Goal: Task Accomplishment & Management: Manage account settings

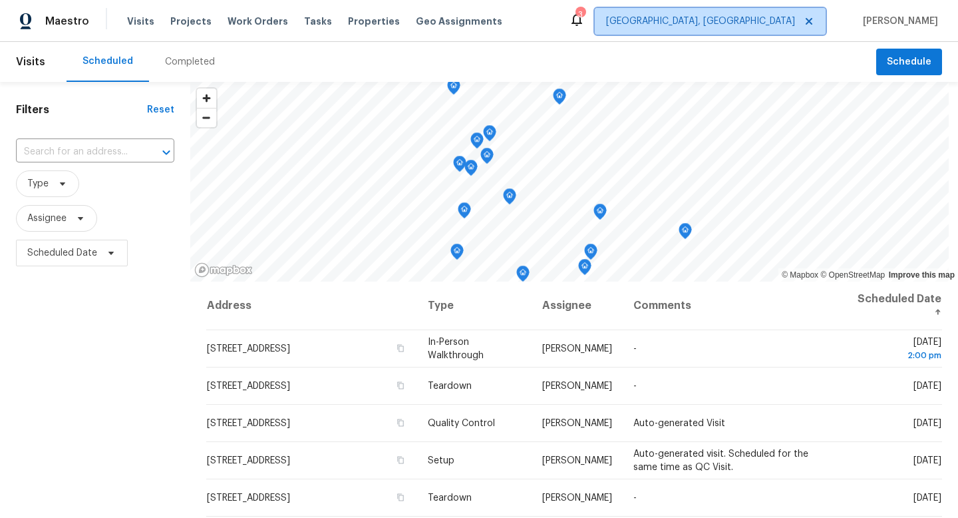
click at [740, 19] on span "[GEOGRAPHIC_DATA], [GEOGRAPHIC_DATA]" at bounding box center [700, 21] width 189 height 13
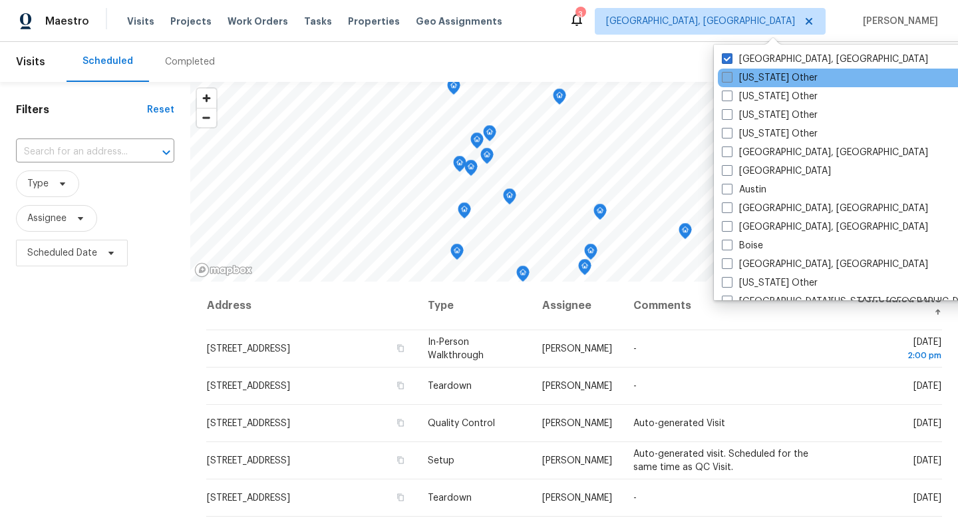
click at [724, 75] on span at bounding box center [727, 77] width 11 height 11
click at [724, 75] on input "[US_STATE] Other" at bounding box center [726, 75] width 9 height 9
checkbox input "true"
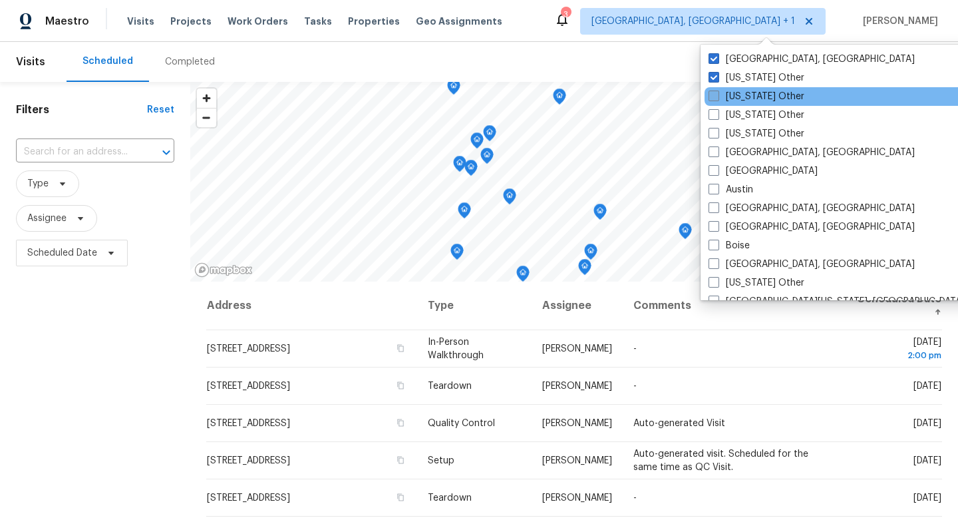
click at [714, 94] on span at bounding box center [713, 95] width 11 height 11
click at [714, 94] on input "[US_STATE] Other" at bounding box center [712, 94] width 9 height 9
checkbox input "true"
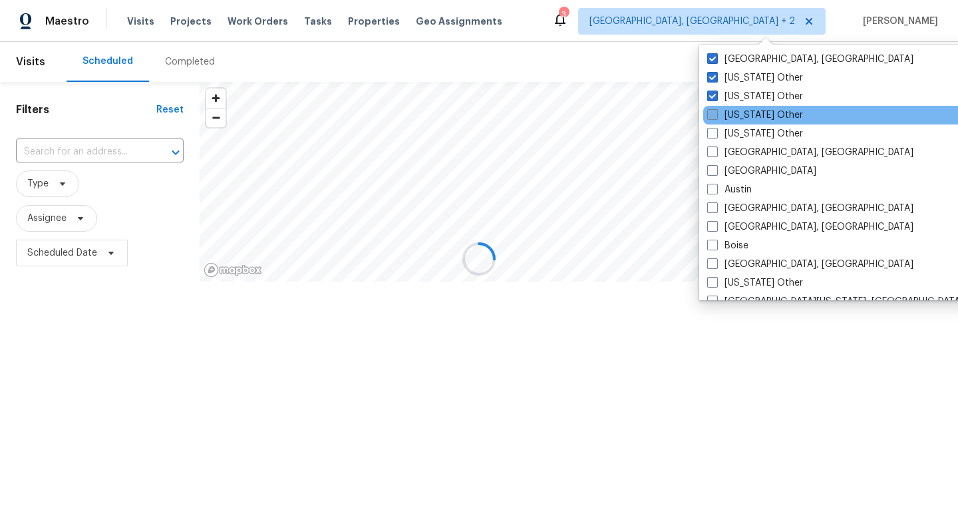
click at [710, 112] on span at bounding box center [712, 114] width 11 height 11
click at [710, 112] on input "[US_STATE] Other" at bounding box center [711, 112] width 9 height 9
checkbox input "true"
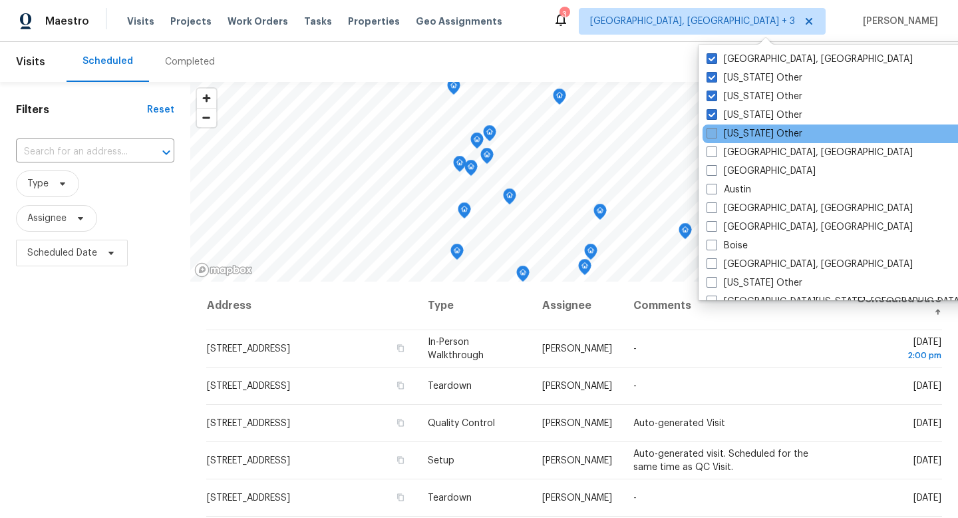
click at [709, 131] on span at bounding box center [711, 133] width 11 height 11
click at [709, 131] on input "[US_STATE] Other" at bounding box center [710, 131] width 9 height 9
checkbox input "true"
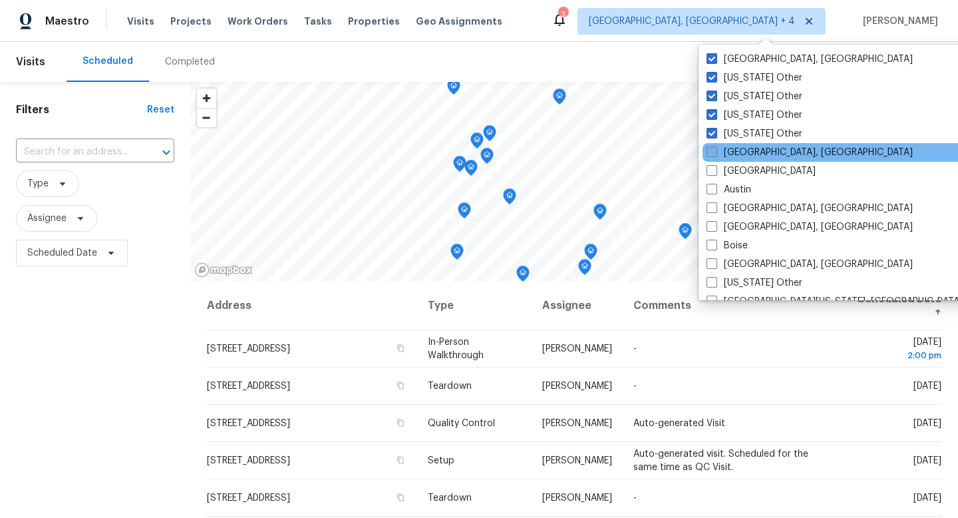
click at [710, 151] on span at bounding box center [711, 151] width 11 height 11
click at [710, 151] on input "[GEOGRAPHIC_DATA], [GEOGRAPHIC_DATA]" at bounding box center [710, 150] width 9 height 9
checkbox input "true"
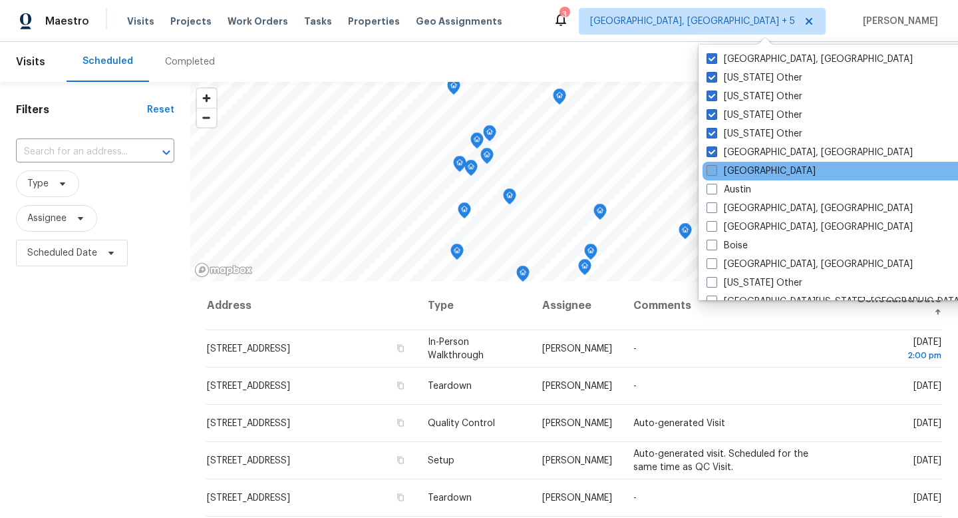
click at [712, 171] on span at bounding box center [711, 170] width 11 height 11
click at [712, 171] on input "[GEOGRAPHIC_DATA]" at bounding box center [710, 168] width 9 height 9
checkbox input "true"
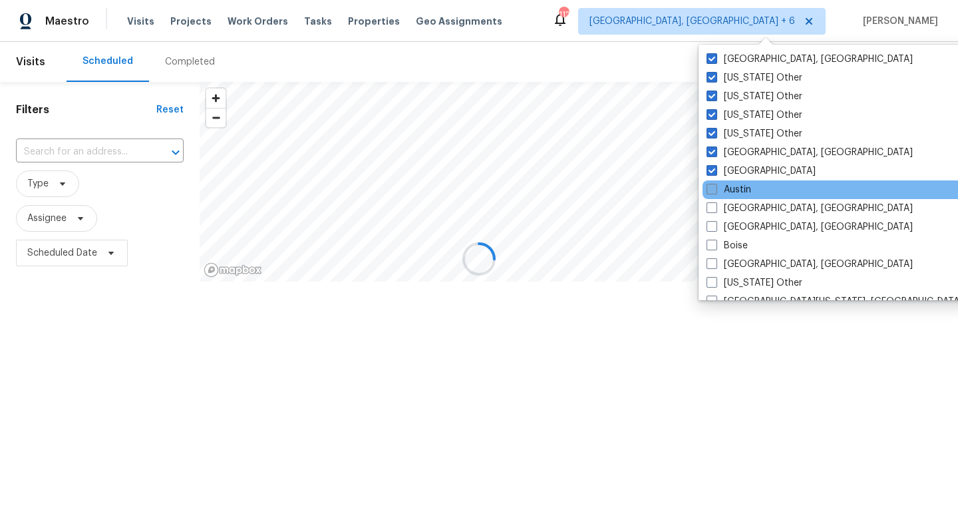
click at [712, 191] on span at bounding box center [711, 189] width 11 height 11
click at [712, 191] on input "Austin" at bounding box center [710, 187] width 9 height 9
checkbox input "true"
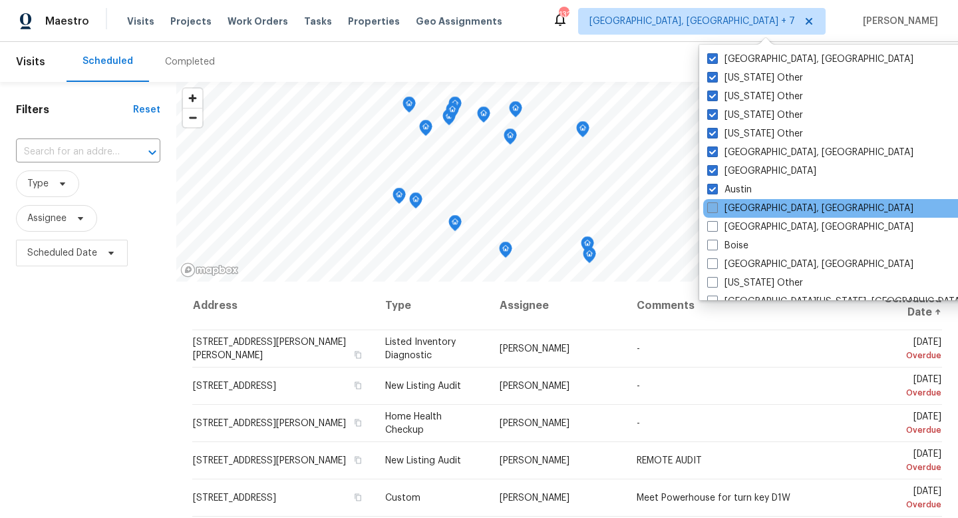
click at [711, 208] on span at bounding box center [712, 207] width 11 height 11
click at [711, 208] on input "[GEOGRAPHIC_DATA], [GEOGRAPHIC_DATA]" at bounding box center [711, 206] width 9 height 9
checkbox input "true"
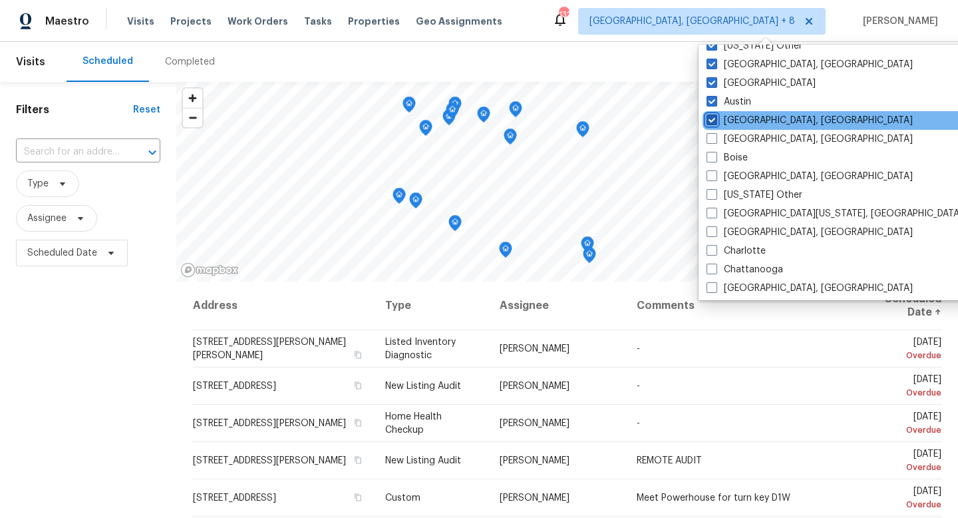
scroll to position [98, 0]
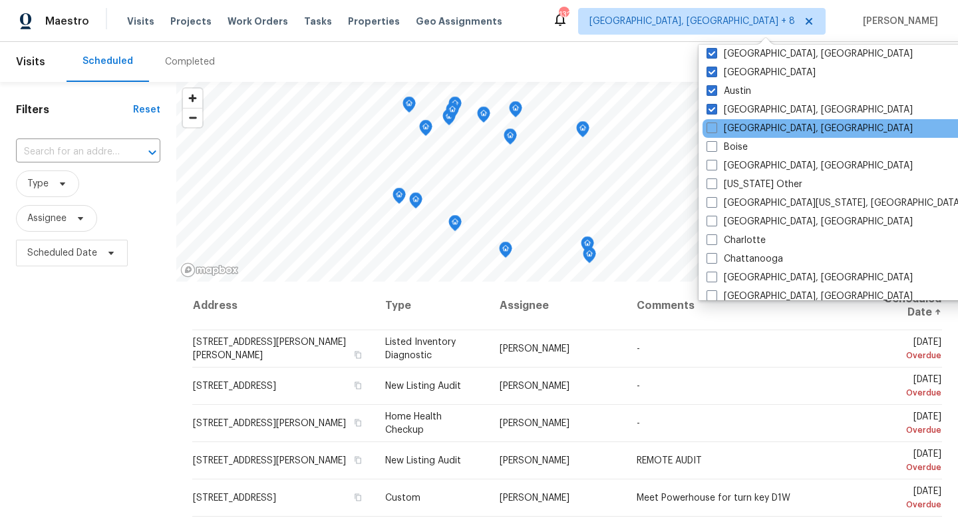
click at [710, 119] on div "[GEOGRAPHIC_DATA], [GEOGRAPHIC_DATA]" at bounding box center [836, 128] width 268 height 19
click at [712, 126] on span at bounding box center [711, 127] width 11 height 11
click at [712, 126] on input "[GEOGRAPHIC_DATA], [GEOGRAPHIC_DATA]" at bounding box center [710, 126] width 9 height 9
checkbox input "true"
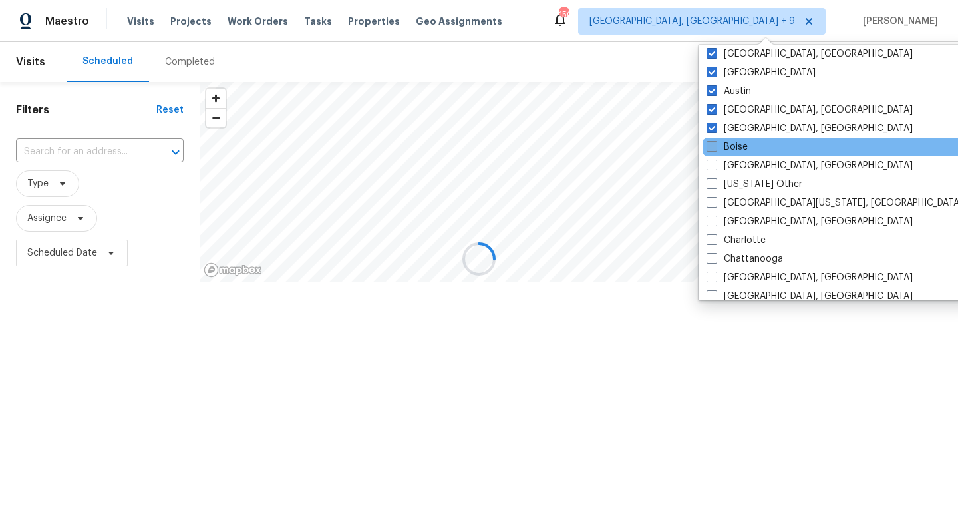
click at [712, 144] on span at bounding box center [711, 146] width 11 height 11
click at [712, 144] on input "Boise" at bounding box center [710, 144] width 9 height 9
checkbox input "true"
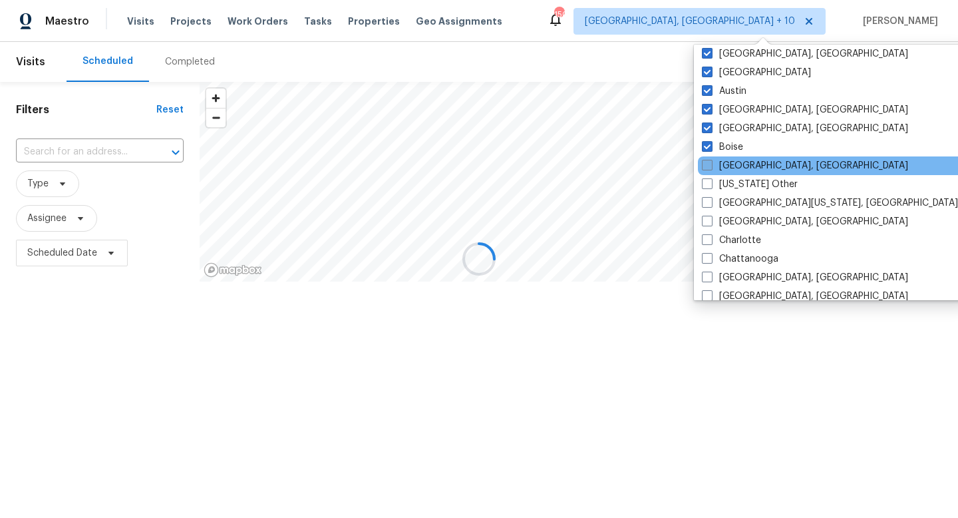
click at [711, 164] on span at bounding box center [707, 165] width 11 height 11
click at [710, 164] on input "[GEOGRAPHIC_DATA], [GEOGRAPHIC_DATA]" at bounding box center [706, 163] width 9 height 9
checkbox input "true"
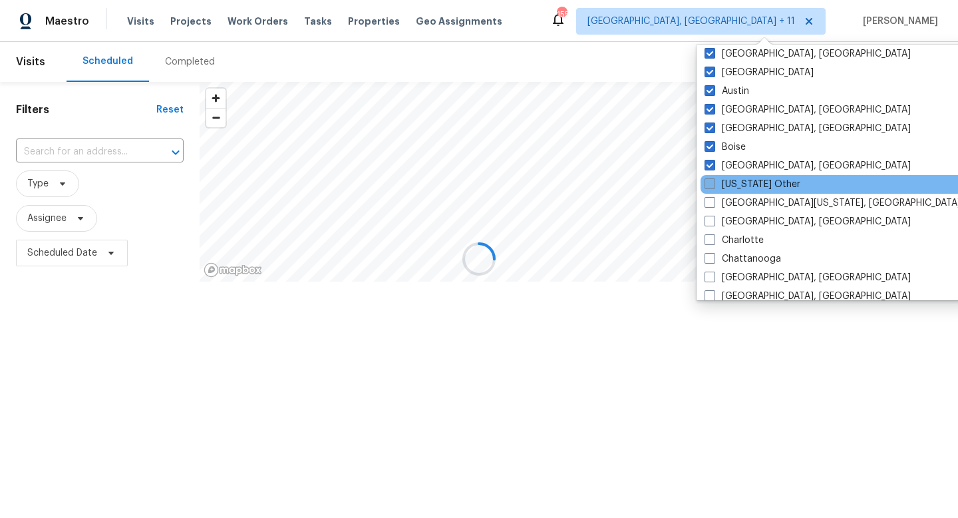
click at [710, 185] on span at bounding box center [709, 183] width 11 height 11
click at [710, 185] on input "[US_STATE] Other" at bounding box center [708, 182] width 9 height 9
checkbox input "true"
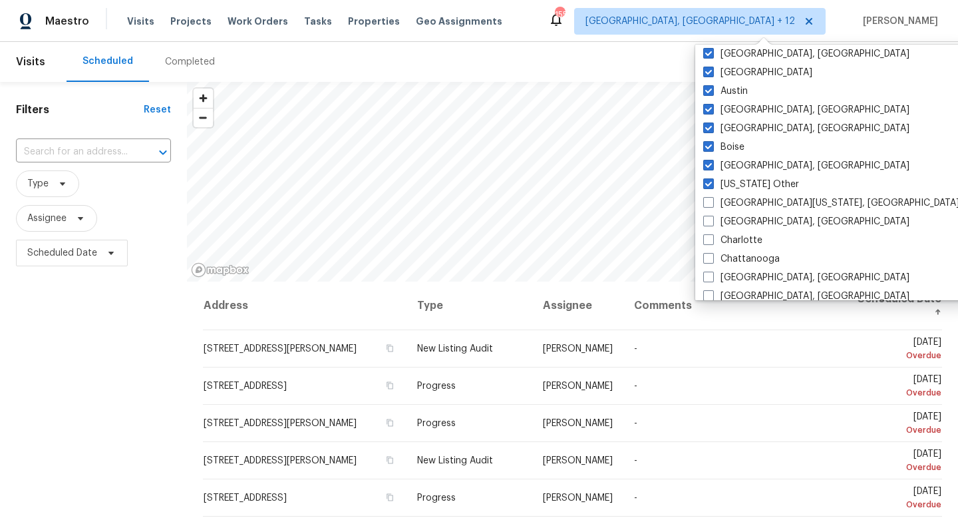
click at [367, 32] on div "Visits Projects Work Orders Tasks Properties Geo Assignments" at bounding box center [322, 21] width 391 height 27
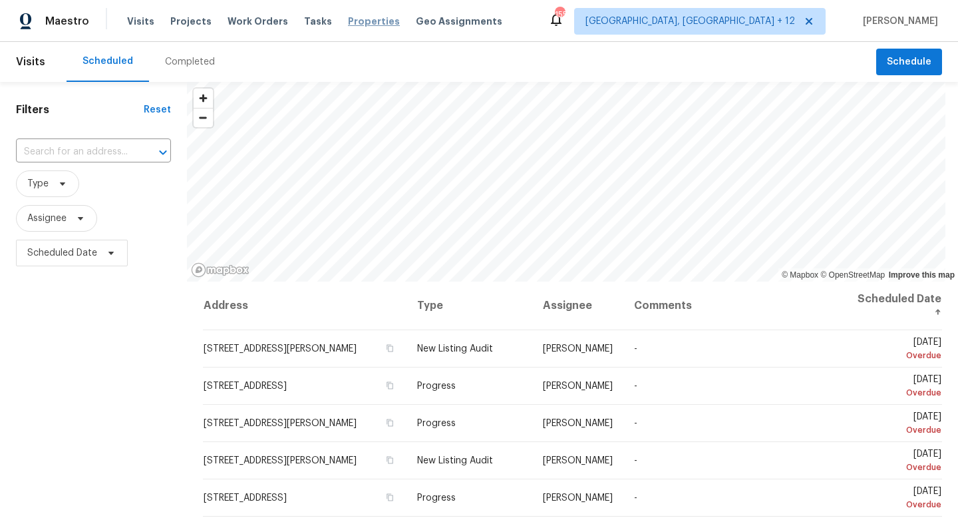
click at [358, 20] on span "Properties" at bounding box center [374, 21] width 52 height 13
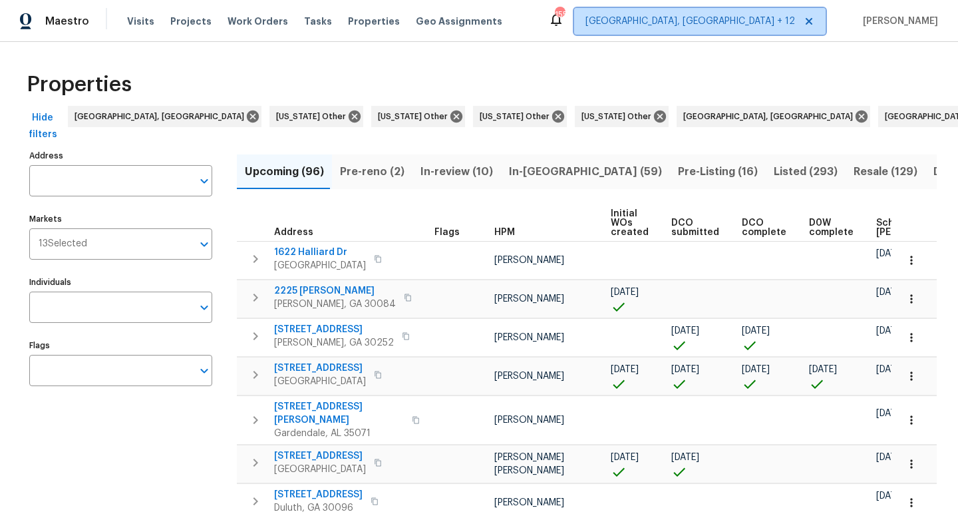
click at [764, 22] on span "[GEOGRAPHIC_DATA], [GEOGRAPHIC_DATA] + 12" at bounding box center [690, 21] width 210 height 13
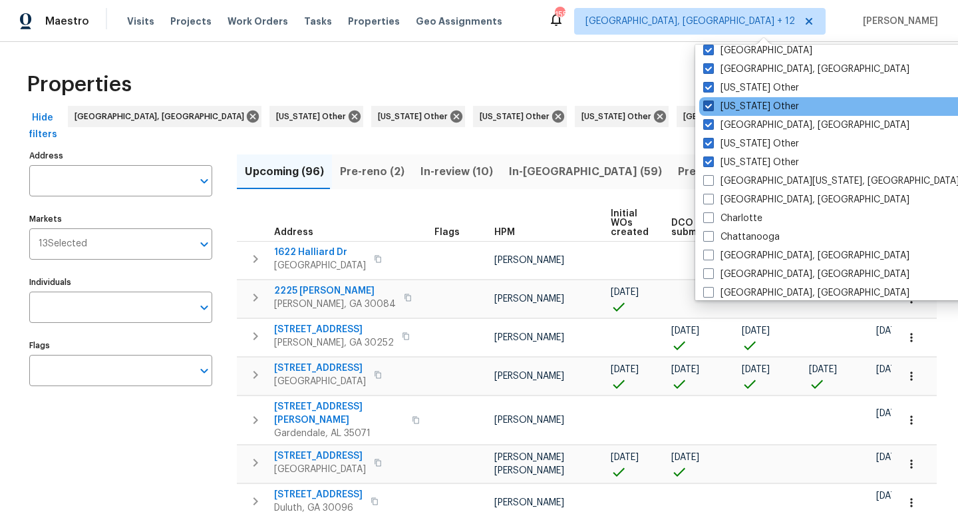
scroll to position [120, 0]
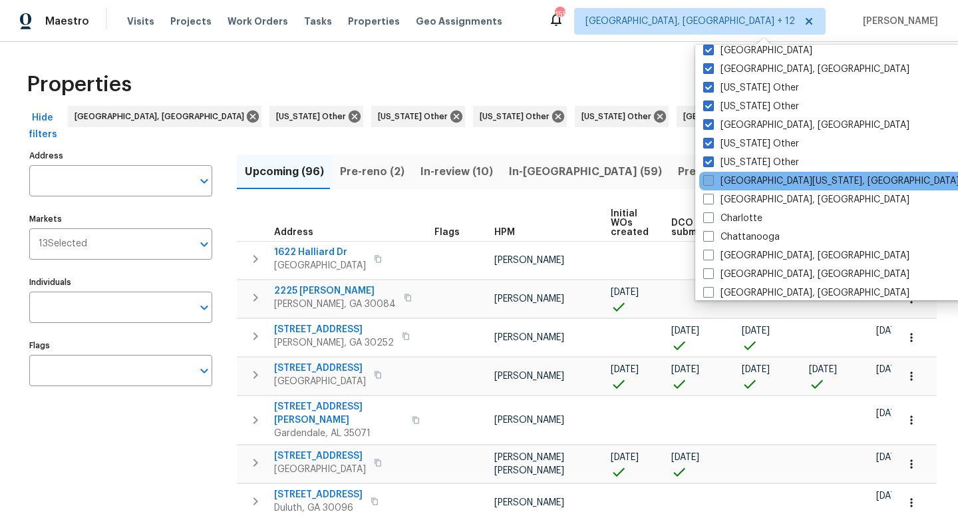
click at [707, 182] on span at bounding box center [708, 180] width 11 height 11
click at [707, 182] on input "[GEOGRAPHIC_DATA][US_STATE], [GEOGRAPHIC_DATA]" at bounding box center [707, 178] width 9 height 9
checkbox input "true"
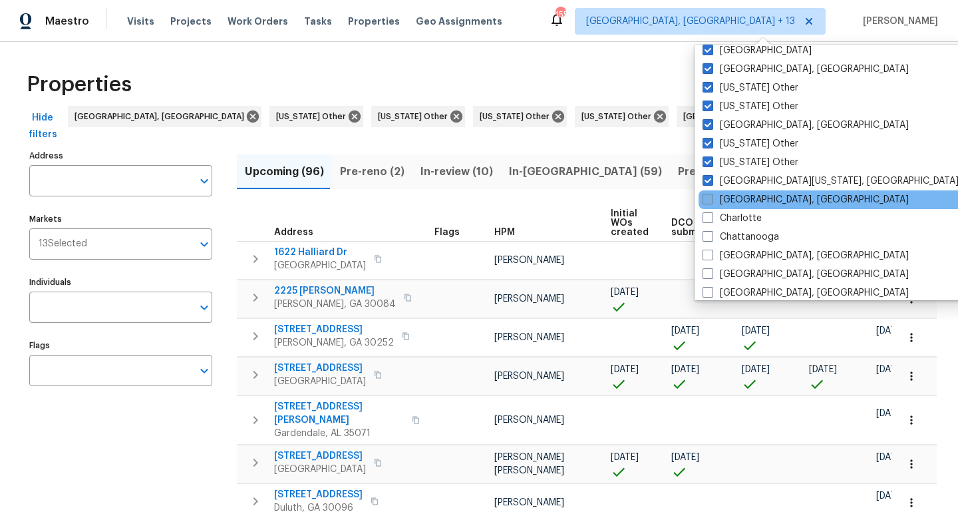
click at [708, 197] on span at bounding box center [707, 199] width 11 height 11
click at [708, 197] on input "[GEOGRAPHIC_DATA], [GEOGRAPHIC_DATA]" at bounding box center [706, 197] width 9 height 9
checkbox input "true"
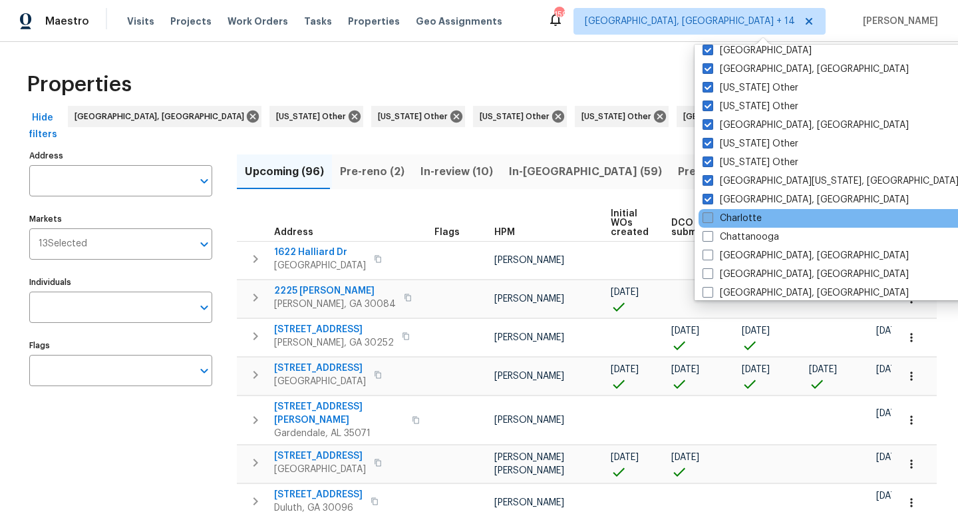
click at [708, 214] on span at bounding box center [707, 217] width 11 height 11
click at [708, 214] on input "Charlotte" at bounding box center [706, 216] width 9 height 9
checkbox input "true"
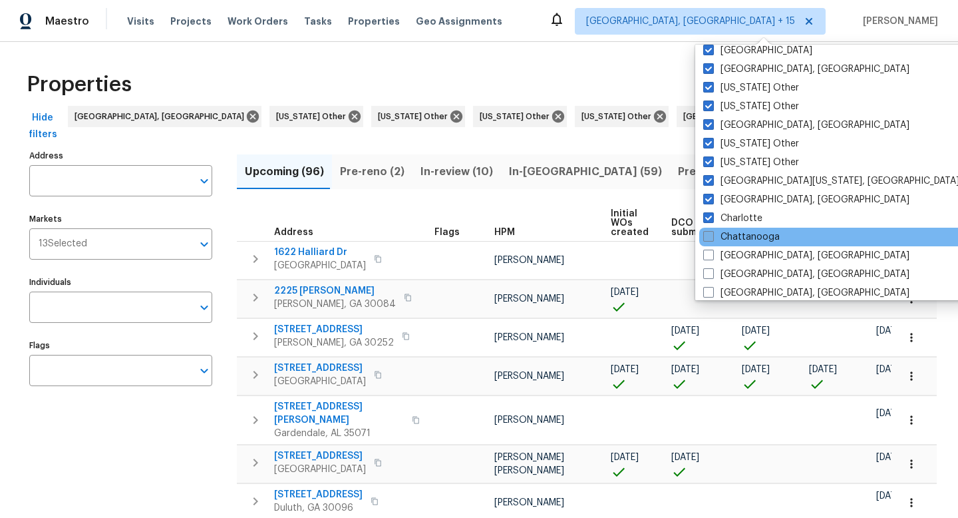
click at [708, 236] on span at bounding box center [708, 236] width 11 height 11
click at [708, 236] on input "Chattanooga" at bounding box center [707, 234] width 9 height 9
checkbox input "true"
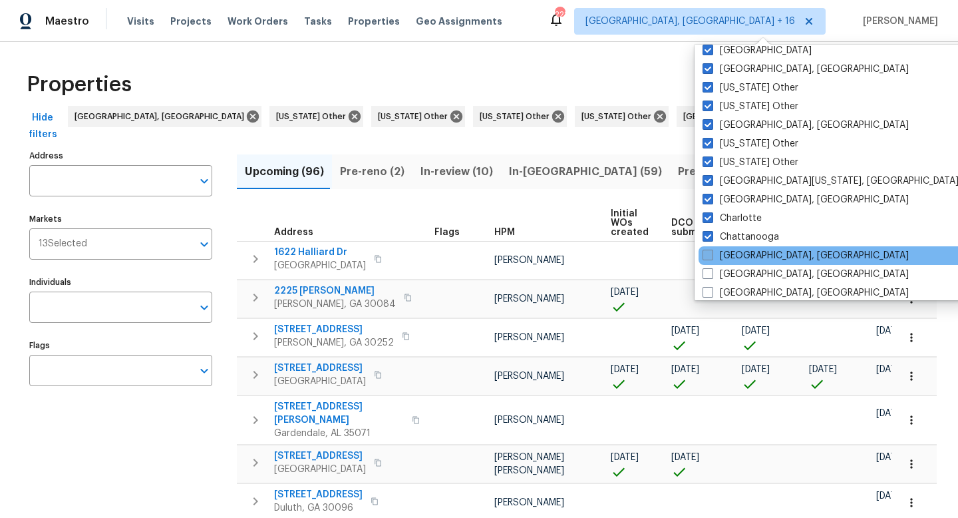
click at [708, 258] on span at bounding box center [707, 254] width 11 height 11
click at [708, 257] on input "[GEOGRAPHIC_DATA], [GEOGRAPHIC_DATA]" at bounding box center [706, 253] width 9 height 9
checkbox input "true"
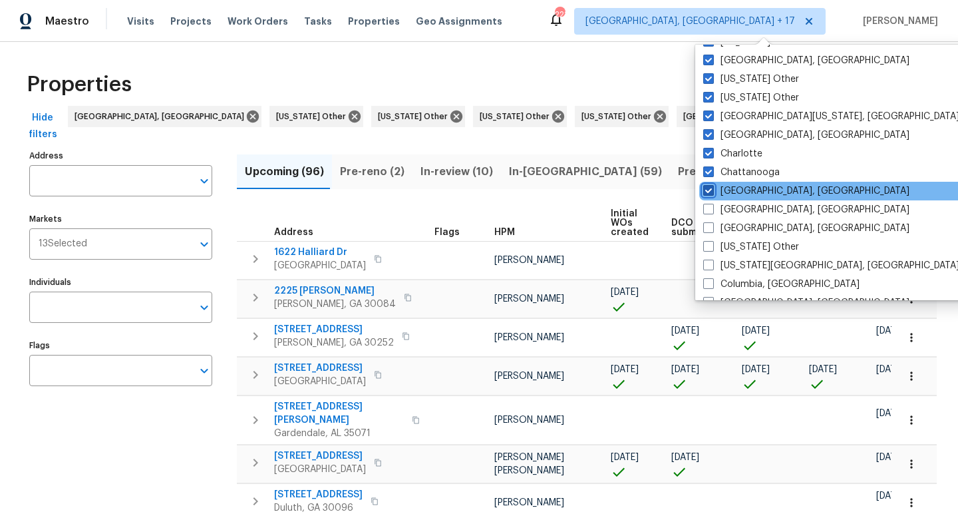
scroll to position [186, 0]
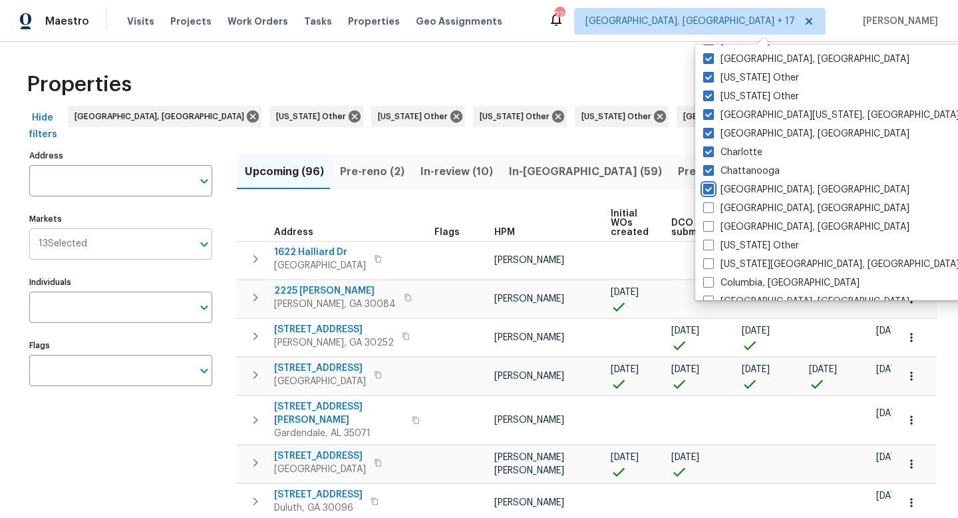
click at [200, 245] on icon "Open" at bounding box center [204, 244] width 16 height 16
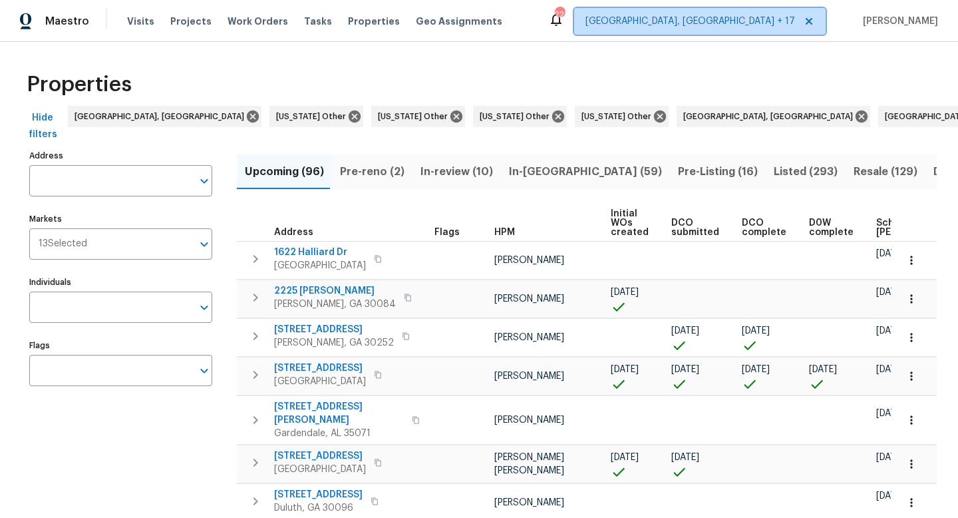
click at [765, 18] on span "[GEOGRAPHIC_DATA], [GEOGRAPHIC_DATA] + 17" at bounding box center [690, 21] width 210 height 13
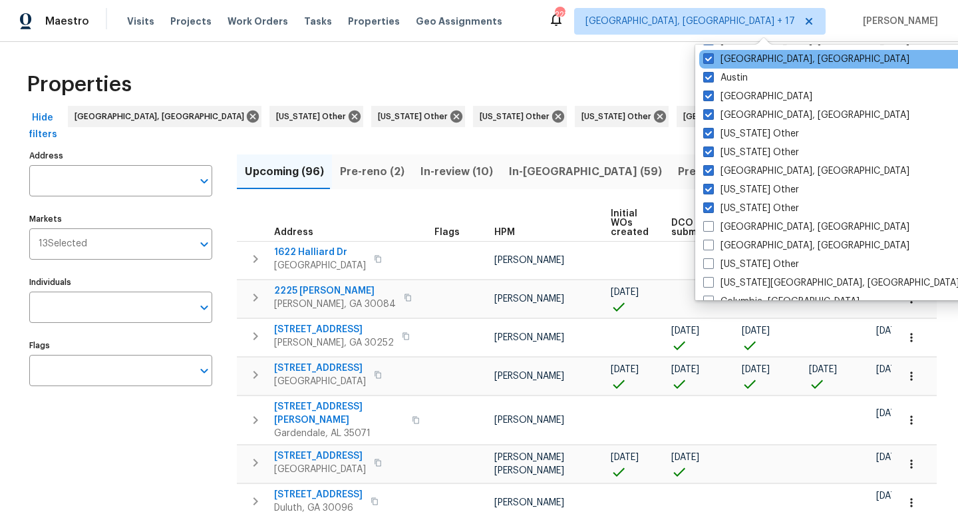
scroll to position [171, 0]
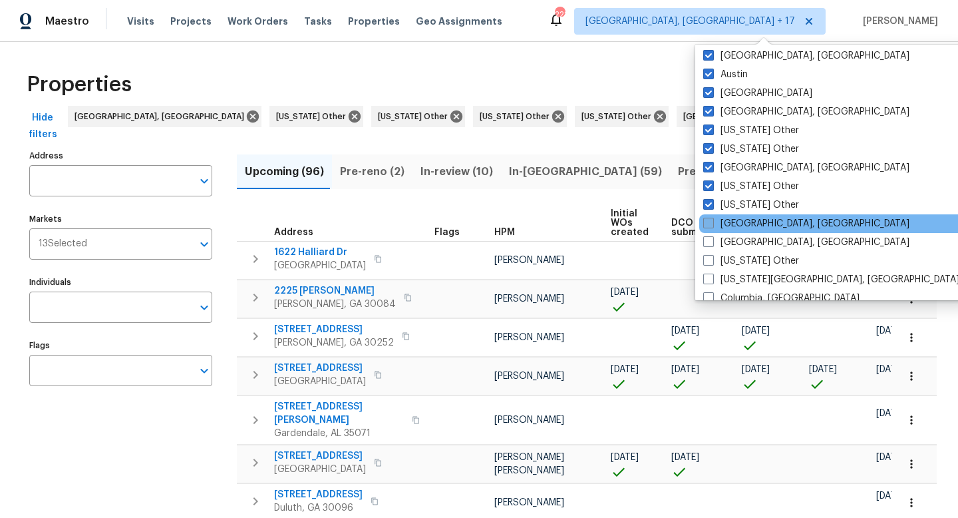
click at [706, 226] on span at bounding box center [708, 223] width 11 height 11
click at [706, 226] on input "[GEOGRAPHIC_DATA], [GEOGRAPHIC_DATA]" at bounding box center [707, 221] width 9 height 9
checkbox input "true"
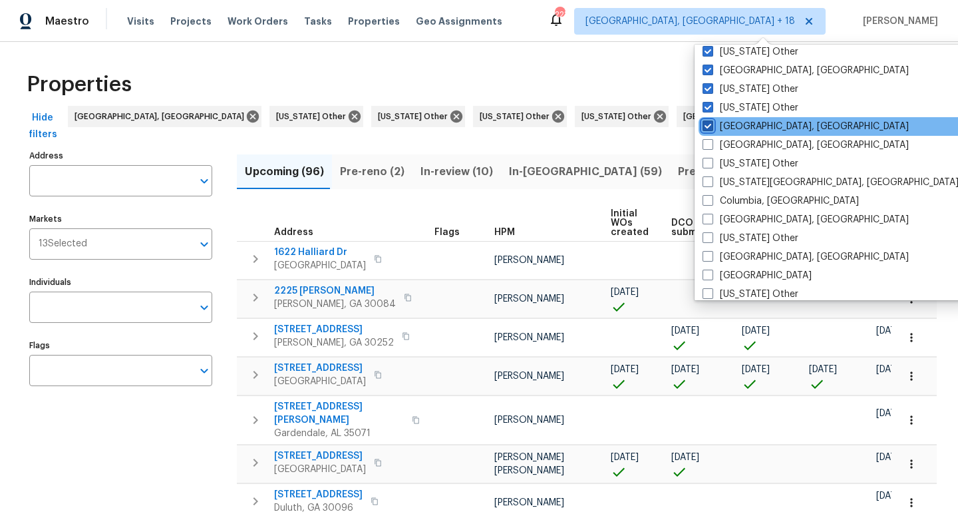
scroll to position [272, 0]
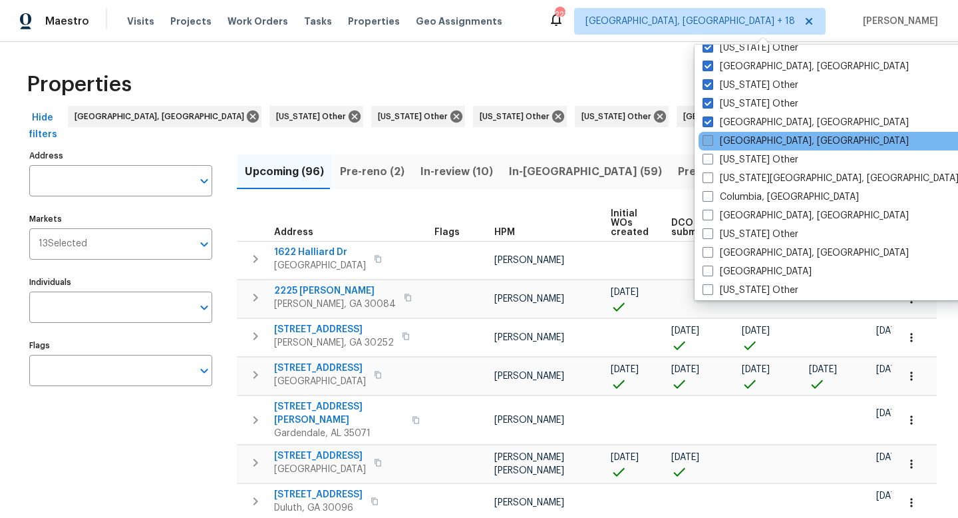
click at [708, 141] on span at bounding box center [707, 140] width 11 height 11
click at [708, 141] on input "[GEOGRAPHIC_DATA], [GEOGRAPHIC_DATA]" at bounding box center [706, 138] width 9 height 9
checkbox input "true"
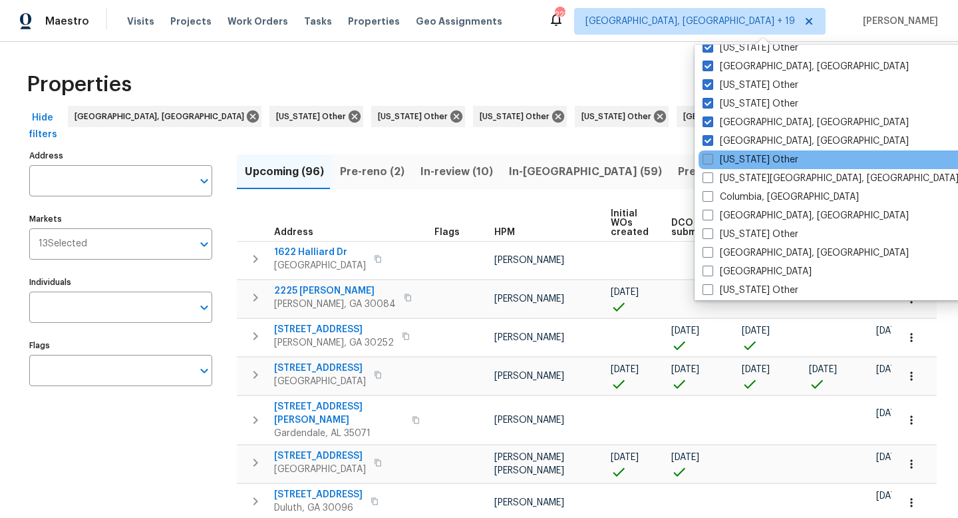
click at [708, 155] on span at bounding box center [707, 159] width 11 height 11
click at [708, 155] on input "[US_STATE] Other" at bounding box center [706, 157] width 9 height 9
checkbox input "true"
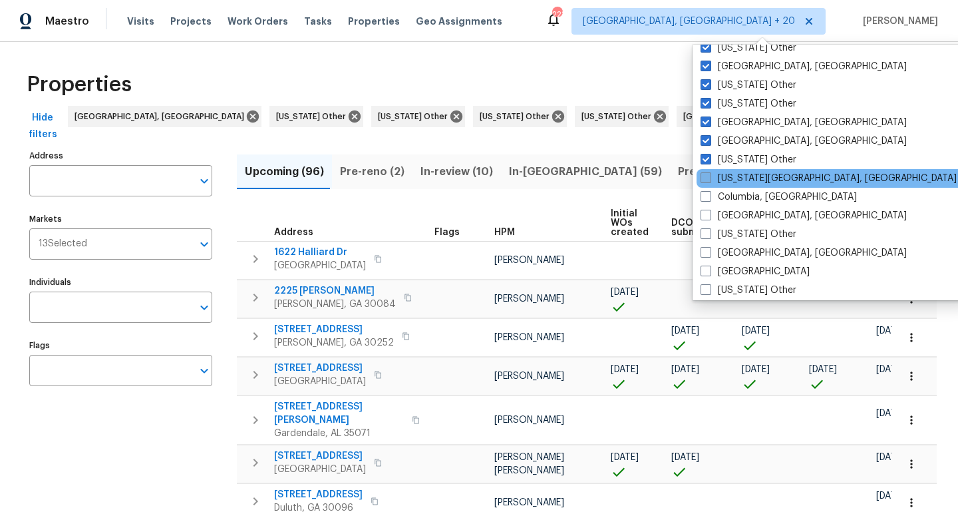
click at [708, 177] on span at bounding box center [705, 177] width 11 height 11
click at [708, 177] on input "[US_STATE][GEOGRAPHIC_DATA], [GEOGRAPHIC_DATA]" at bounding box center [704, 176] width 9 height 9
checkbox input "true"
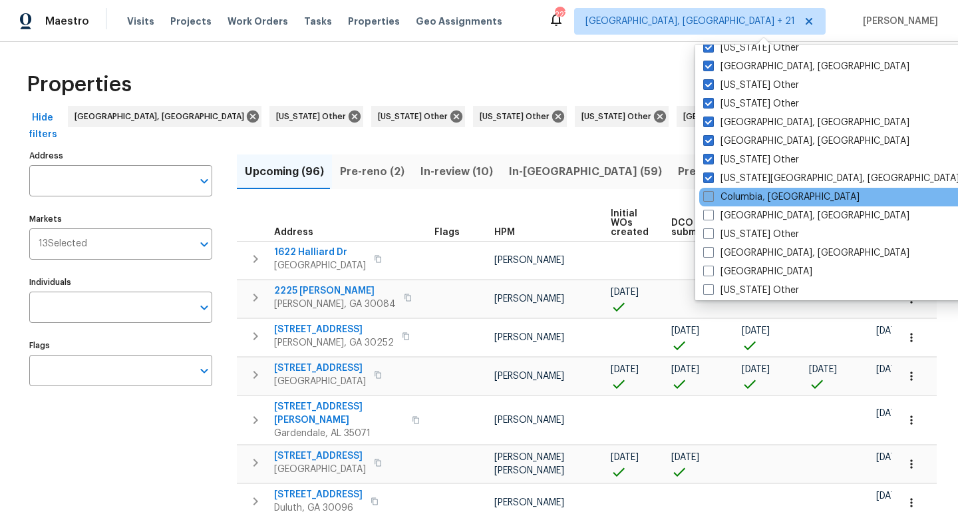
click at [708, 200] on span at bounding box center [708, 196] width 11 height 11
click at [708, 199] on input "Columbia, [GEOGRAPHIC_DATA]" at bounding box center [707, 194] width 9 height 9
checkbox input "true"
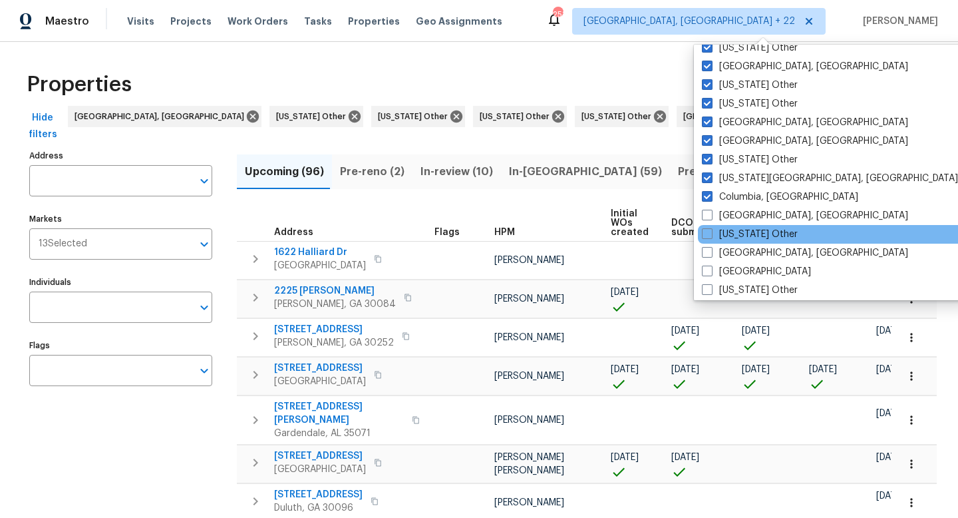
click at [708, 226] on div "[US_STATE] Other" at bounding box center [832, 234] width 268 height 19
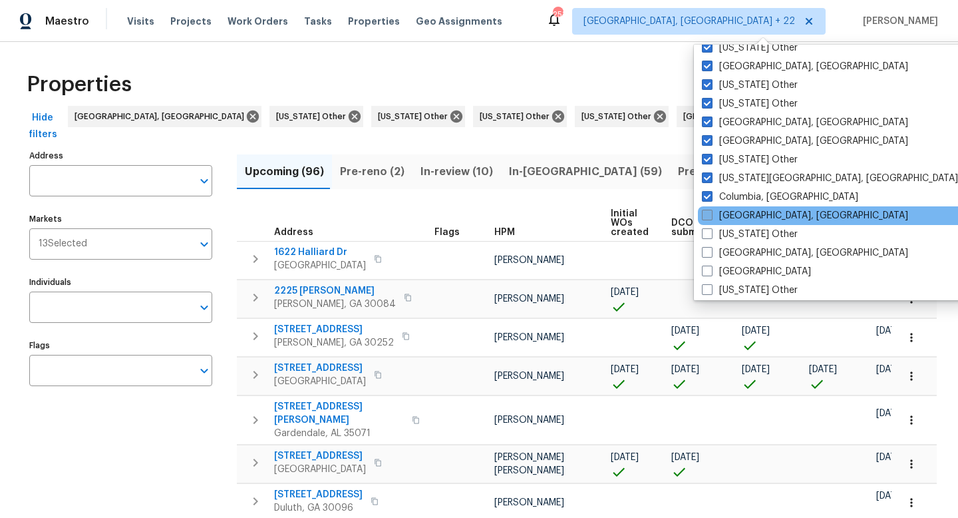
click at [708, 213] on span at bounding box center [707, 215] width 11 height 11
click at [708, 213] on input "[GEOGRAPHIC_DATA], [GEOGRAPHIC_DATA]" at bounding box center [706, 213] width 9 height 9
checkbox input "true"
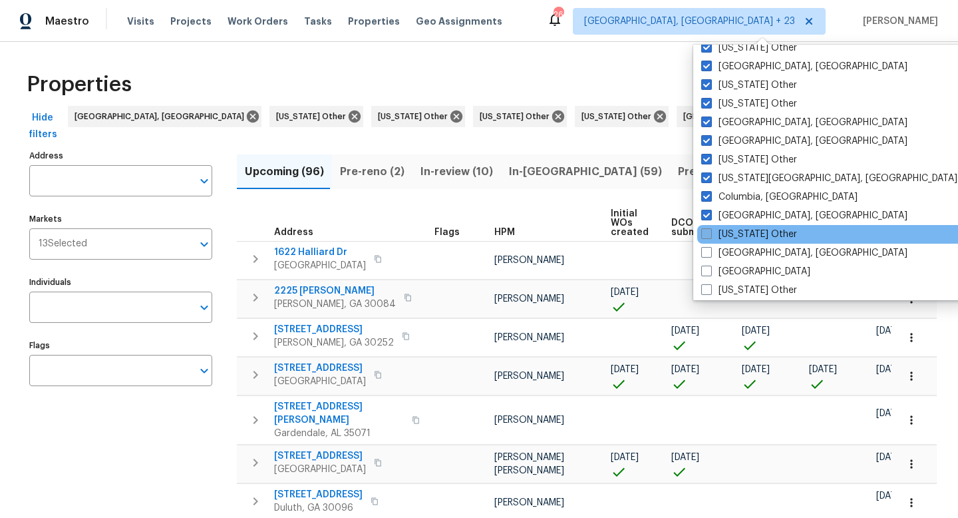
click at [707, 235] on span at bounding box center [706, 233] width 11 height 11
click at [707, 235] on input "[US_STATE] Other" at bounding box center [705, 231] width 9 height 9
checkbox input "true"
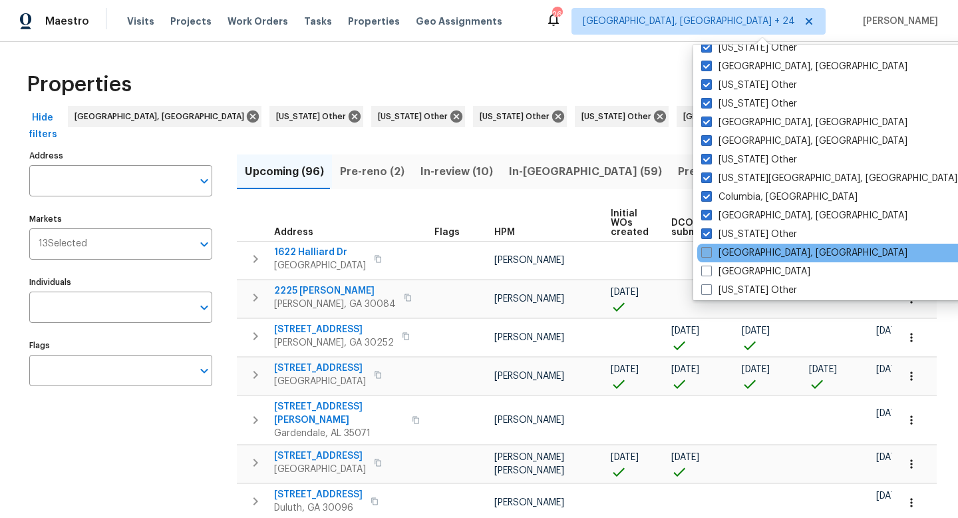
click at [707, 253] on span at bounding box center [706, 252] width 11 height 11
click at [707, 253] on input "[GEOGRAPHIC_DATA], [GEOGRAPHIC_DATA]" at bounding box center [705, 250] width 9 height 9
checkbox input "true"
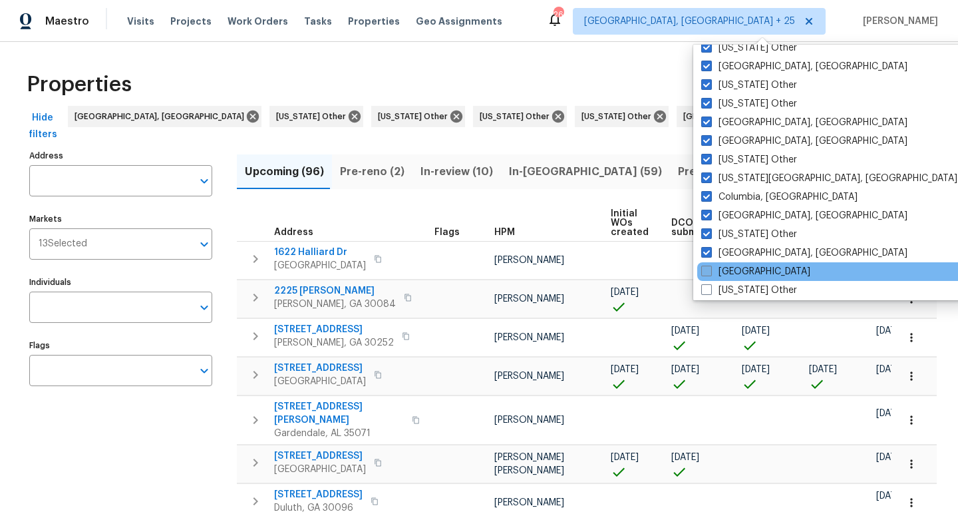
click at [707, 269] on span at bounding box center [706, 270] width 11 height 11
click at [707, 269] on input "[GEOGRAPHIC_DATA]" at bounding box center [705, 269] width 9 height 9
checkbox input "true"
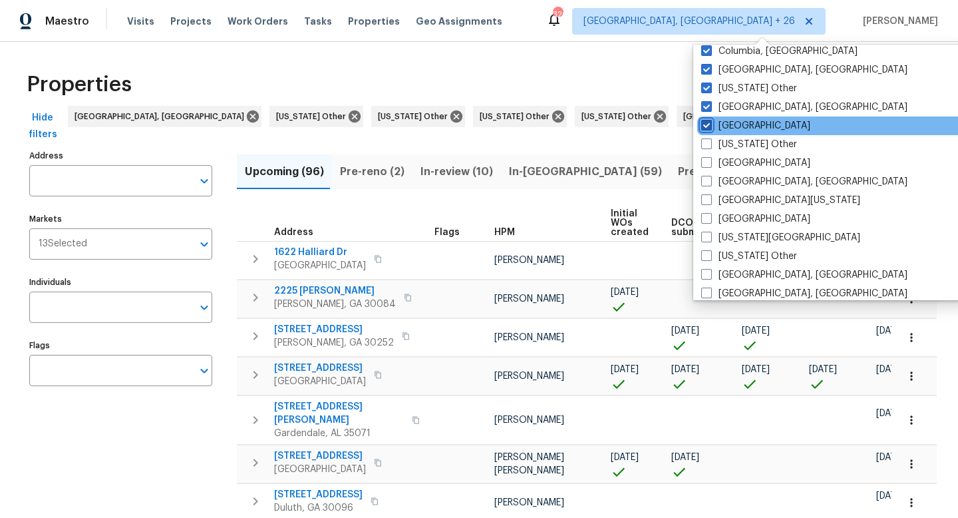
scroll to position [424, 0]
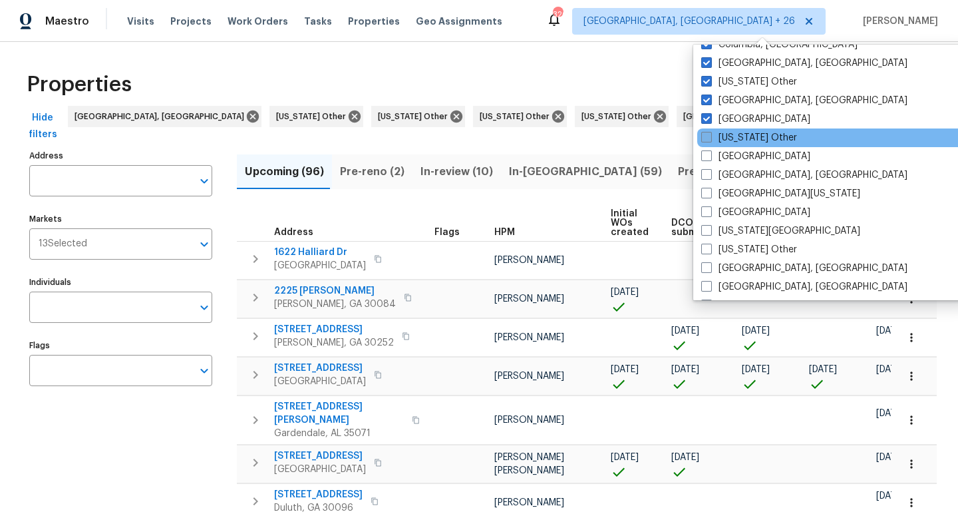
click at [706, 139] on span at bounding box center [706, 137] width 11 height 11
click at [706, 139] on input "[US_STATE] Other" at bounding box center [705, 135] width 9 height 9
checkbox input "true"
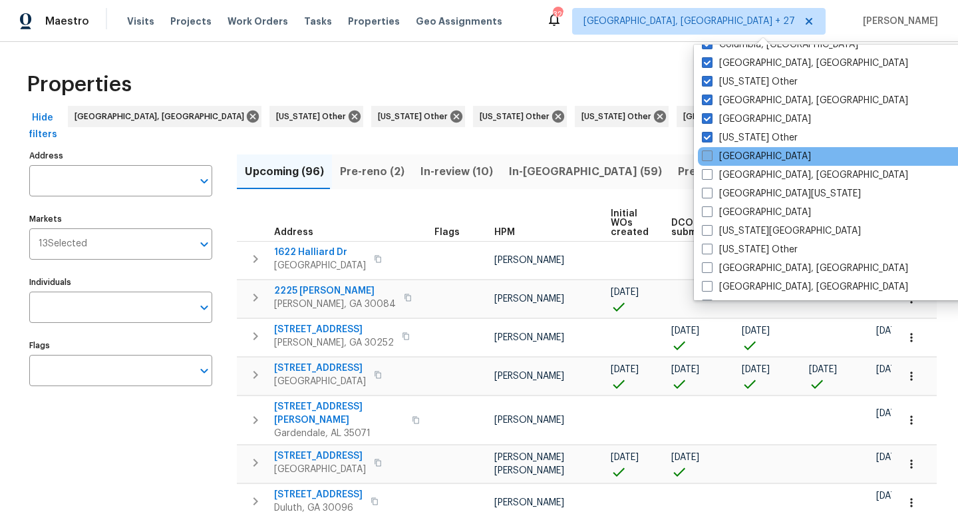
click at [706, 152] on span at bounding box center [707, 155] width 11 height 11
click at [706, 152] on input "[GEOGRAPHIC_DATA]" at bounding box center [706, 154] width 9 height 9
checkbox input "true"
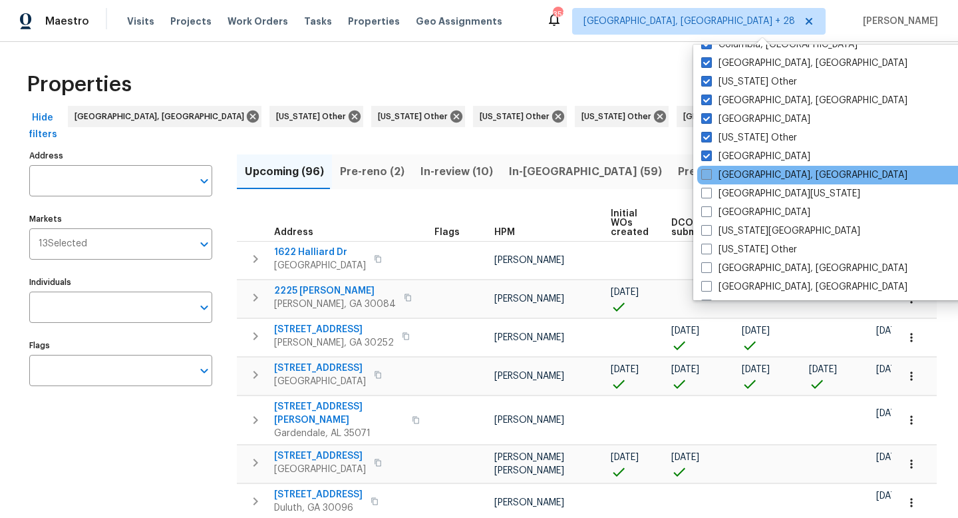
click at [706, 173] on span at bounding box center [706, 174] width 11 height 11
click at [706, 173] on input "[GEOGRAPHIC_DATA], [GEOGRAPHIC_DATA]" at bounding box center [705, 172] width 9 height 9
checkbox input "true"
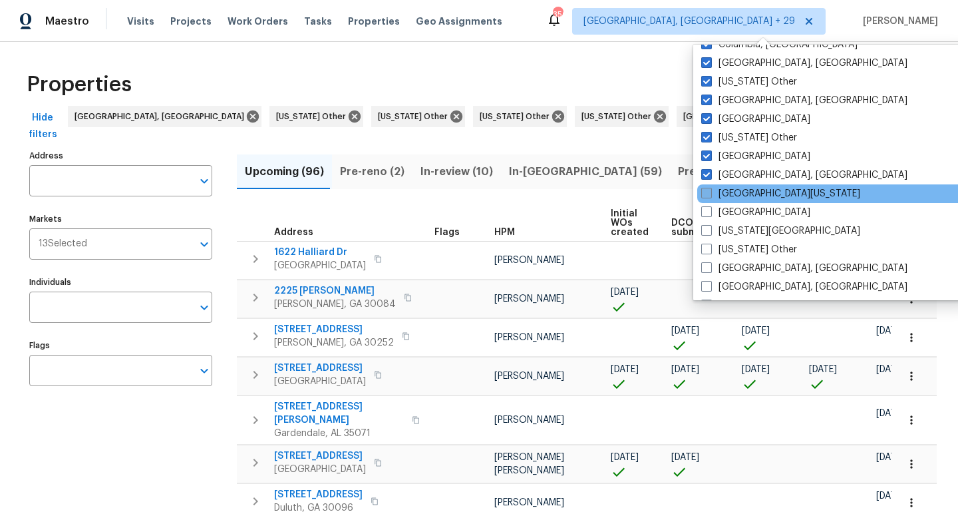
click at [706, 192] on span at bounding box center [706, 193] width 11 height 11
click at [706, 192] on input "[GEOGRAPHIC_DATA][US_STATE]" at bounding box center [705, 191] width 9 height 9
checkbox input "true"
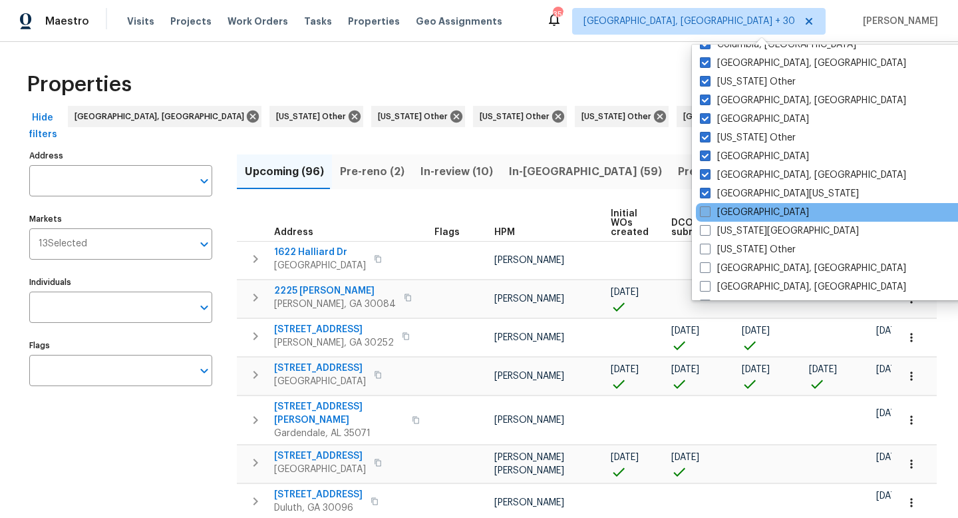
click at [706, 211] on span at bounding box center [705, 211] width 11 height 11
click at [706, 211] on input "[GEOGRAPHIC_DATA]" at bounding box center [704, 210] width 9 height 9
checkbox input "true"
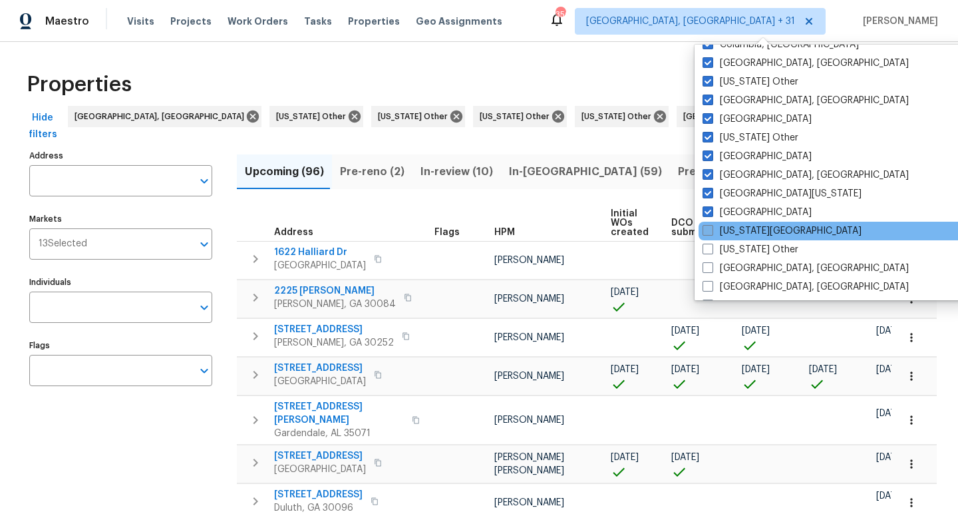
click at [706, 226] on span at bounding box center [707, 230] width 11 height 11
click at [706, 226] on input "[US_STATE][GEOGRAPHIC_DATA]" at bounding box center [706, 228] width 9 height 9
checkbox input "true"
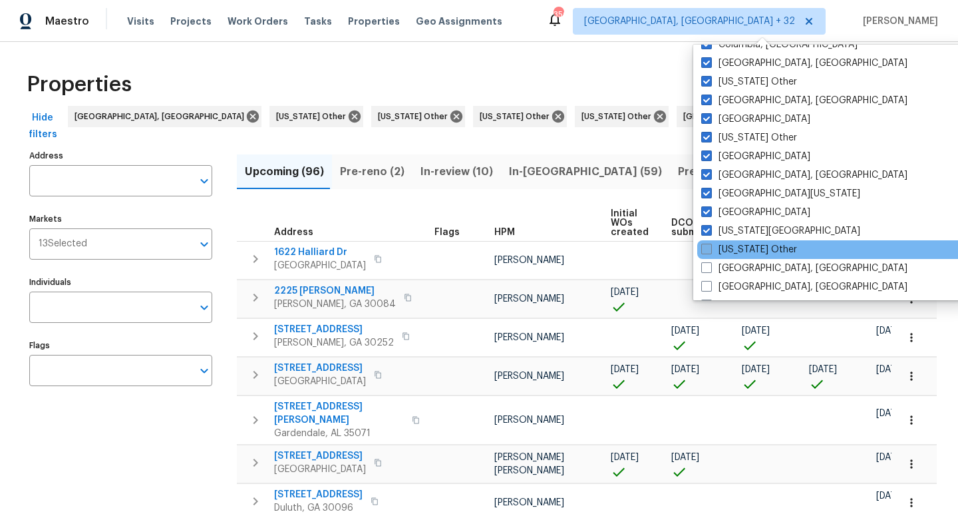
click at [707, 245] on span at bounding box center [706, 248] width 11 height 11
click at [707, 245] on input "[US_STATE] Other" at bounding box center [705, 247] width 9 height 9
checkbox input "true"
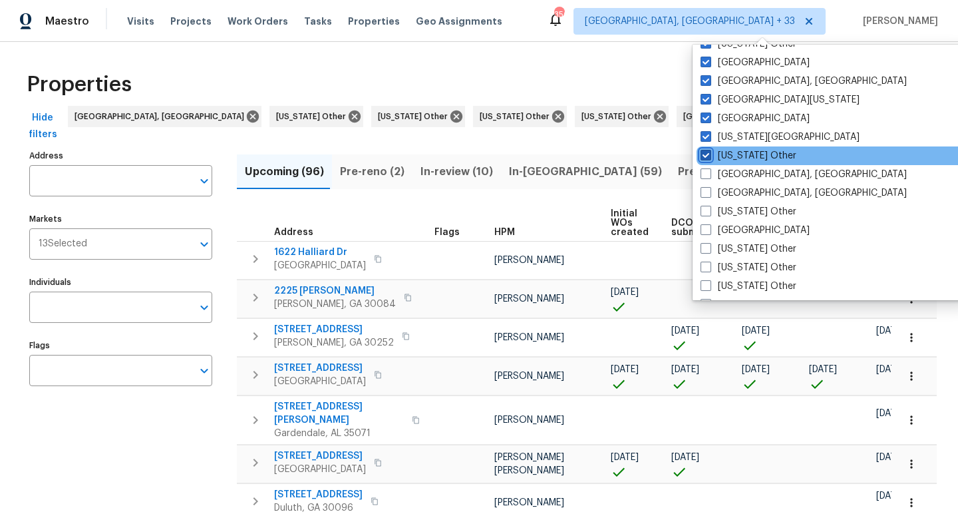
scroll to position [531, 0]
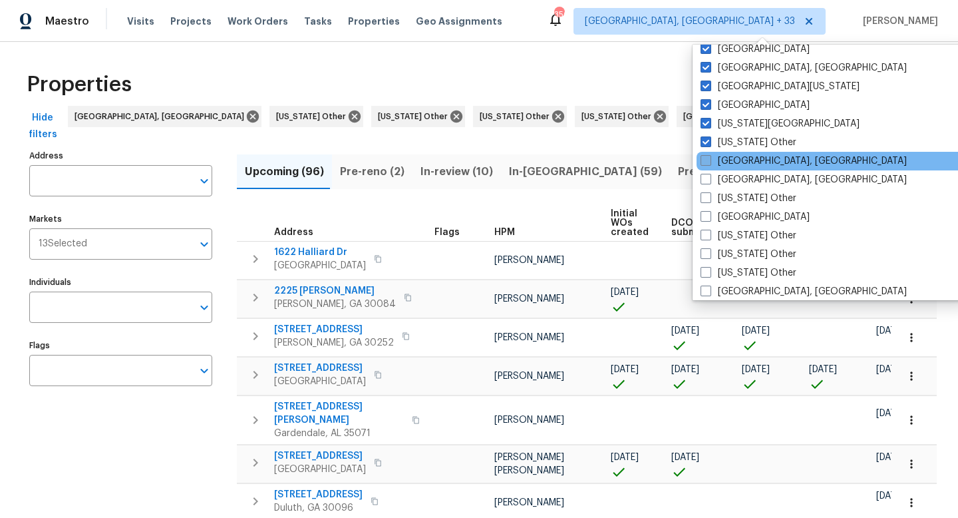
click at [709, 162] on span at bounding box center [705, 160] width 11 height 11
click at [709, 162] on input "[GEOGRAPHIC_DATA], [GEOGRAPHIC_DATA]" at bounding box center [704, 158] width 9 height 9
checkbox input "true"
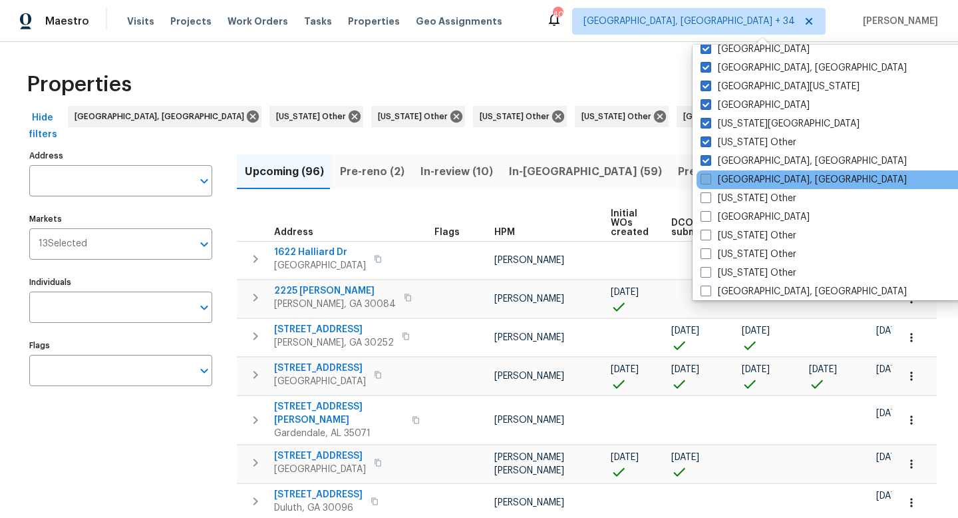
click at [709, 178] on span at bounding box center [705, 179] width 11 height 11
click at [709, 178] on input "[GEOGRAPHIC_DATA], [GEOGRAPHIC_DATA]" at bounding box center [704, 177] width 9 height 9
checkbox input "true"
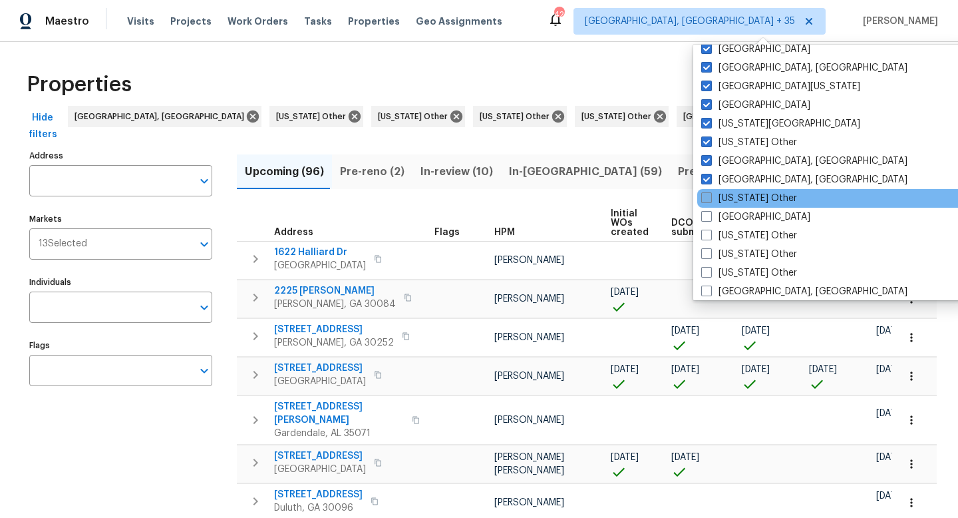
click at [707, 194] on span at bounding box center [706, 197] width 11 height 11
click at [707, 194] on input "[US_STATE] Other" at bounding box center [705, 196] width 9 height 9
checkbox input "true"
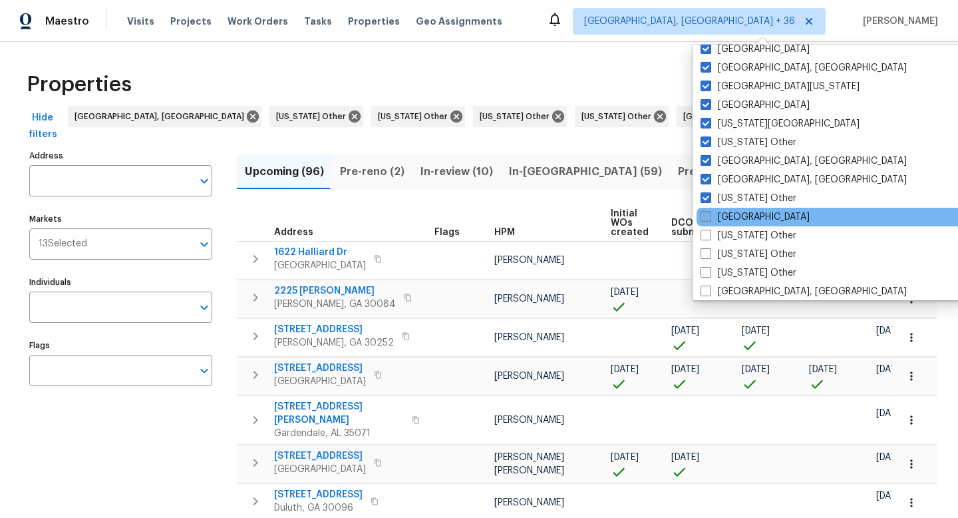
click at [705, 214] on span at bounding box center [705, 216] width 11 height 11
click at [705, 214] on input "[GEOGRAPHIC_DATA]" at bounding box center [704, 214] width 9 height 9
checkbox input "true"
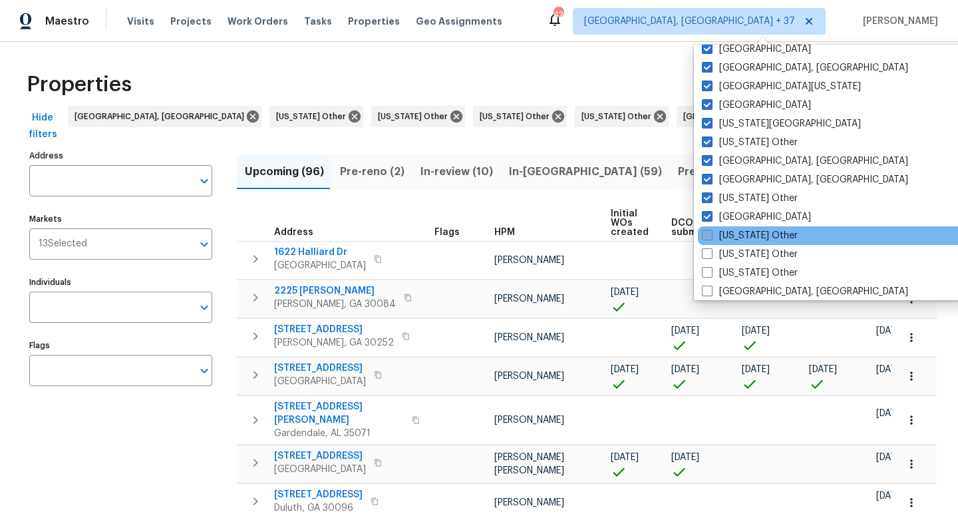
click at [705, 239] on span at bounding box center [707, 234] width 11 height 11
click at [705, 237] on input "[US_STATE] Other" at bounding box center [706, 233] width 9 height 9
checkbox input "true"
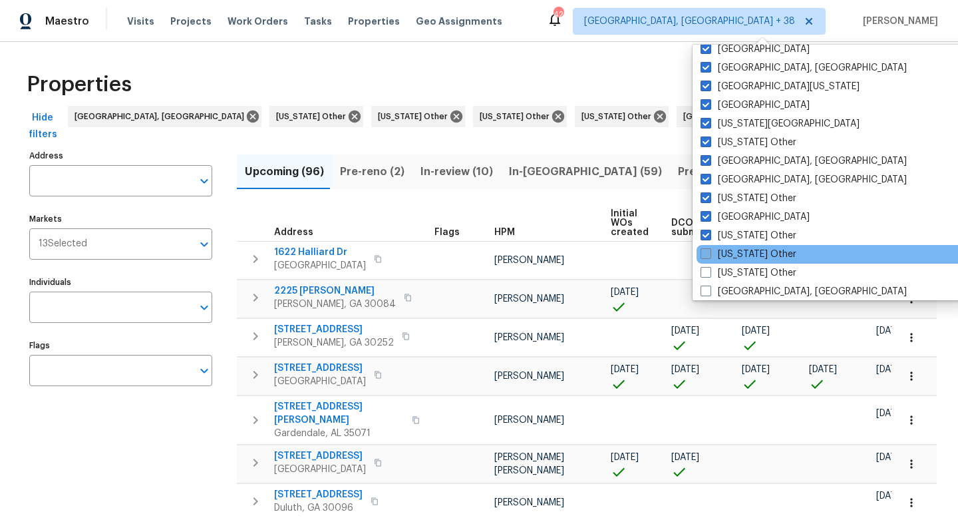
click at [706, 255] on span at bounding box center [705, 253] width 11 height 11
click at [706, 255] on input "[US_STATE] Other" at bounding box center [704, 251] width 9 height 9
checkbox input "true"
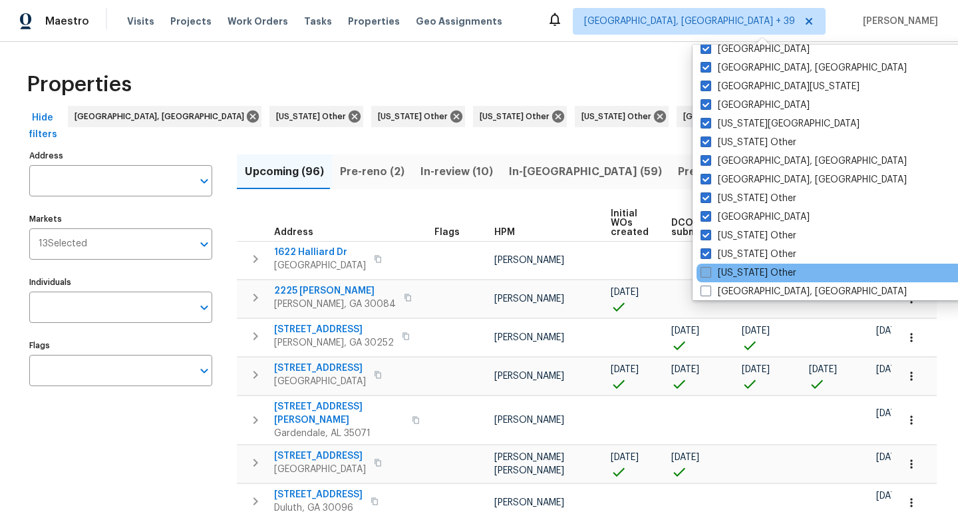
click at [706, 269] on span at bounding box center [705, 272] width 11 height 11
click at [706, 269] on input "[US_STATE] Other" at bounding box center [704, 270] width 9 height 9
checkbox input "true"
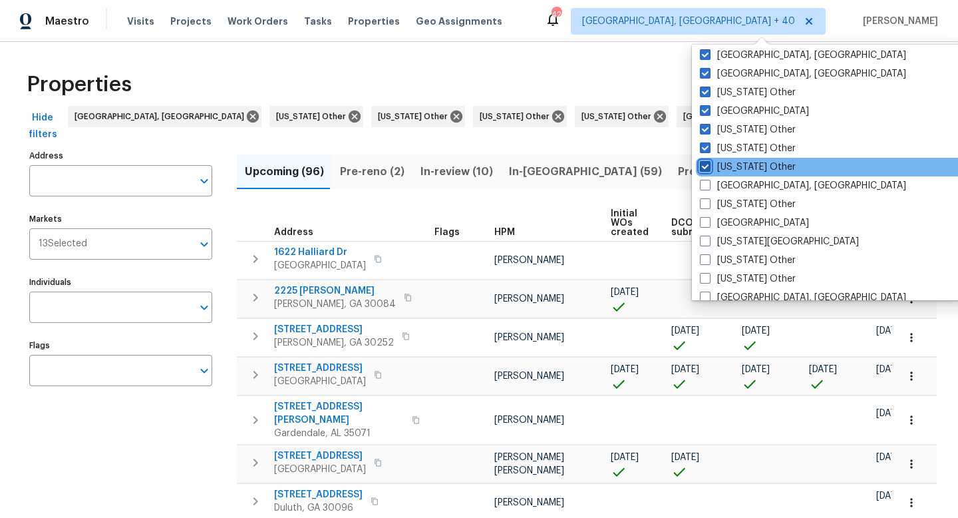
scroll to position [643, 0]
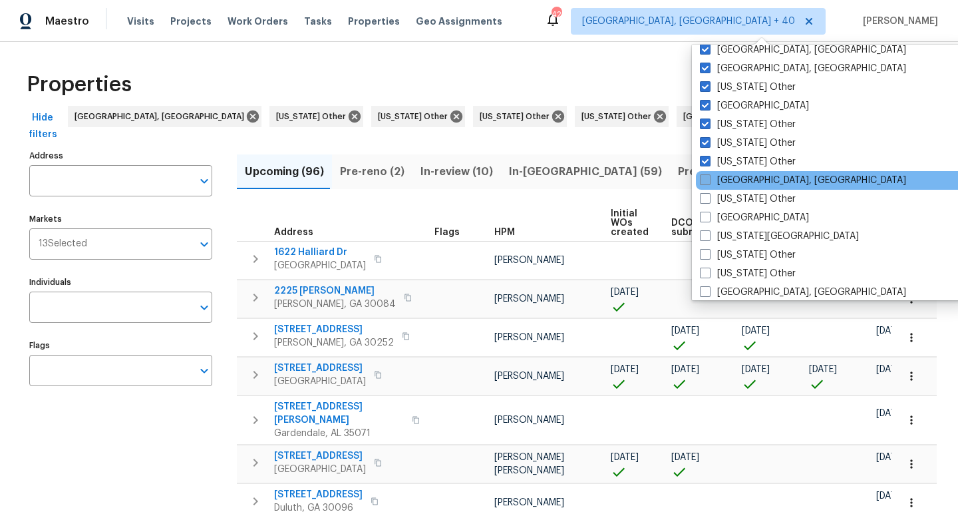
click at [706, 177] on span at bounding box center [705, 179] width 11 height 11
click at [706, 177] on input "[GEOGRAPHIC_DATA], [GEOGRAPHIC_DATA]" at bounding box center [704, 178] width 9 height 9
checkbox input "true"
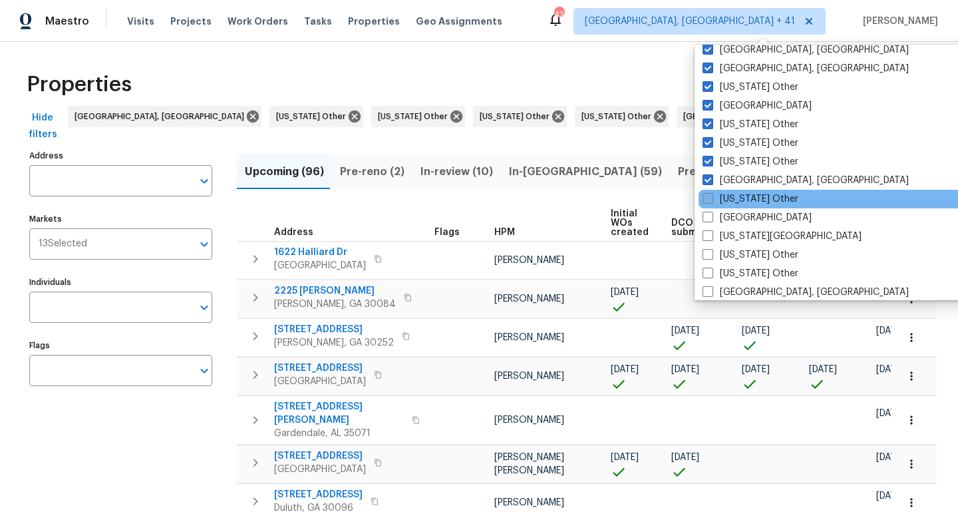
click at [706, 198] on span at bounding box center [707, 198] width 11 height 11
click at [706, 198] on input "[US_STATE] Other" at bounding box center [706, 196] width 9 height 9
checkbox input "true"
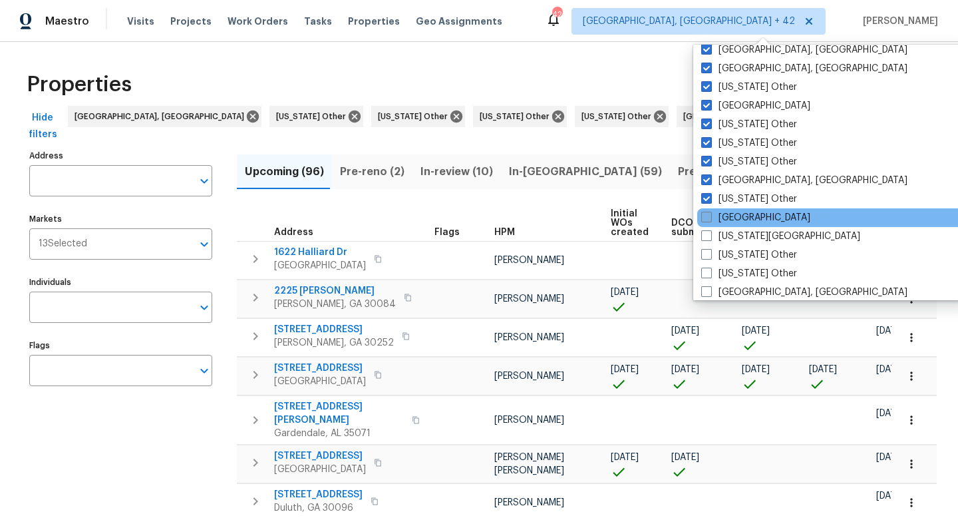
click at [706, 214] on span at bounding box center [706, 217] width 11 height 11
click at [706, 214] on input "[GEOGRAPHIC_DATA]" at bounding box center [705, 215] width 9 height 9
checkbox input "true"
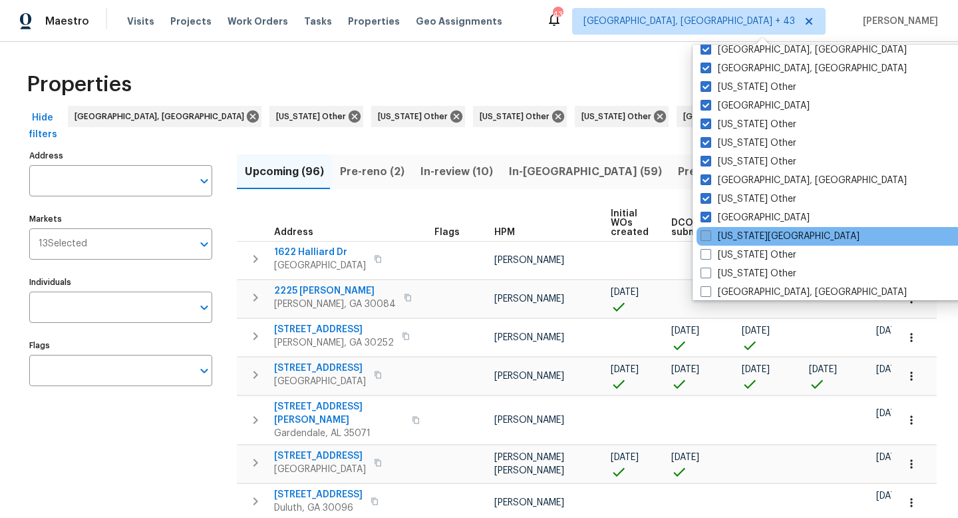
click at [705, 232] on span at bounding box center [705, 235] width 11 height 11
click at [705, 232] on input "[US_STATE][GEOGRAPHIC_DATA]" at bounding box center [704, 233] width 9 height 9
checkbox input "true"
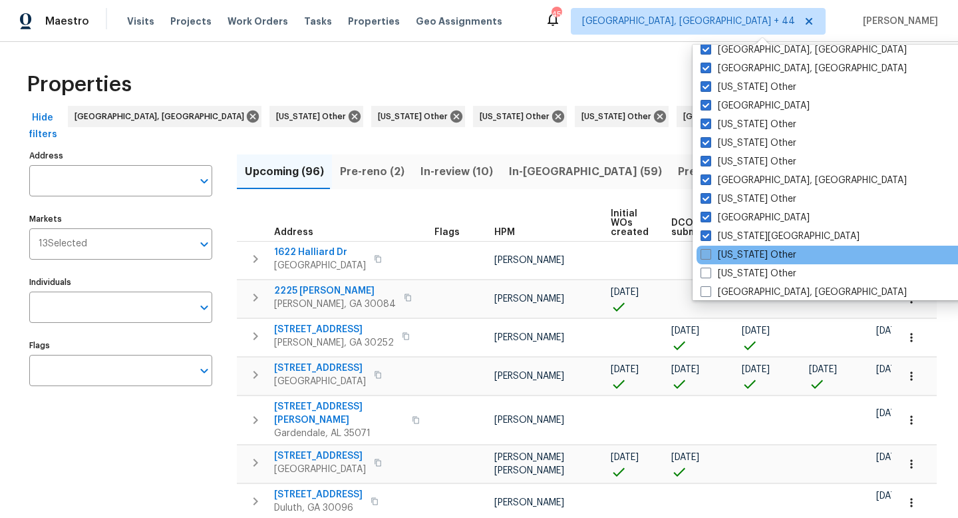
click at [706, 257] on span at bounding box center [705, 254] width 11 height 11
click at [706, 257] on input "[US_STATE] Other" at bounding box center [704, 252] width 9 height 9
checkbox input "true"
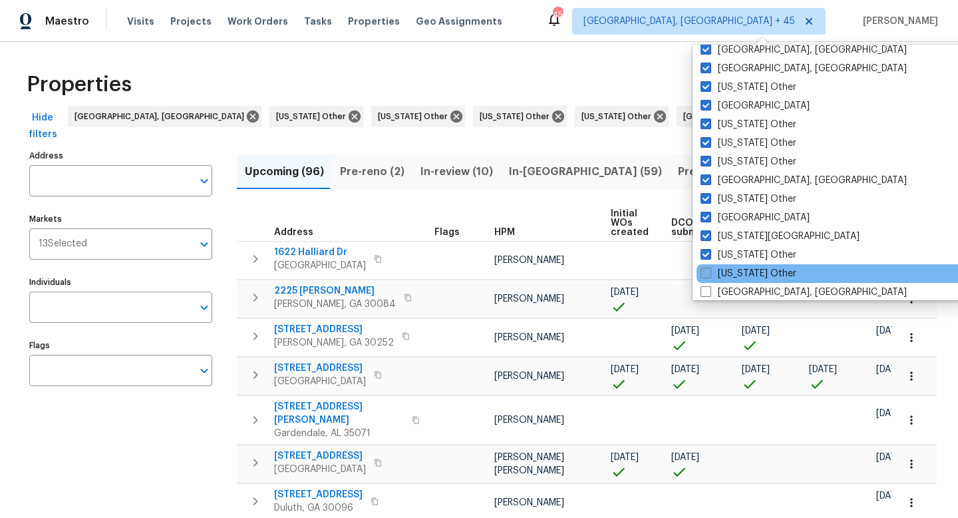
click at [705, 274] on span at bounding box center [705, 272] width 11 height 11
click at [705, 274] on input "[US_STATE] Other" at bounding box center [704, 271] width 9 height 9
checkbox input "true"
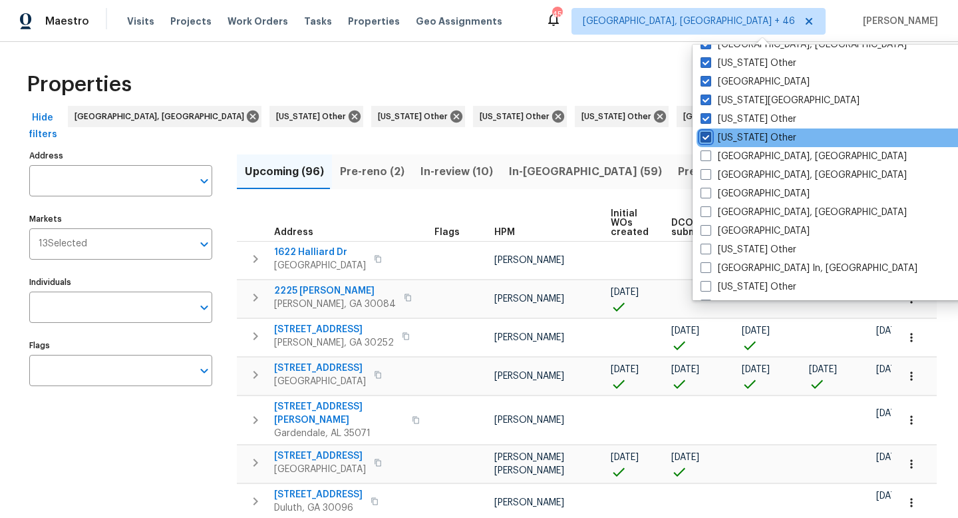
scroll to position [779, 0]
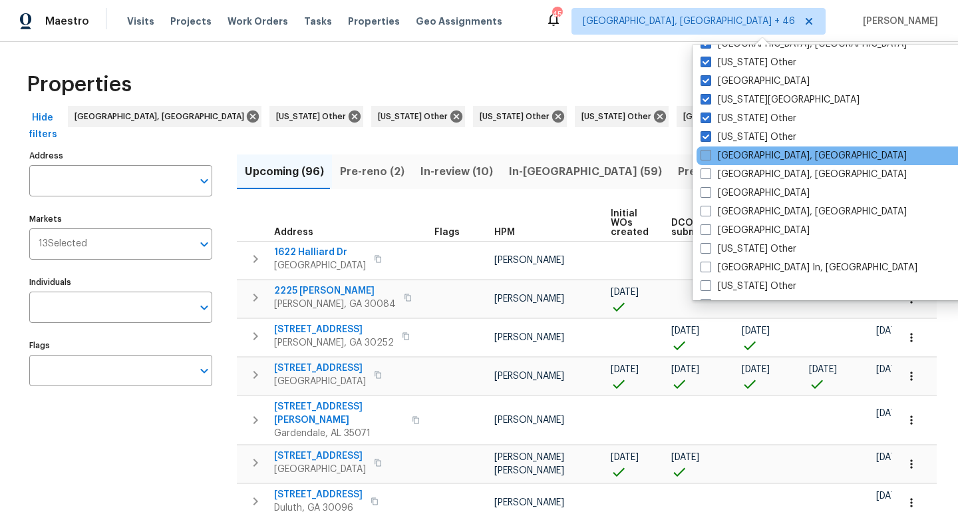
click at [712, 153] on label "[GEOGRAPHIC_DATA], [GEOGRAPHIC_DATA]" at bounding box center [803, 155] width 206 height 13
click at [709, 153] on input "[GEOGRAPHIC_DATA], [GEOGRAPHIC_DATA]" at bounding box center [704, 153] width 9 height 9
checkbox input "true"
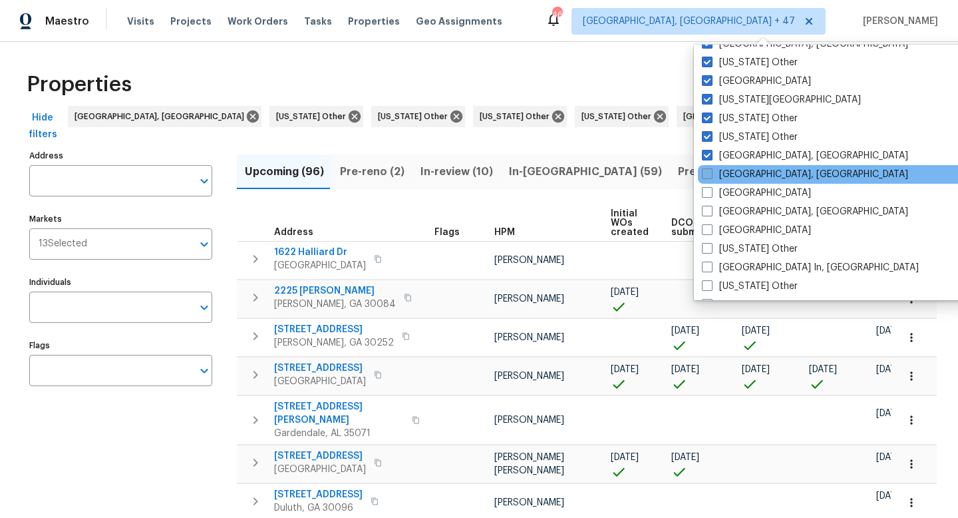
click at [707, 172] on span at bounding box center [707, 173] width 11 height 11
click at [707, 172] on input "[GEOGRAPHIC_DATA], [GEOGRAPHIC_DATA]" at bounding box center [706, 172] width 9 height 9
checkbox input "true"
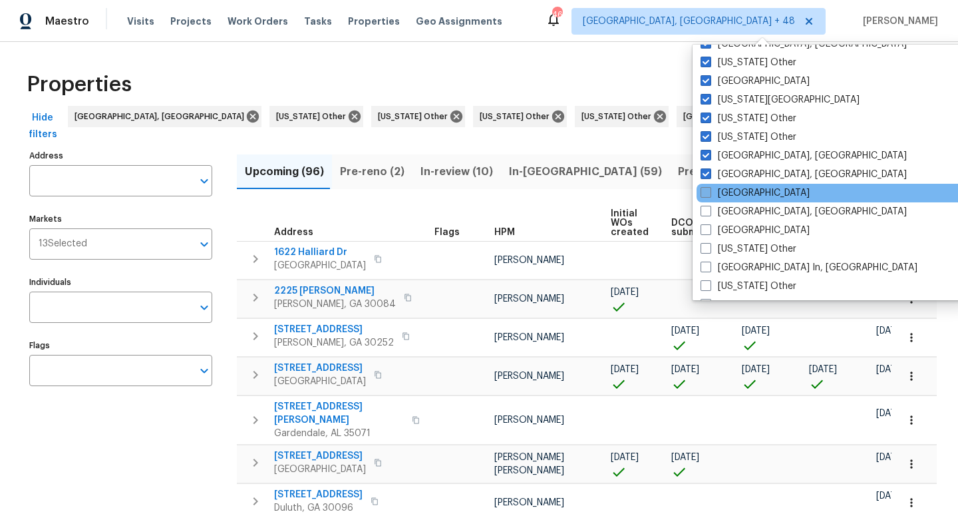
click at [706, 186] on label "[GEOGRAPHIC_DATA]" at bounding box center [754, 192] width 109 height 13
click at [706, 186] on input "[GEOGRAPHIC_DATA]" at bounding box center [704, 190] width 9 height 9
checkbox input "true"
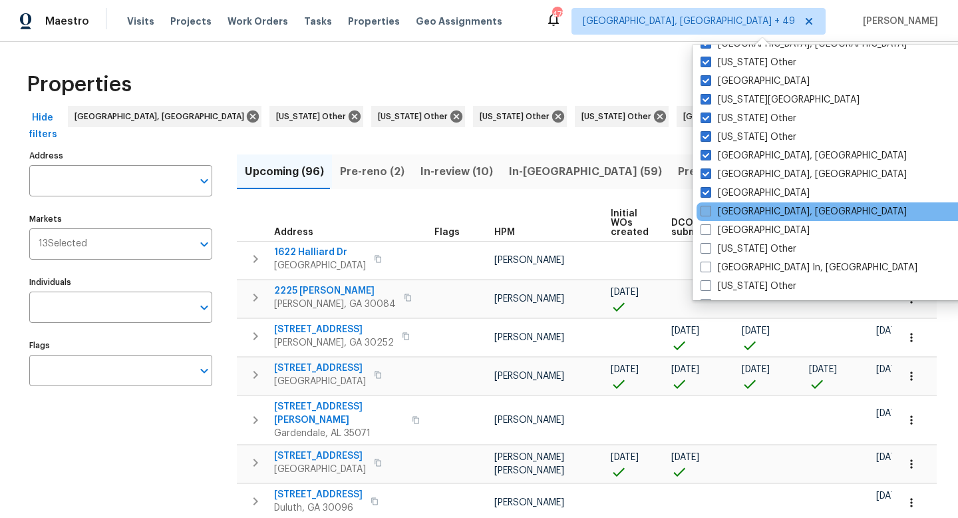
click at [706, 206] on span at bounding box center [705, 211] width 11 height 11
click at [706, 206] on input "[GEOGRAPHIC_DATA], [GEOGRAPHIC_DATA]" at bounding box center [704, 209] width 9 height 9
checkbox input "true"
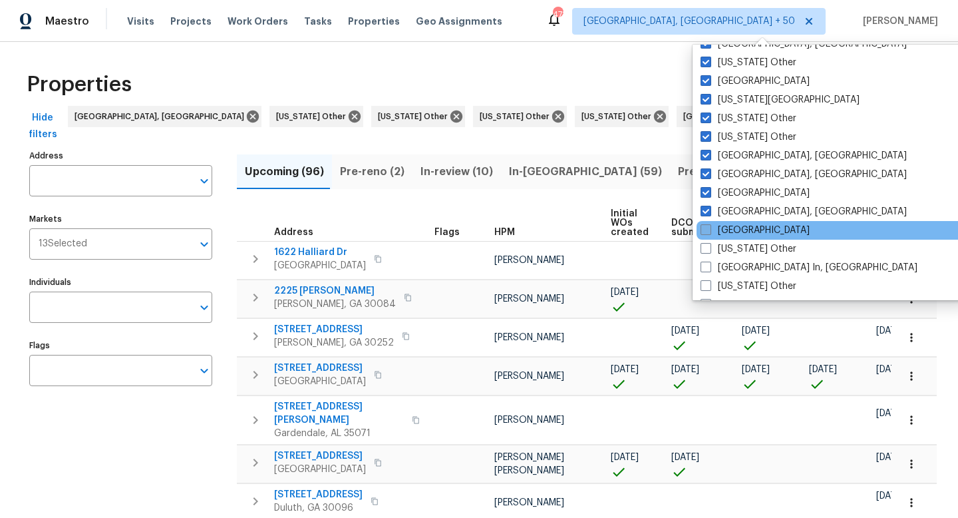
click at [705, 229] on span at bounding box center [705, 229] width 11 height 11
click at [705, 229] on input "[GEOGRAPHIC_DATA]" at bounding box center [704, 228] width 9 height 9
checkbox input "true"
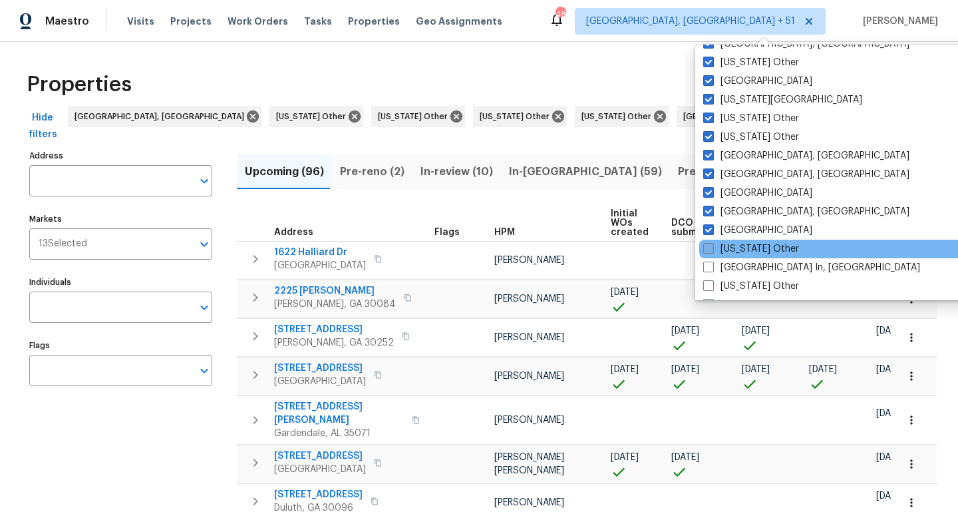
click at [705, 254] on label "[US_STATE] Other" at bounding box center [751, 248] width 96 height 13
click at [705, 251] on input "[US_STATE] Other" at bounding box center [707, 246] width 9 height 9
checkbox input "true"
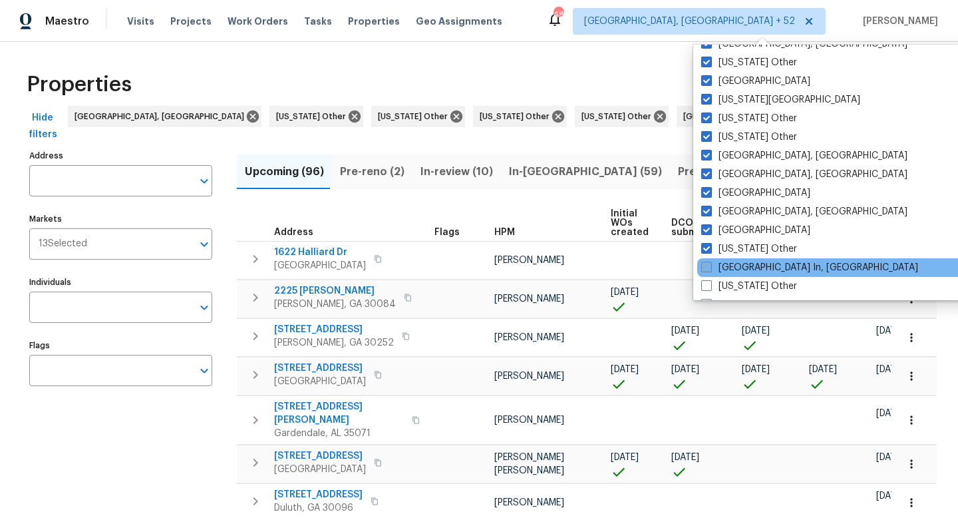
click at [706, 265] on span at bounding box center [706, 266] width 11 height 11
click at [706, 265] on input "[GEOGRAPHIC_DATA] In, [GEOGRAPHIC_DATA]" at bounding box center [705, 265] width 9 height 9
checkbox input "true"
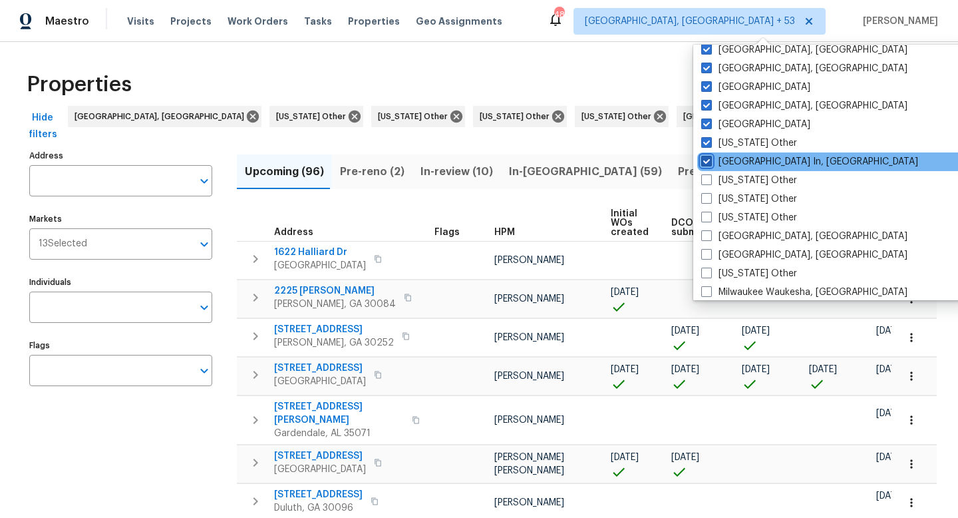
scroll to position [895, 0]
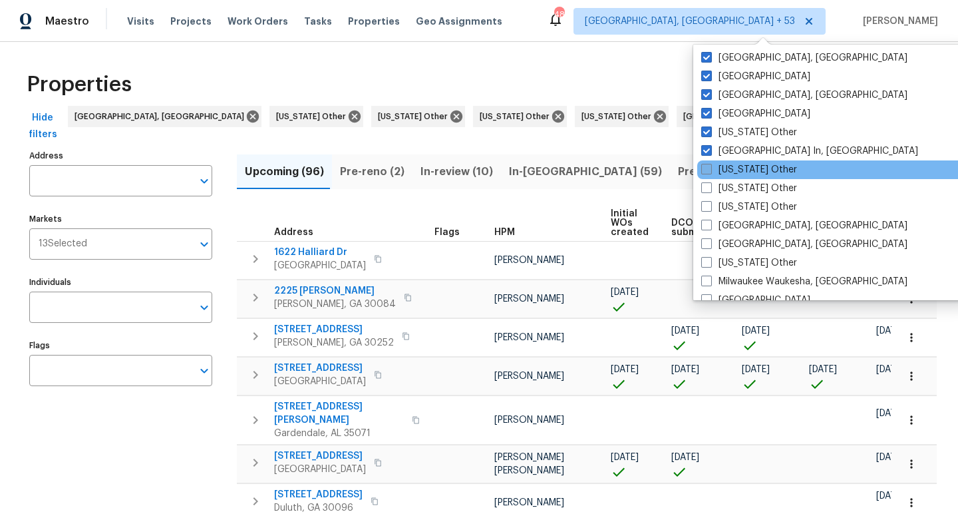
click at [706, 171] on span at bounding box center [706, 169] width 11 height 11
click at [706, 171] on input "[US_STATE] Other" at bounding box center [705, 167] width 9 height 9
checkbox input "true"
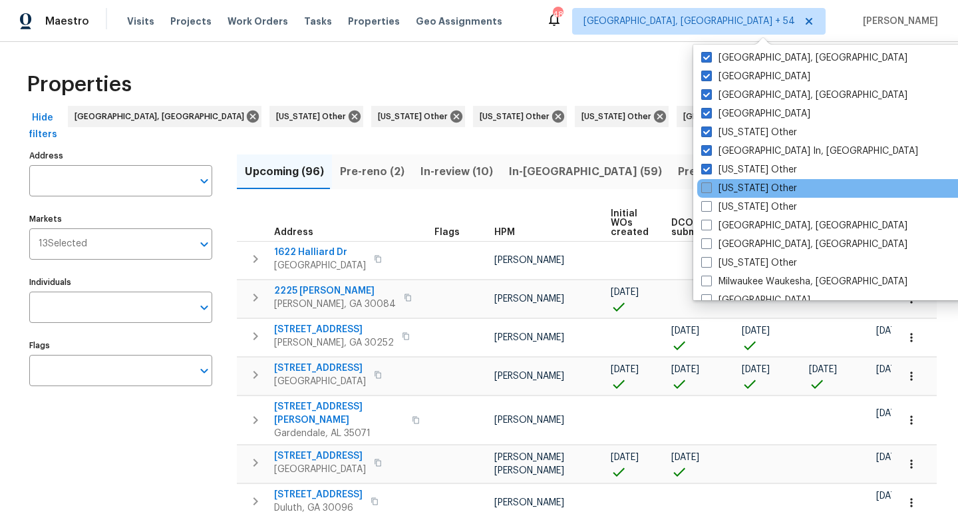
click at [706, 192] on span at bounding box center [706, 187] width 11 height 11
click at [706, 190] on input "[US_STATE] Other" at bounding box center [705, 186] width 9 height 9
checkbox input "true"
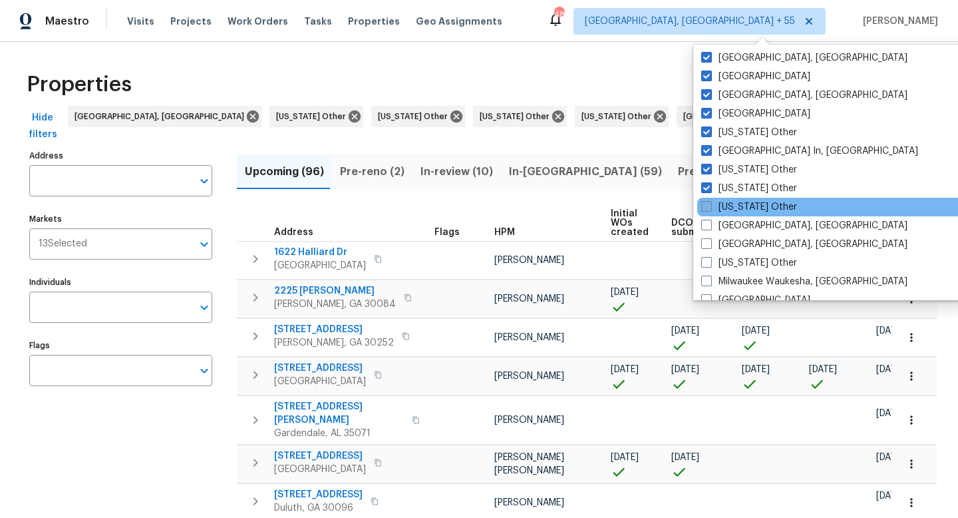
click at [705, 207] on span at bounding box center [706, 206] width 11 height 11
click at [705, 207] on input "[US_STATE] Other" at bounding box center [705, 204] width 9 height 9
checkbox input "true"
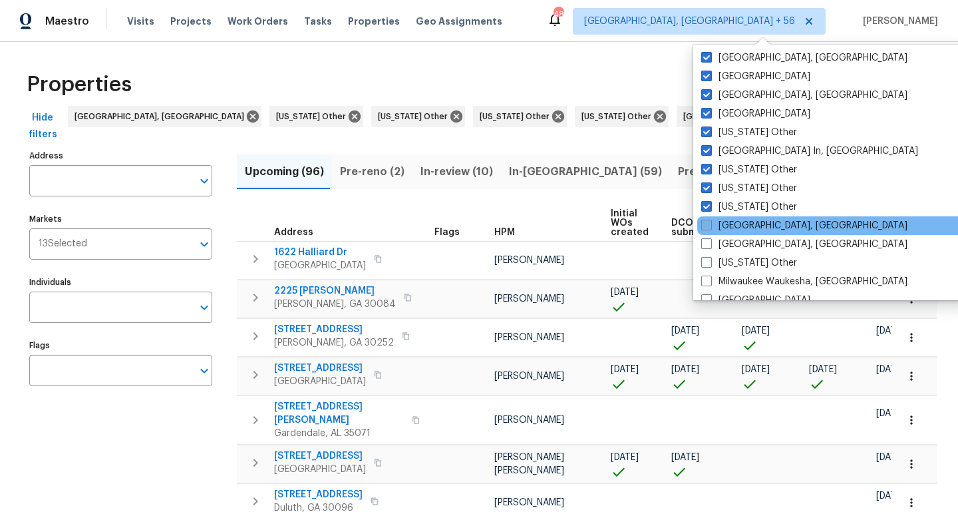
click at [704, 228] on span at bounding box center [706, 225] width 11 height 11
click at [704, 227] on input "[GEOGRAPHIC_DATA], [GEOGRAPHIC_DATA]" at bounding box center [705, 223] width 9 height 9
checkbox input "true"
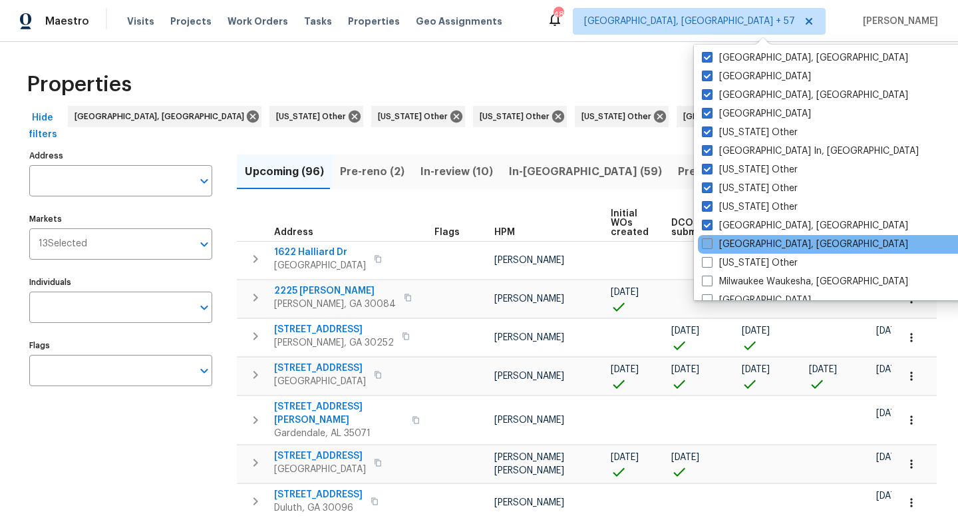
click at [704, 248] on span at bounding box center [707, 243] width 11 height 11
click at [704, 246] on input "[GEOGRAPHIC_DATA], [GEOGRAPHIC_DATA]" at bounding box center [706, 241] width 9 height 9
checkbox input "true"
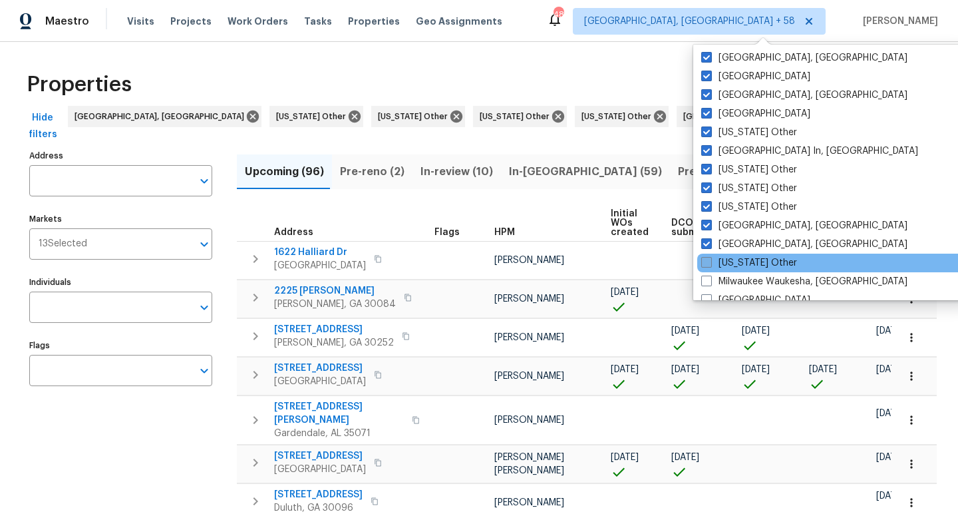
click at [704, 268] on label "[US_STATE] Other" at bounding box center [749, 262] width 96 height 13
click at [704, 265] on input "[US_STATE] Other" at bounding box center [705, 260] width 9 height 9
checkbox input "true"
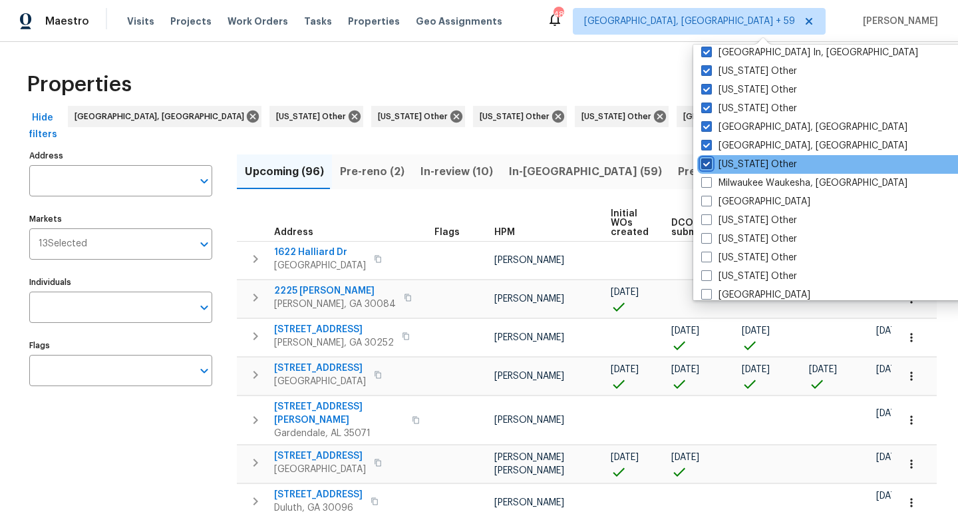
scroll to position [1009, 0]
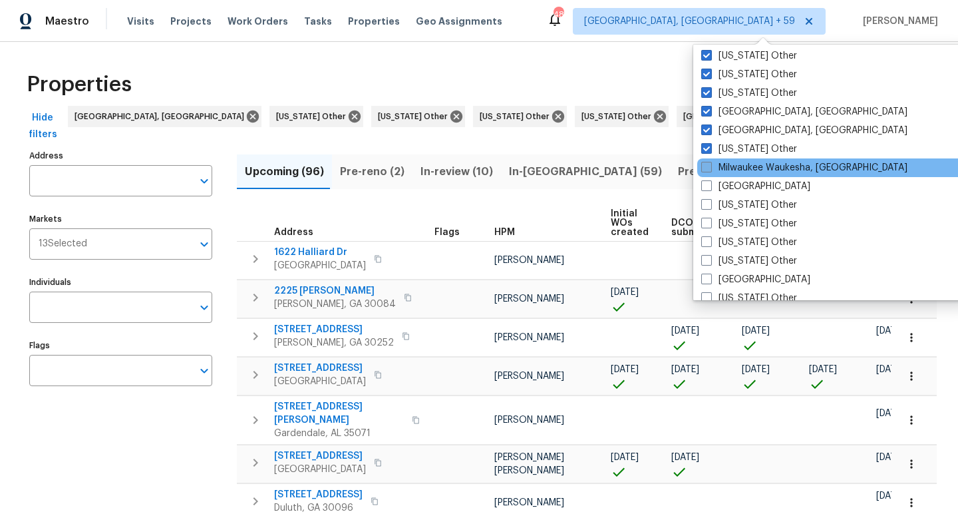
click at [707, 162] on span at bounding box center [706, 167] width 11 height 11
click at [707, 162] on input "Milwaukee Waukesha, [GEOGRAPHIC_DATA]" at bounding box center [705, 165] width 9 height 9
checkbox input "true"
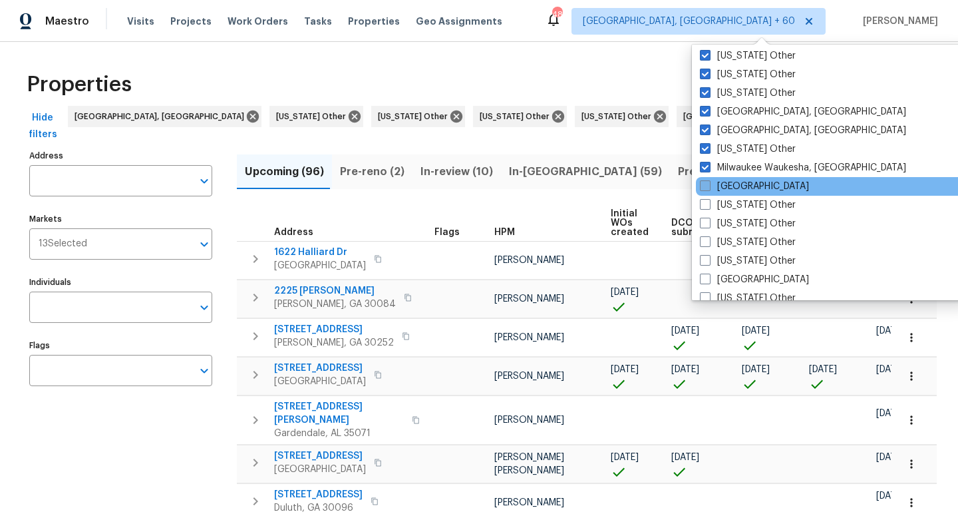
click at [706, 188] on span at bounding box center [705, 185] width 11 height 11
click at [706, 188] on input "[GEOGRAPHIC_DATA]" at bounding box center [704, 184] width 9 height 9
checkbox input "true"
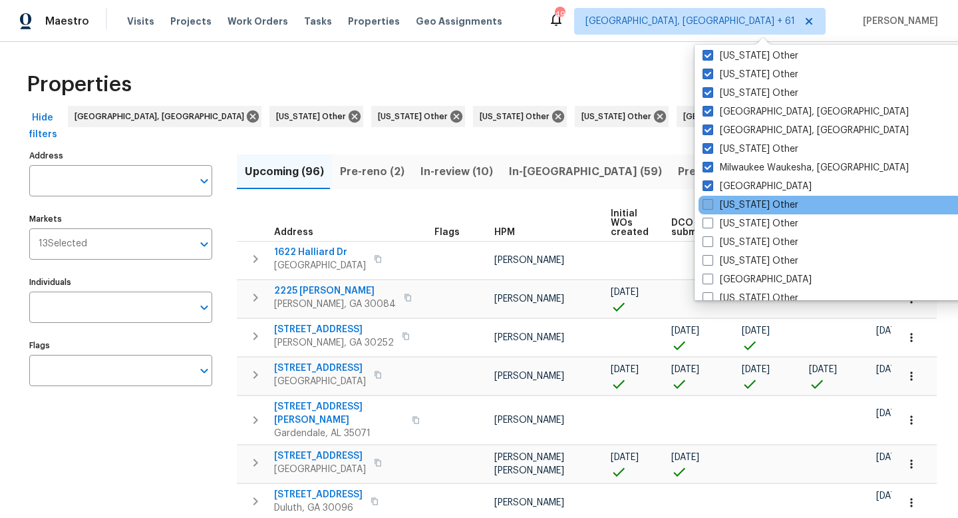
click at [706, 201] on span at bounding box center [707, 204] width 11 height 11
click at [706, 201] on input "[US_STATE] Other" at bounding box center [706, 202] width 9 height 9
checkbox input "true"
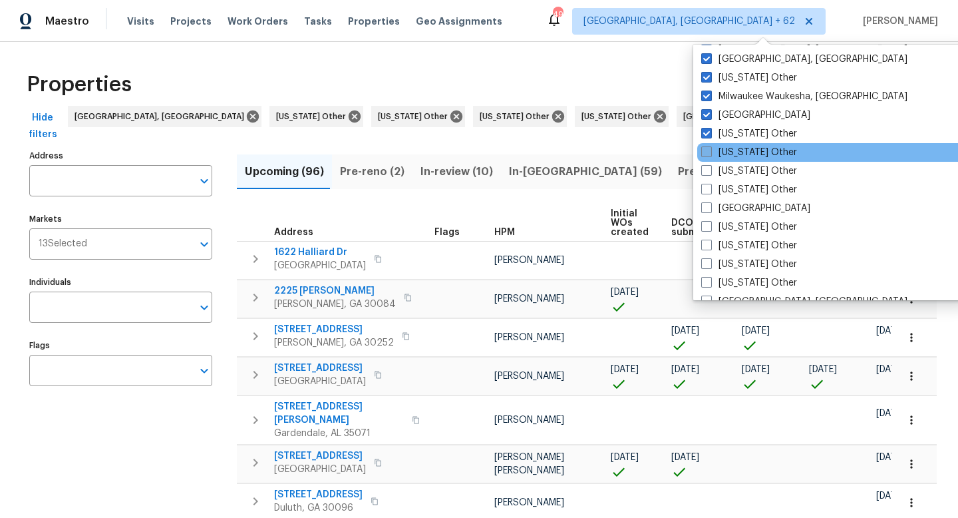
click at [710, 152] on span at bounding box center [706, 151] width 11 height 11
click at [710, 152] on input "[US_STATE] Other" at bounding box center [705, 150] width 9 height 9
checkbox input "true"
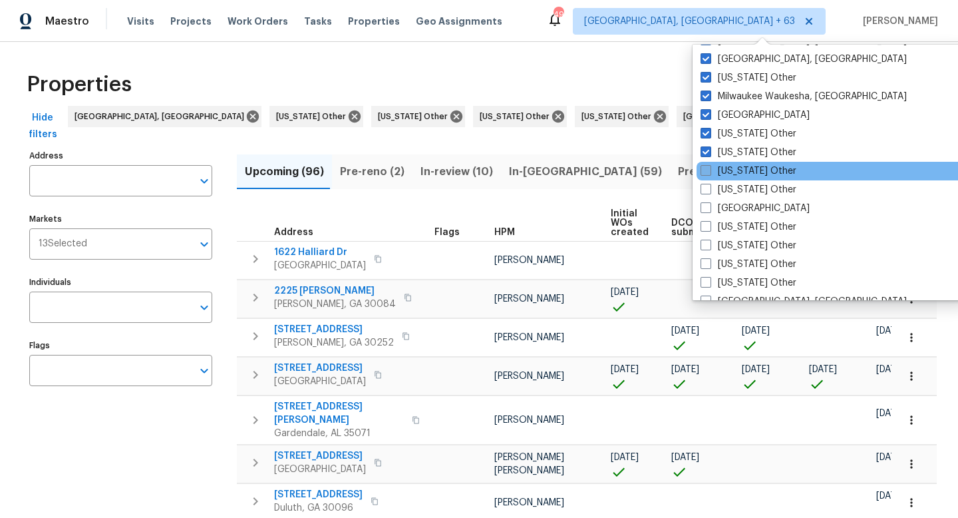
click at [708, 171] on span at bounding box center [705, 170] width 11 height 11
click at [708, 171] on input "[US_STATE] Other" at bounding box center [704, 168] width 9 height 9
checkbox input "true"
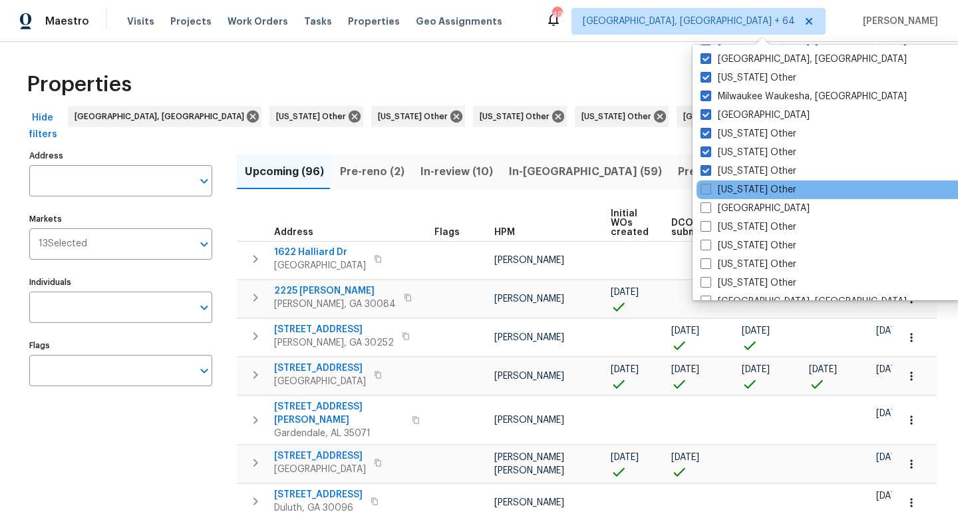
click at [705, 186] on span at bounding box center [705, 189] width 11 height 11
click at [705, 186] on input "[US_STATE] Other" at bounding box center [704, 187] width 9 height 9
checkbox input "true"
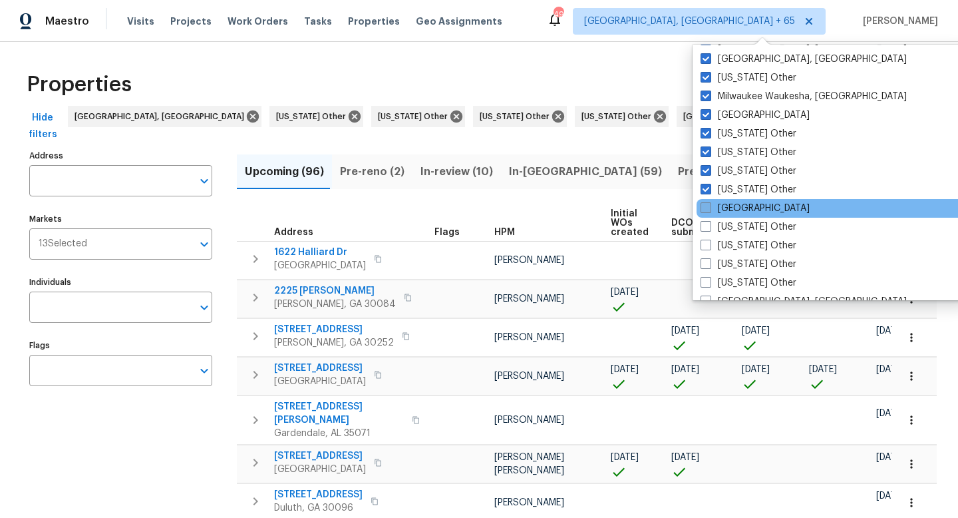
click at [703, 206] on span at bounding box center [705, 207] width 11 height 11
click at [703, 206] on input "[GEOGRAPHIC_DATA]" at bounding box center [704, 206] width 9 height 9
checkbox input "true"
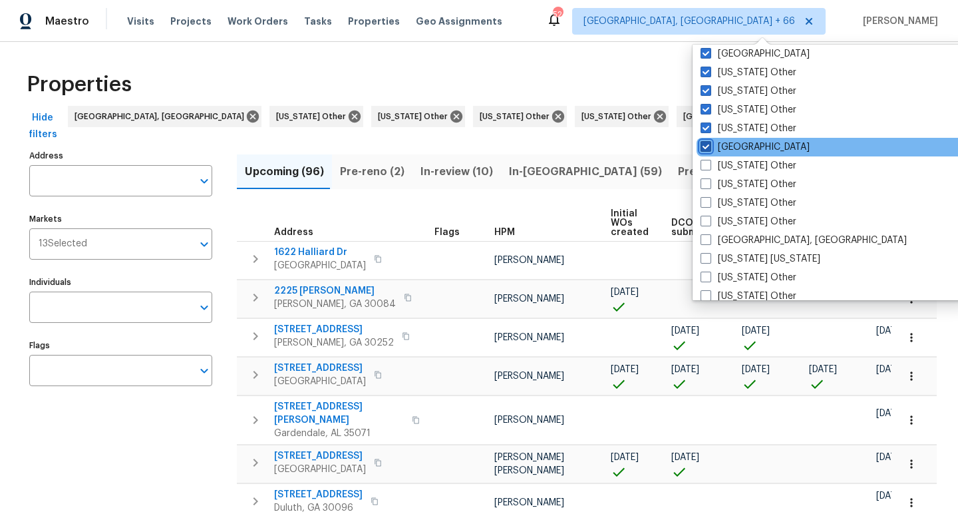
scroll to position [1159, 0]
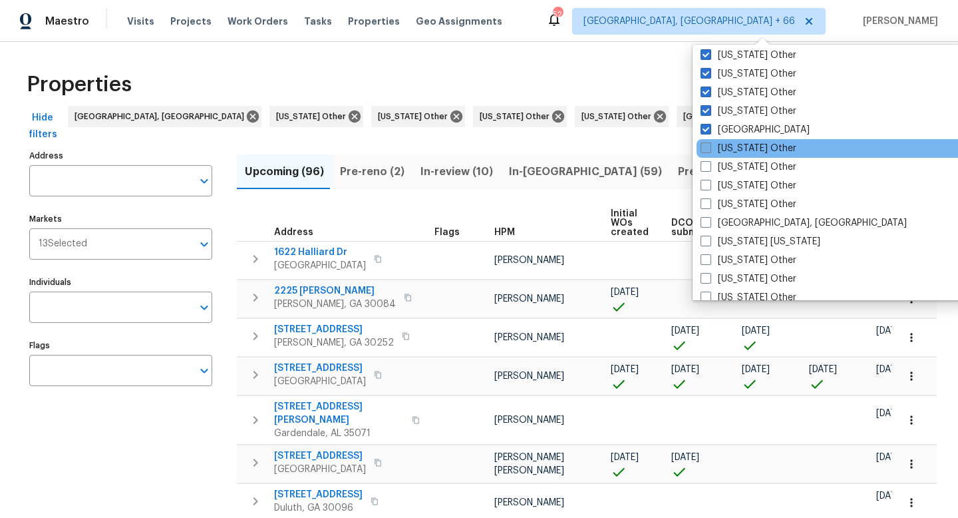
click at [708, 151] on span at bounding box center [705, 147] width 11 height 11
click at [708, 150] on input "[US_STATE] Other" at bounding box center [704, 146] width 9 height 9
checkbox input "true"
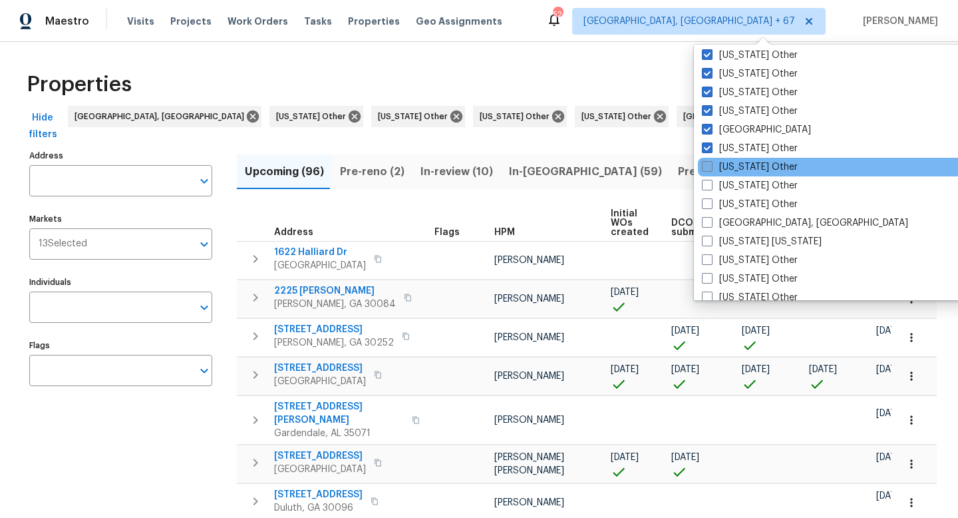
click at [705, 168] on span at bounding box center [707, 166] width 11 height 11
click at [705, 168] on input "[US_STATE] Other" at bounding box center [706, 164] width 9 height 9
checkbox input "true"
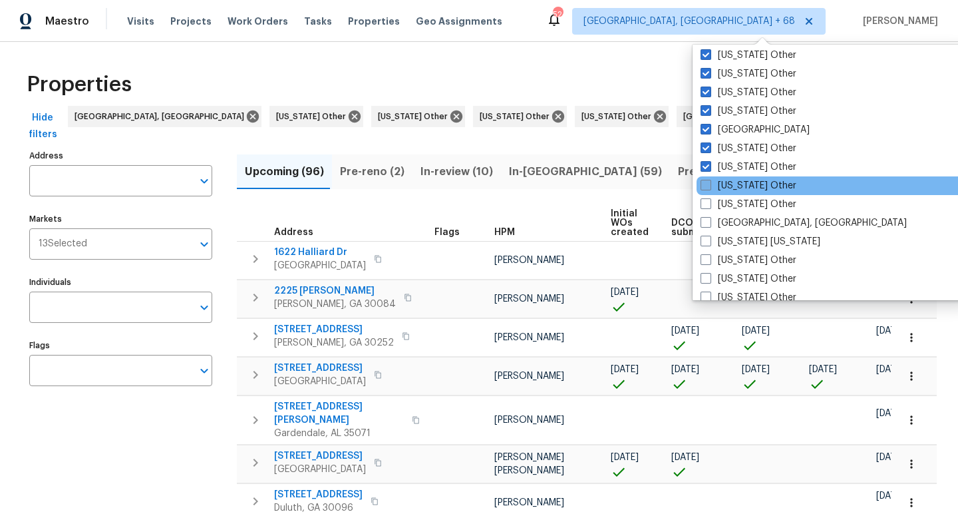
click at [706, 183] on span at bounding box center [705, 185] width 11 height 11
click at [706, 183] on input "[US_STATE] Other" at bounding box center [704, 183] width 9 height 9
checkbox input "true"
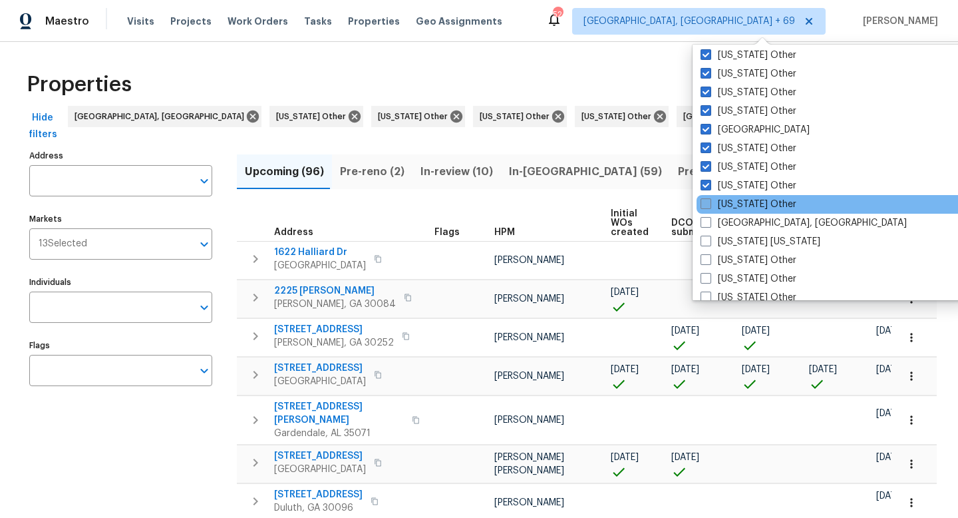
click at [706, 200] on span at bounding box center [705, 203] width 11 height 11
click at [706, 200] on input "[US_STATE] Other" at bounding box center [704, 202] width 9 height 9
checkbox input "true"
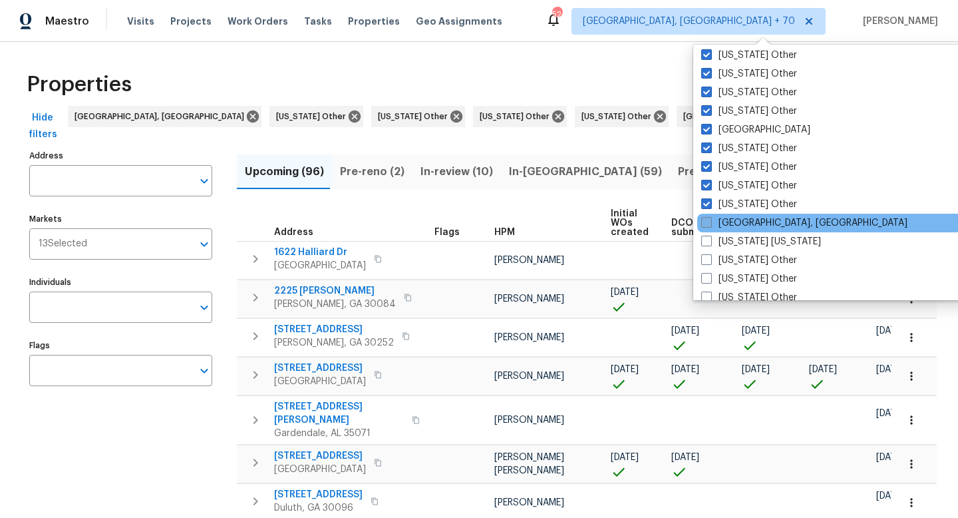
click at [706, 226] on span at bounding box center [706, 222] width 11 height 11
click at [706, 225] on input "[GEOGRAPHIC_DATA], [GEOGRAPHIC_DATA]" at bounding box center [705, 220] width 9 height 9
checkbox input "true"
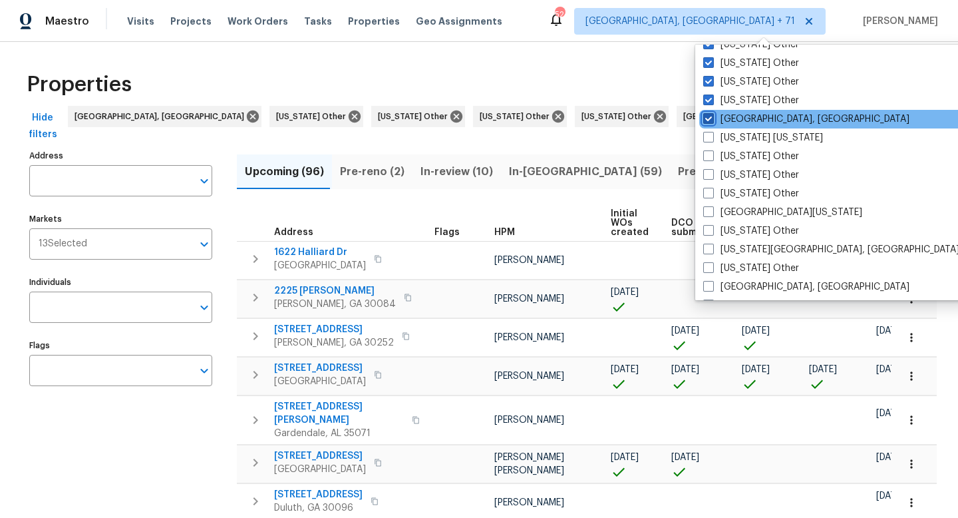
scroll to position [1276, 0]
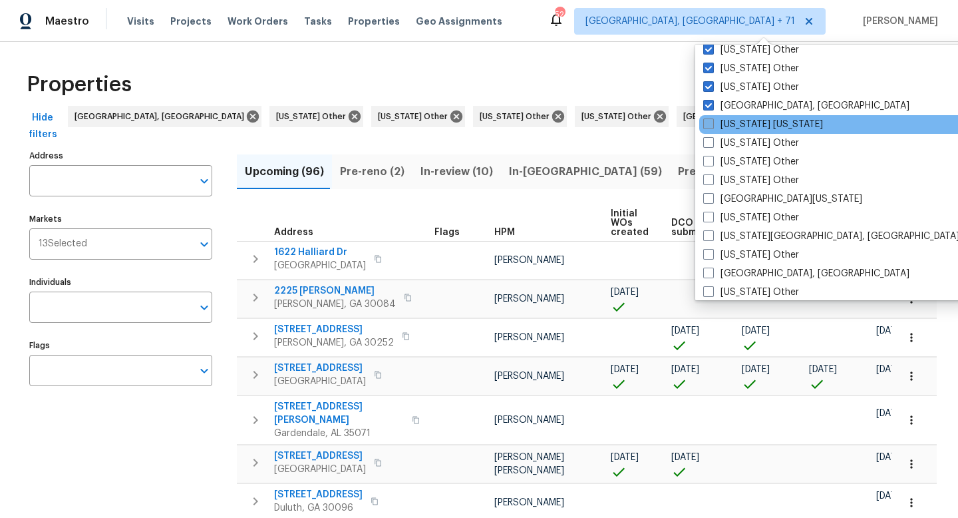
click at [707, 127] on span at bounding box center [708, 123] width 11 height 11
click at [707, 126] on input "[US_STATE] [US_STATE]" at bounding box center [707, 122] width 9 height 9
checkbox input "true"
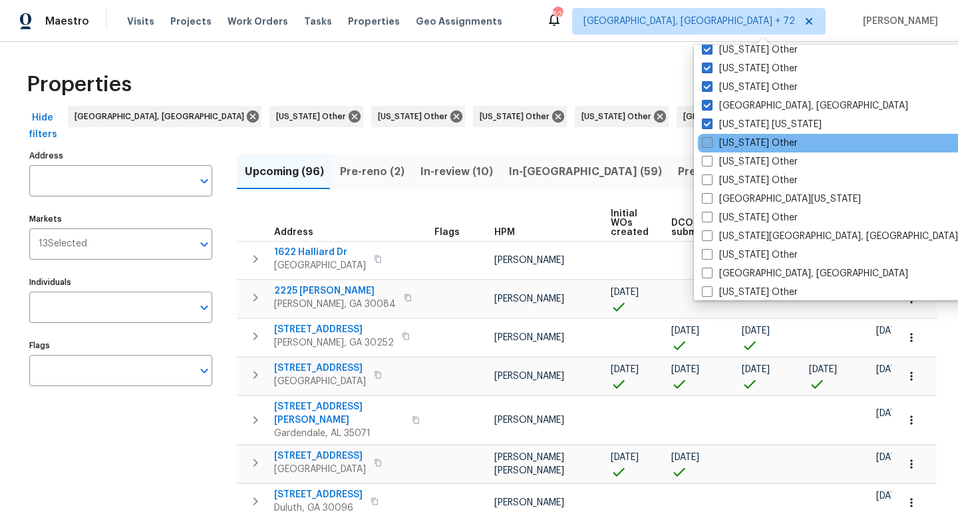
click at [708, 144] on span at bounding box center [707, 142] width 11 height 11
click at [708, 144] on input "[US_STATE] Other" at bounding box center [706, 140] width 9 height 9
checkbox input "true"
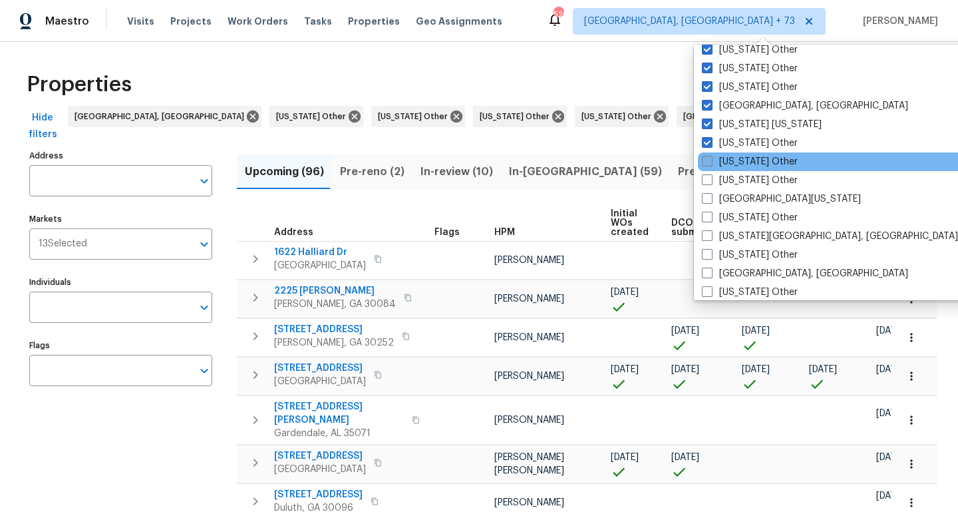
click at [708, 162] on span at bounding box center [707, 161] width 11 height 11
click at [708, 162] on input "[US_STATE] Other" at bounding box center [706, 159] width 9 height 9
checkbox input "true"
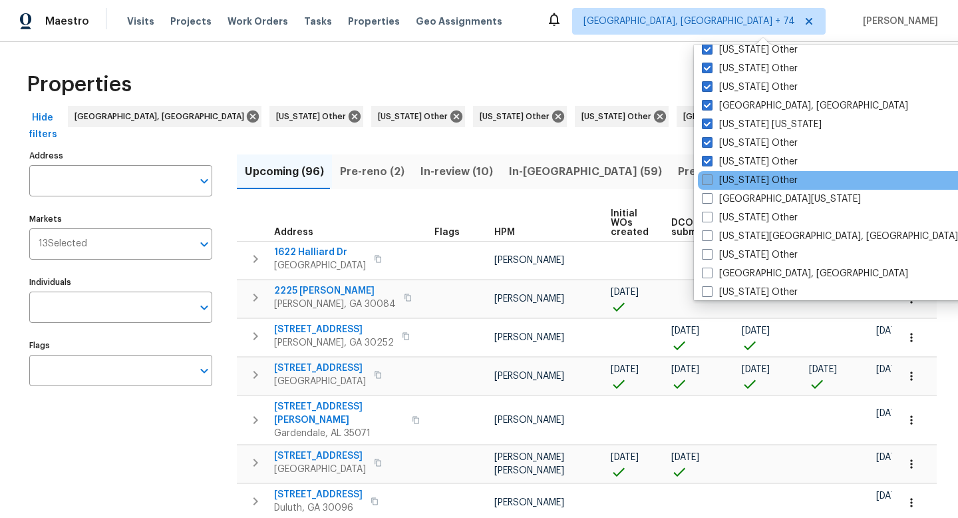
click at [708, 186] on label "[US_STATE] Other" at bounding box center [750, 180] width 96 height 13
click at [708, 182] on input "[US_STATE] Other" at bounding box center [706, 178] width 9 height 9
checkbox input "true"
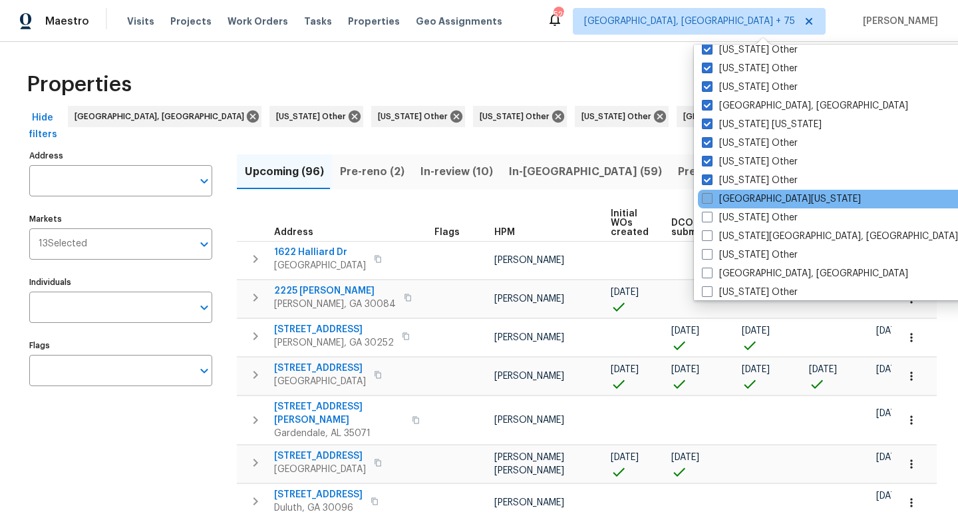
click at [708, 194] on span at bounding box center [707, 198] width 11 height 11
click at [708, 194] on input "[GEOGRAPHIC_DATA][US_STATE]" at bounding box center [706, 196] width 9 height 9
checkbox input "true"
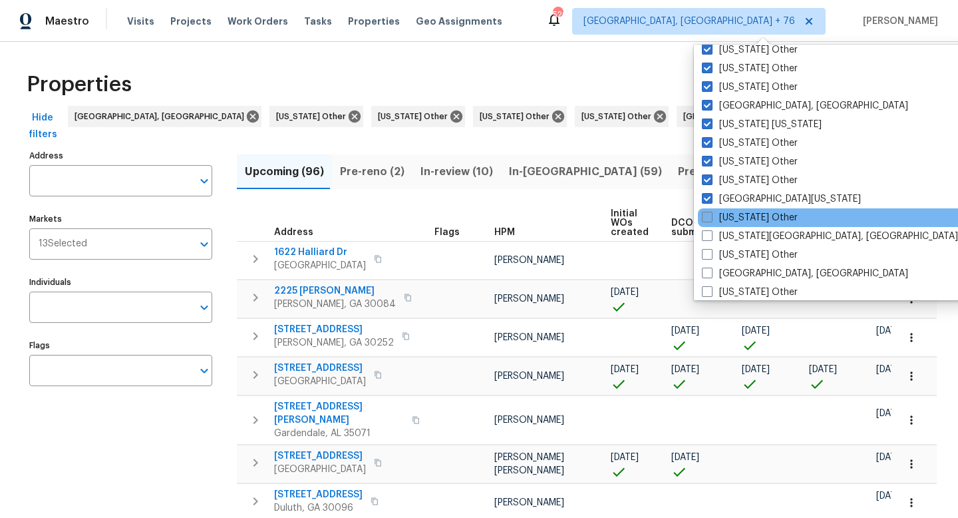
click at [708, 214] on span at bounding box center [707, 217] width 11 height 11
click at [708, 214] on input "[US_STATE] Other" at bounding box center [706, 215] width 9 height 9
checkbox input "true"
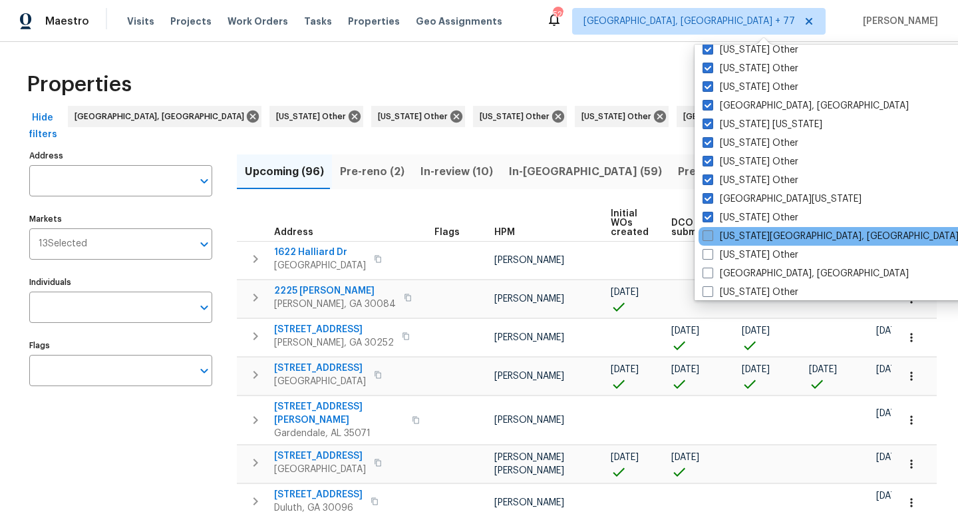
click at [708, 236] on span at bounding box center [707, 235] width 11 height 11
click at [708, 236] on input "[US_STATE][GEOGRAPHIC_DATA], [GEOGRAPHIC_DATA]" at bounding box center [706, 233] width 9 height 9
checkbox input "true"
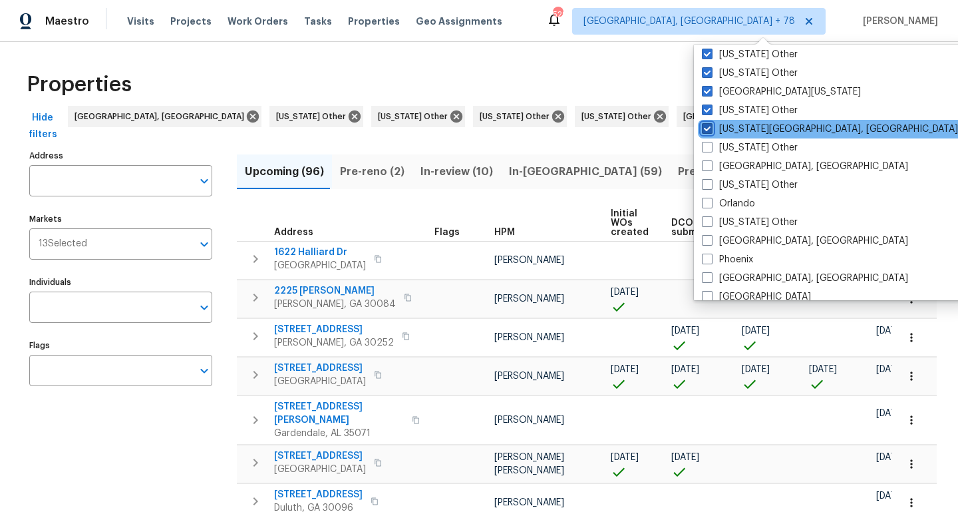
scroll to position [1385, 0]
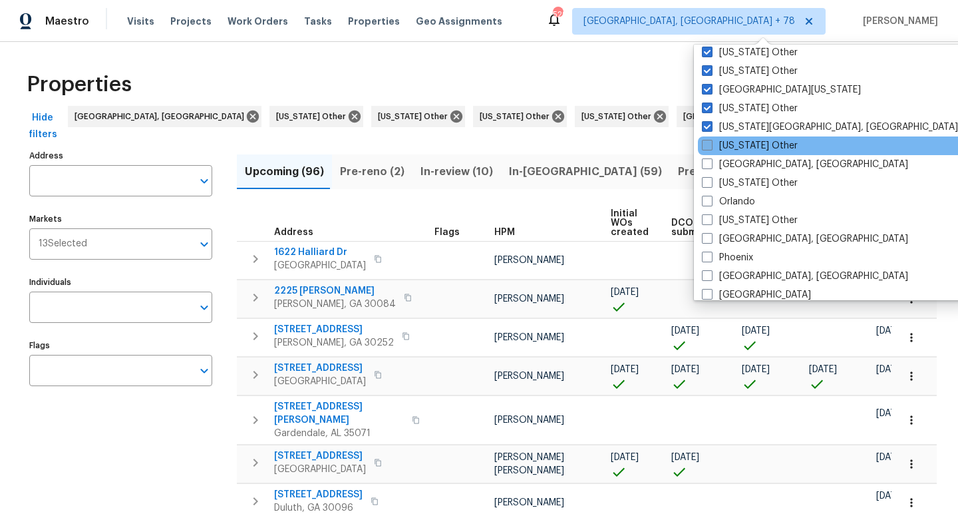
click at [706, 144] on span at bounding box center [707, 145] width 11 height 11
click at [706, 144] on input "[US_STATE] Other" at bounding box center [706, 143] width 9 height 9
checkbox input "true"
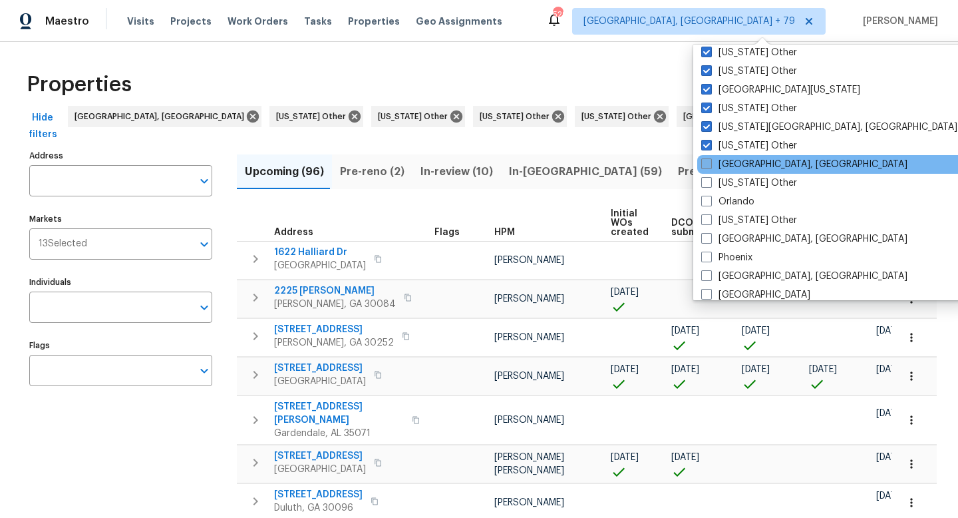
click at [708, 160] on span at bounding box center [706, 163] width 11 height 11
click at [708, 160] on input "[GEOGRAPHIC_DATA], [GEOGRAPHIC_DATA]" at bounding box center [705, 162] width 9 height 9
checkbox input "true"
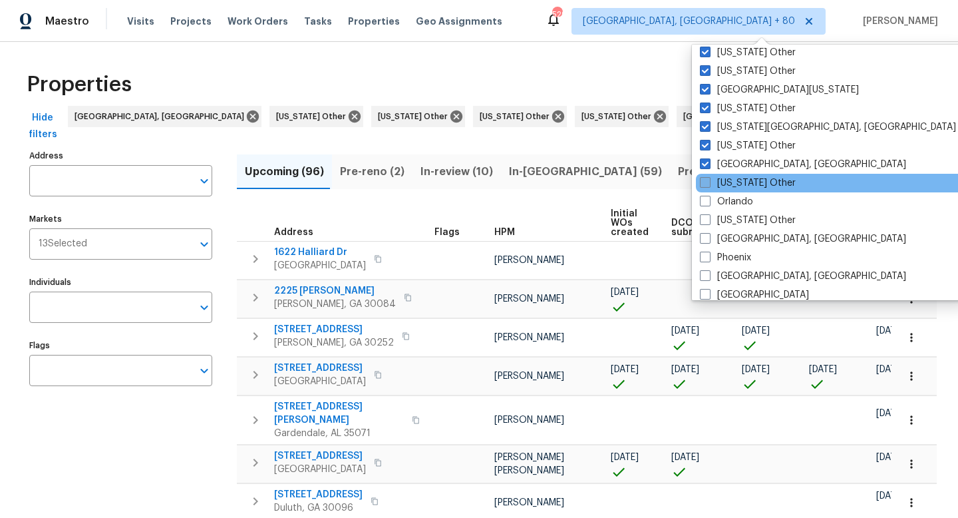
click at [707, 185] on span at bounding box center [705, 182] width 11 height 11
click at [707, 185] on input "[US_STATE] Other" at bounding box center [704, 180] width 9 height 9
checkbox input "true"
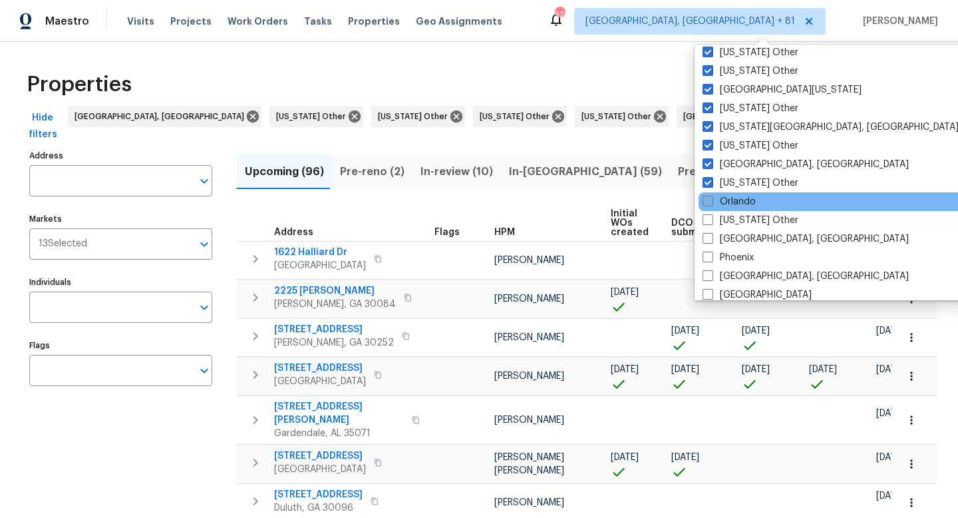
click at [707, 200] on span at bounding box center [707, 201] width 11 height 11
click at [707, 200] on input "Orlando" at bounding box center [706, 199] width 9 height 9
checkbox input "true"
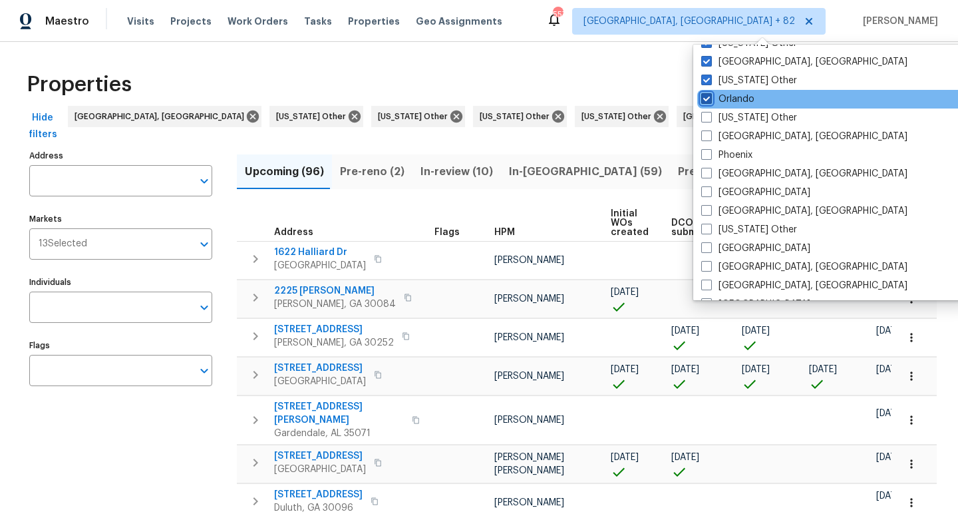
scroll to position [1488, 0]
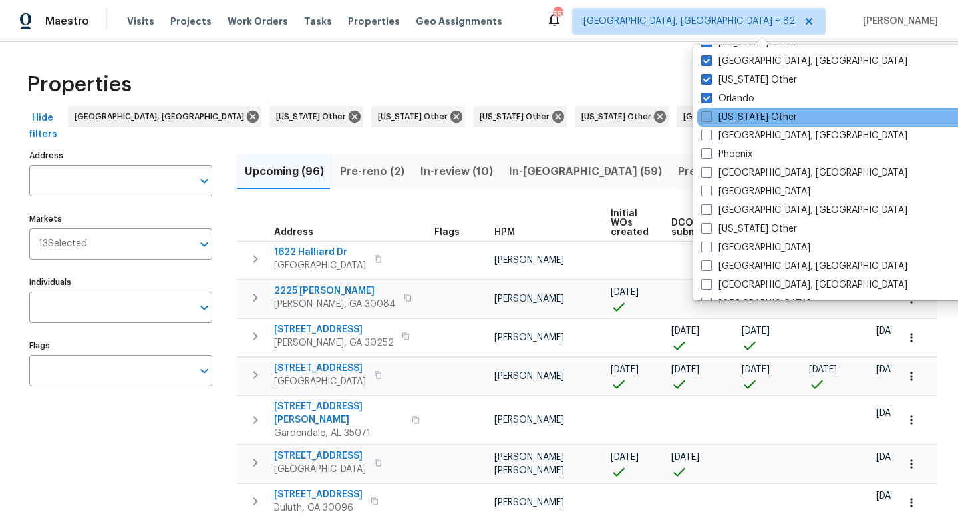
click at [704, 118] on span at bounding box center [706, 116] width 11 height 11
click at [704, 118] on input "[US_STATE] Other" at bounding box center [705, 114] width 9 height 9
checkbox input "true"
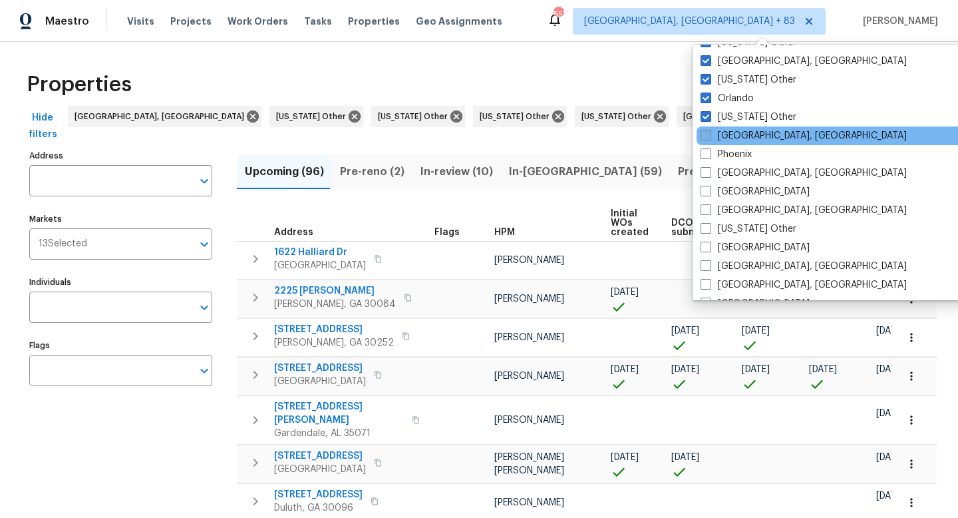
click at [704, 135] on span at bounding box center [705, 135] width 11 height 11
click at [704, 135] on input "[GEOGRAPHIC_DATA], [GEOGRAPHIC_DATA]" at bounding box center [704, 133] width 9 height 9
checkbox input "true"
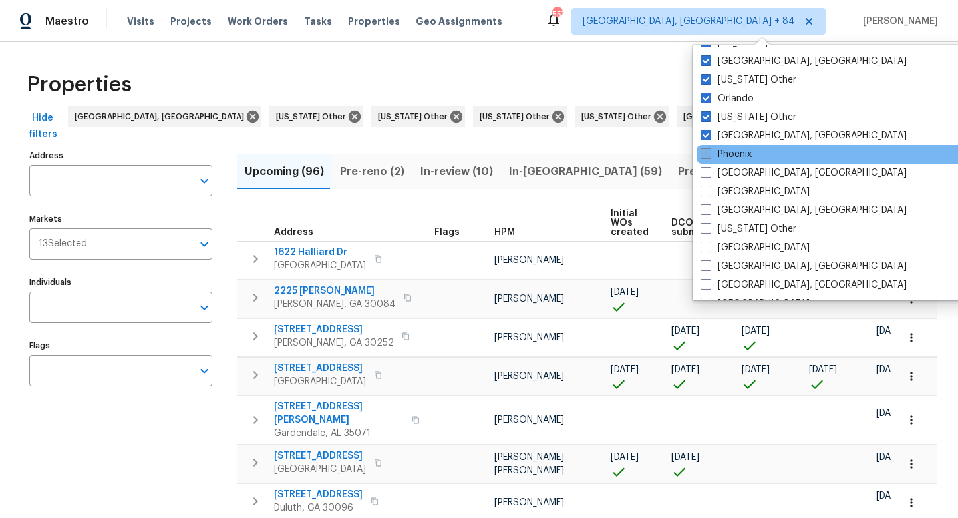
click at [704, 150] on span at bounding box center [705, 153] width 11 height 11
click at [704, 150] on input "Phoenix" at bounding box center [704, 152] width 9 height 9
checkbox input "true"
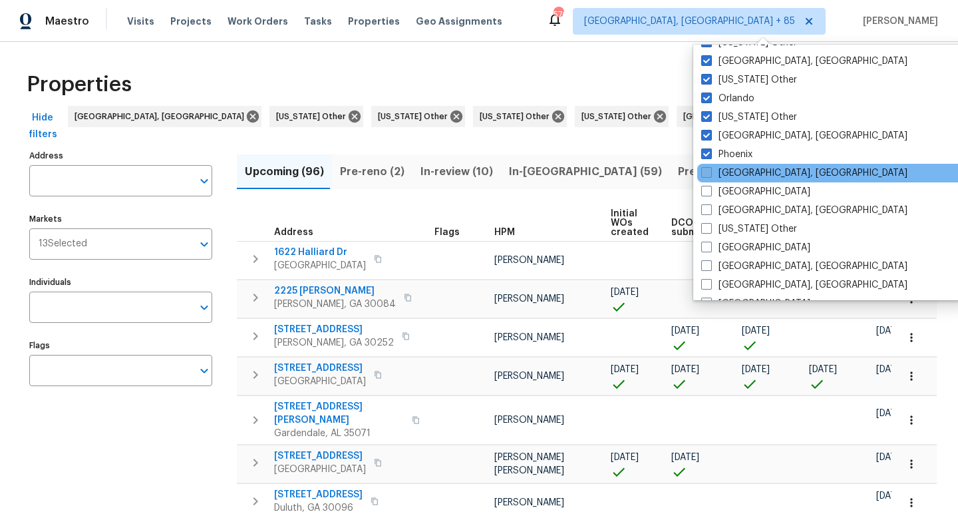
click at [704, 174] on span at bounding box center [706, 172] width 11 height 11
click at [704, 174] on input "[GEOGRAPHIC_DATA], [GEOGRAPHIC_DATA]" at bounding box center [705, 170] width 9 height 9
checkbox input "true"
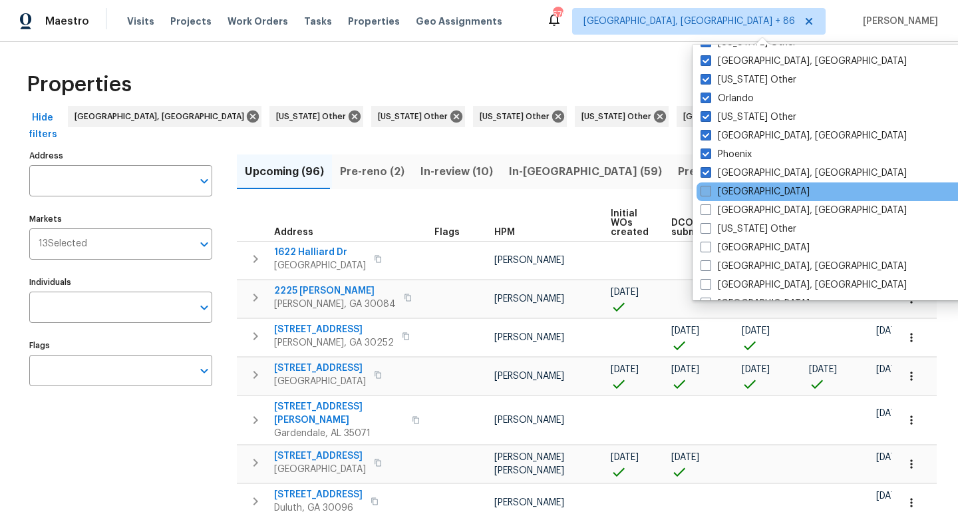
click at [705, 191] on span at bounding box center [705, 191] width 11 height 11
click at [705, 191] on input "[GEOGRAPHIC_DATA]" at bounding box center [704, 189] width 9 height 9
checkbox input "true"
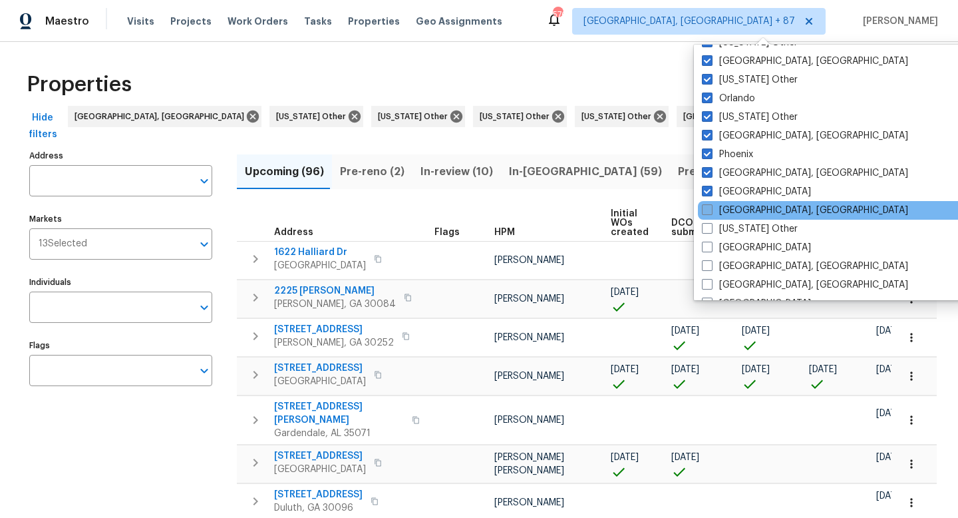
click at [706, 209] on span at bounding box center [707, 209] width 11 height 11
click at [706, 209] on input "[GEOGRAPHIC_DATA], [GEOGRAPHIC_DATA]" at bounding box center [706, 208] width 9 height 9
checkbox input "true"
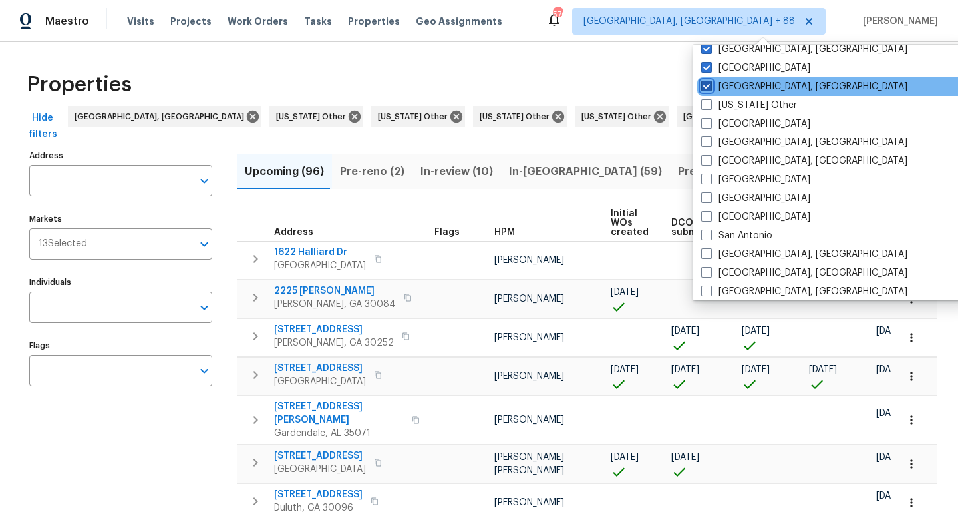
scroll to position [1619, 0]
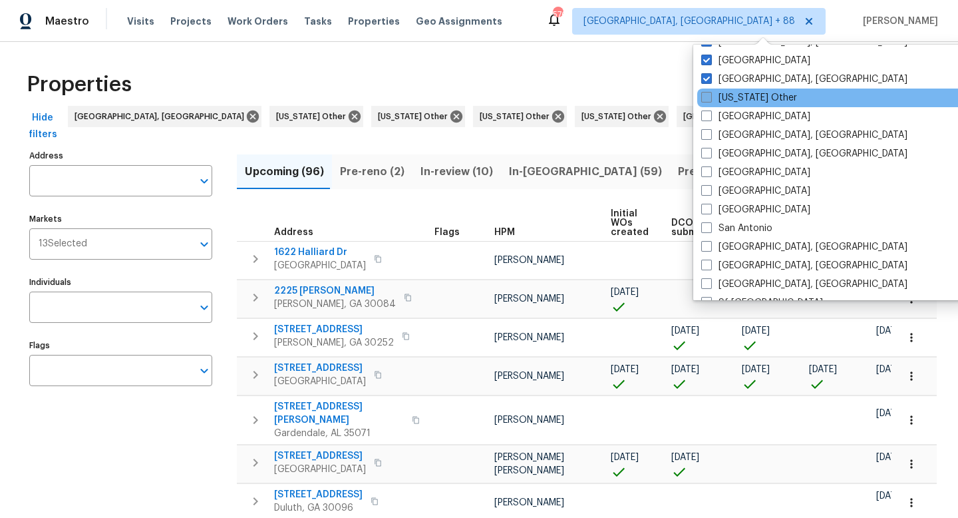
click at [706, 103] on label "[US_STATE] Other" at bounding box center [749, 97] width 96 height 13
click at [706, 100] on input "[US_STATE] Other" at bounding box center [705, 95] width 9 height 9
checkbox input "true"
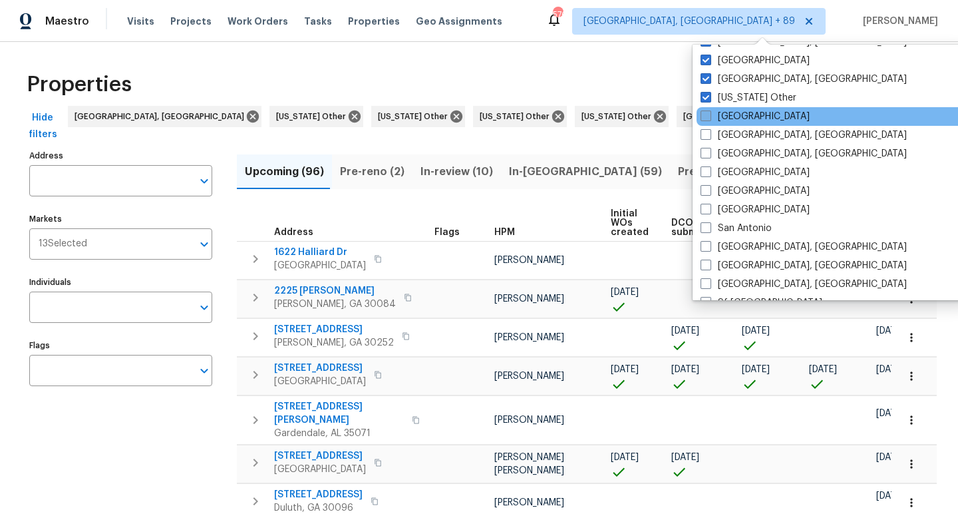
click at [706, 117] on span at bounding box center [705, 115] width 11 height 11
click at [706, 117] on input "[GEOGRAPHIC_DATA]" at bounding box center [704, 114] width 9 height 9
checkbox input "true"
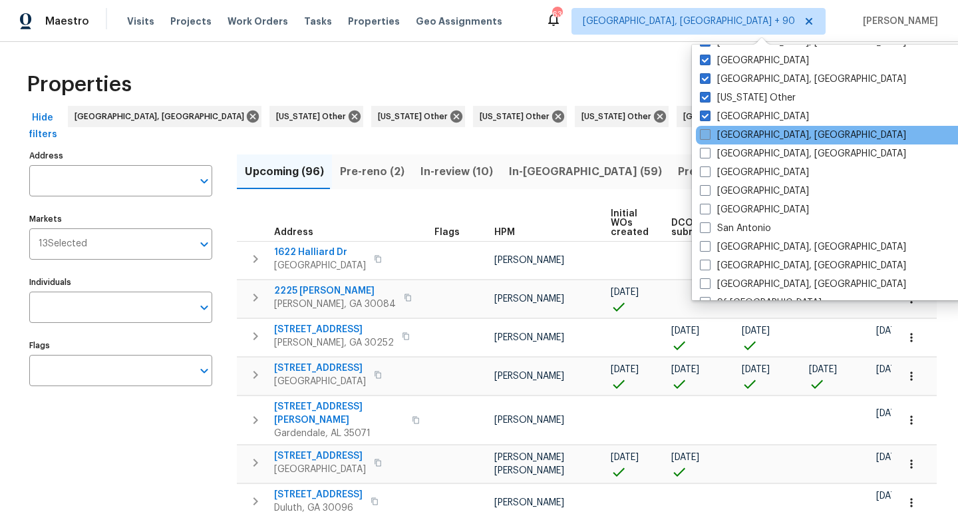
click at [706, 134] on span at bounding box center [705, 134] width 11 height 11
click at [706, 134] on input "[GEOGRAPHIC_DATA], [GEOGRAPHIC_DATA]" at bounding box center [704, 132] width 9 height 9
checkbox input "true"
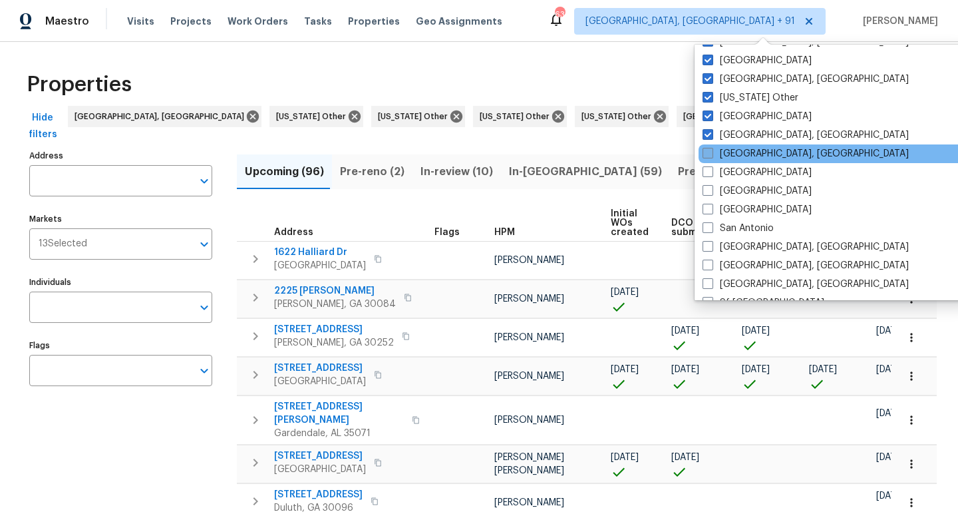
click at [706, 153] on span at bounding box center [707, 153] width 11 height 11
click at [706, 153] on input "[GEOGRAPHIC_DATA], [GEOGRAPHIC_DATA]" at bounding box center [706, 151] width 9 height 9
checkbox input "true"
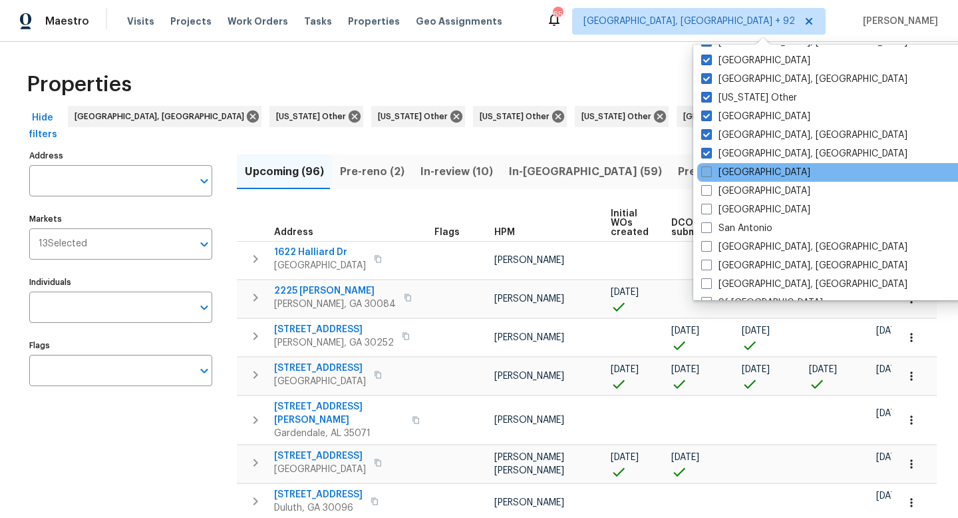
click at [706, 166] on label "[GEOGRAPHIC_DATA]" at bounding box center [755, 172] width 109 height 13
click at [706, 166] on input "[GEOGRAPHIC_DATA]" at bounding box center [705, 170] width 9 height 9
checkbox input "true"
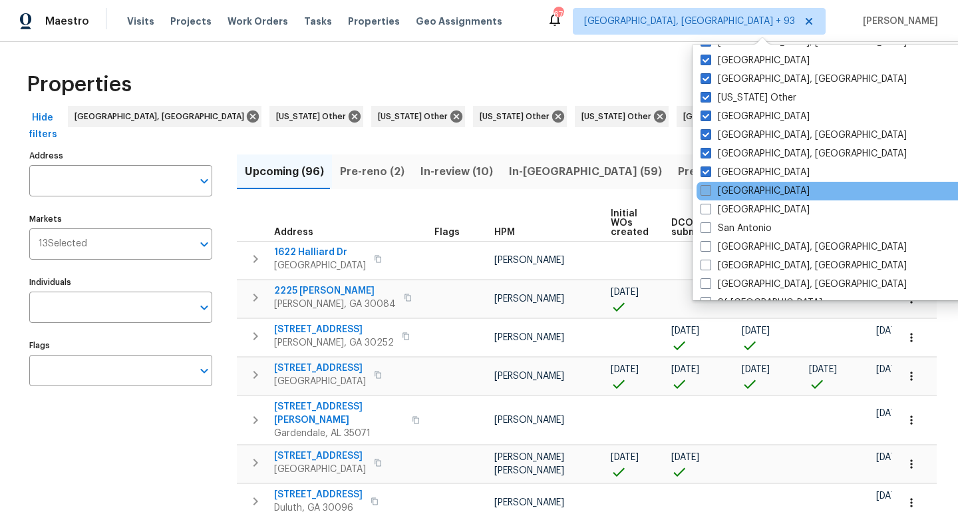
click at [706, 190] on span at bounding box center [705, 190] width 11 height 11
click at [706, 190] on input "[GEOGRAPHIC_DATA]" at bounding box center [704, 188] width 9 height 9
checkbox input "true"
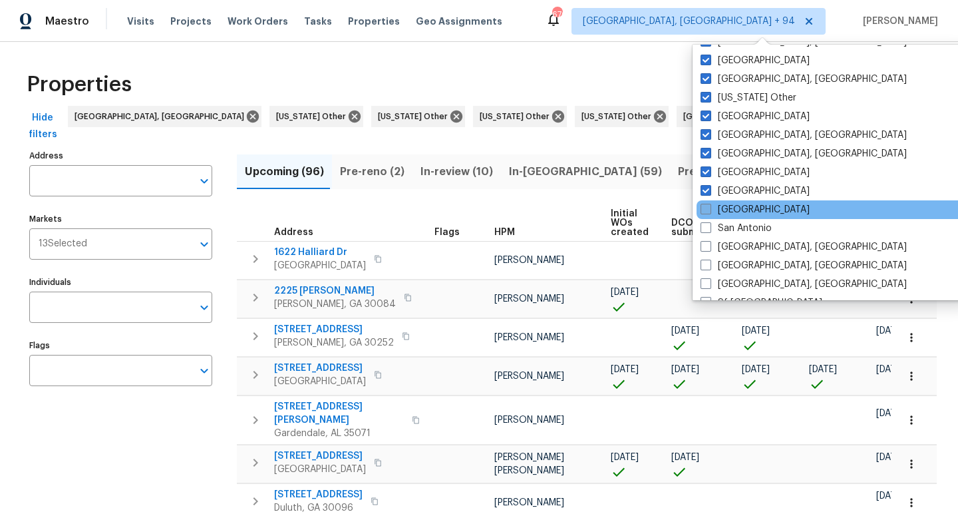
click at [706, 206] on span at bounding box center [705, 209] width 11 height 11
click at [706, 206] on input "[GEOGRAPHIC_DATA]" at bounding box center [704, 207] width 9 height 9
checkbox input "true"
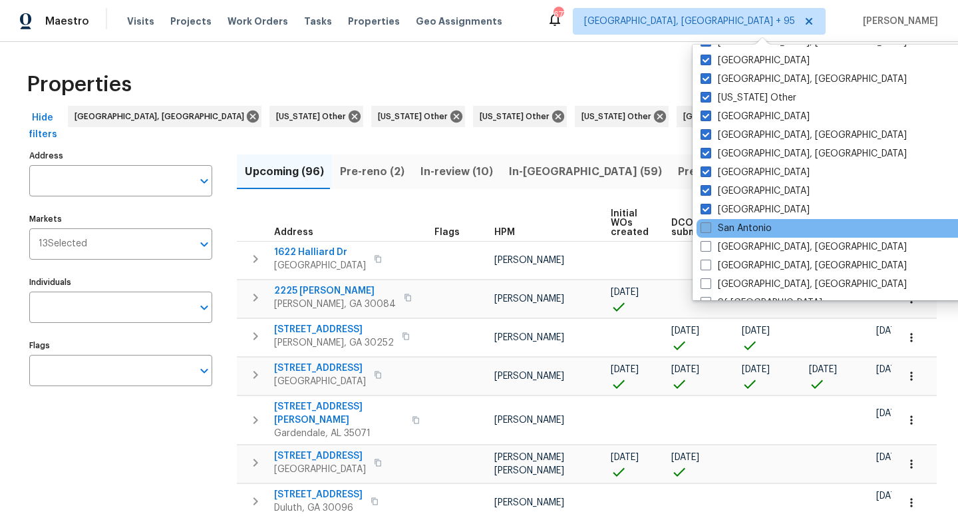
click at [706, 227] on span at bounding box center [705, 227] width 11 height 11
click at [706, 227] on input "San Antonio" at bounding box center [704, 226] width 9 height 9
checkbox input "true"
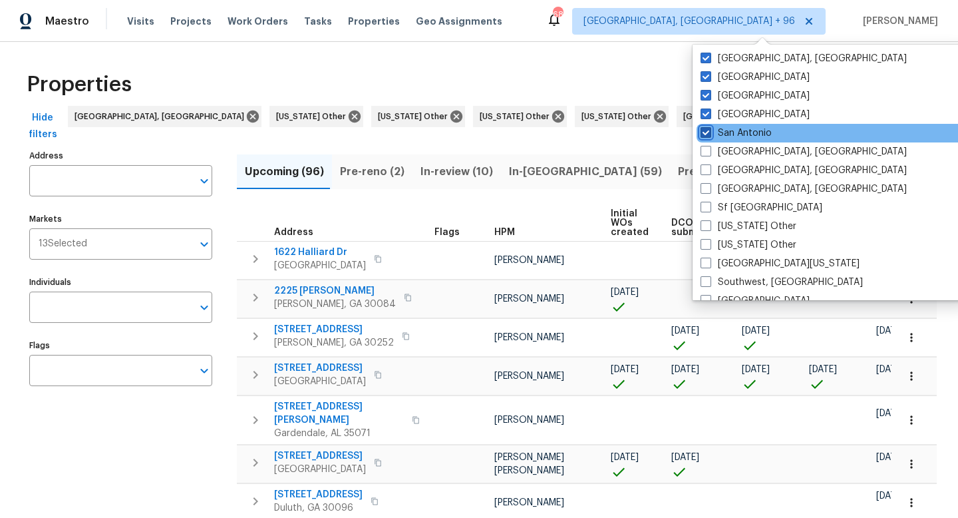
scroll to position [1722, 0]
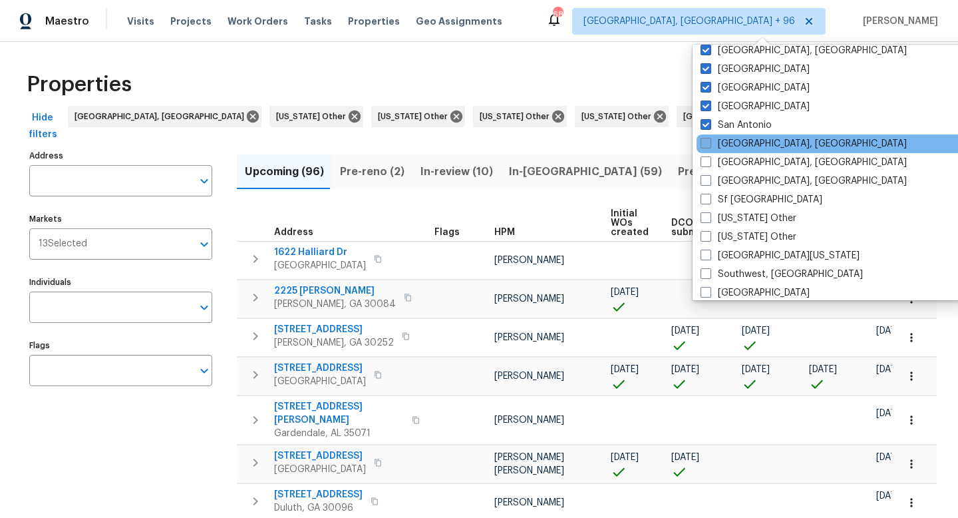
click at [706, 142] on span at bounding box center [705, 143] width 11 height 11
click at [706, 142] on input "[GEOGRAPHIC_DATA], [GEOGRAPHIC_DATA]" at bounding box center [704, 141] width 9 height 9
checkbox input "true"
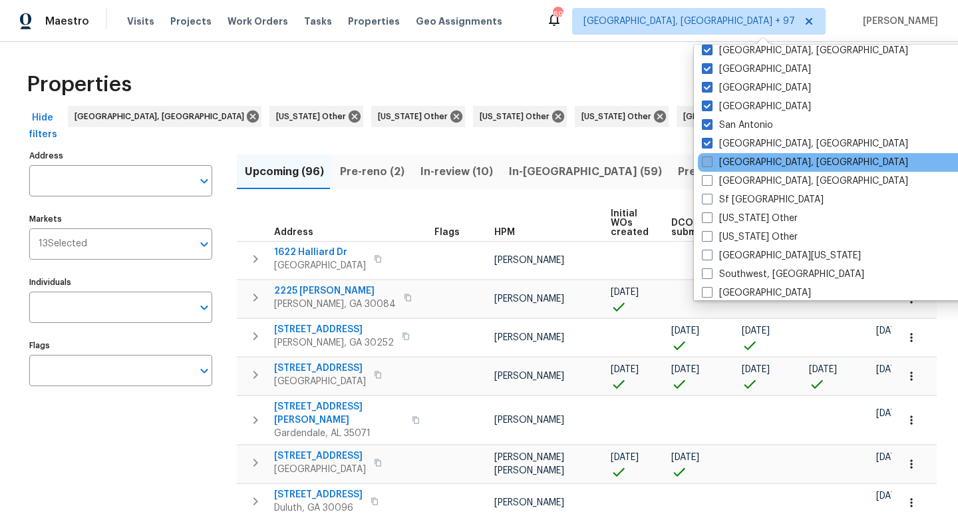
click at [706, 159] on span at bounding box center [707, 161] width 11 height 11
click at [706, 159] on input "[GEOGRAPHIC_DATA], [GEOGRAPHIC_DATA]" at bounding box center [706, 160] width 9 height 9
checkbox input "true"
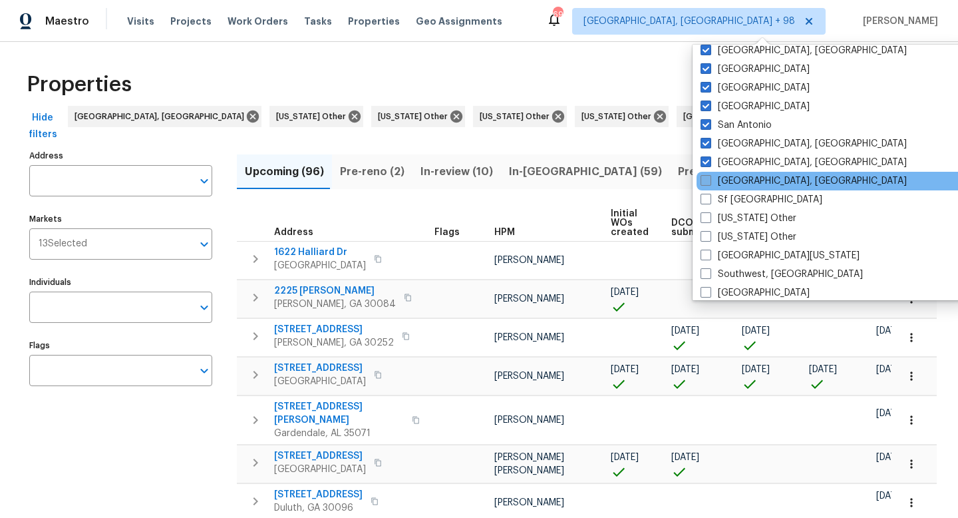
click at [708, 178] on span at bounding box center [705, 180] width 11 height 11
click at [708, 178] on input "[GEOGRAPHIC_DATA], [GEOGRAPHIC_DATA]" at bounding box center [704, 178] width 9 height 9
checkbox input "true"
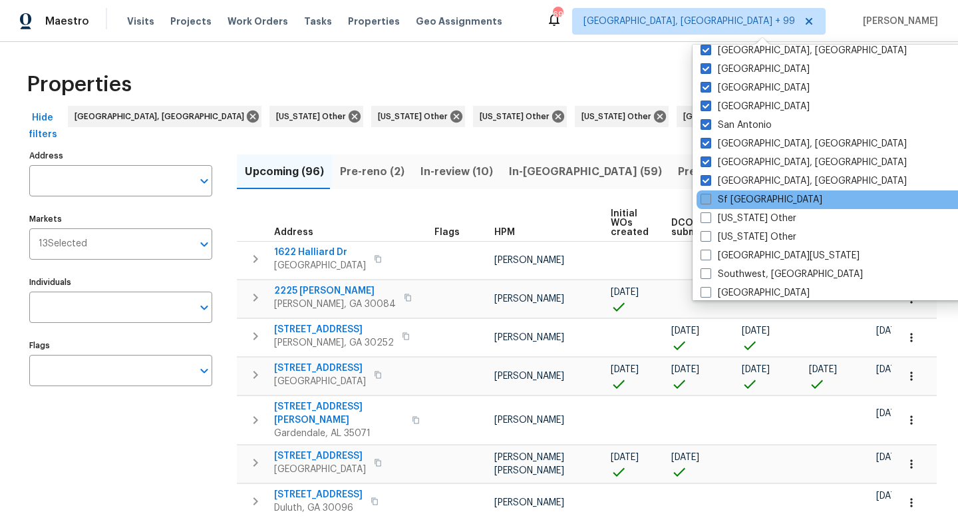
click at [705, 204] on span at bounding box center [705, 199] width 11 height 11
click at [705, 202] on input "Sf [GEOGRAPHIC_DATA]" at bounding box center [704, 197] width 9 height 9
checkbox input "true"
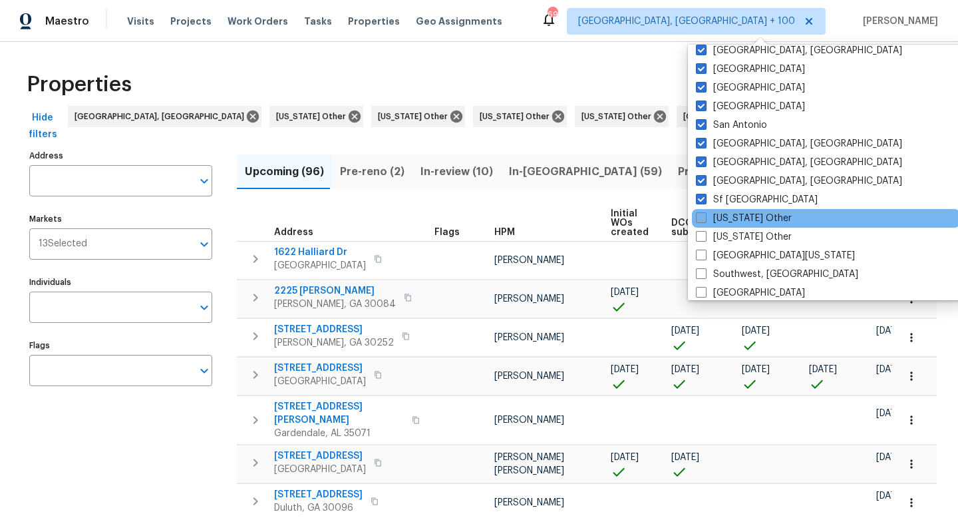
click at [705, 220] on span at bounding box center [701, 217] width 11 height 11
click at [704, 220] on input "[US_STATE] Other" at bounding box center [700, 216] width 9 height 9
checkbox input "true"
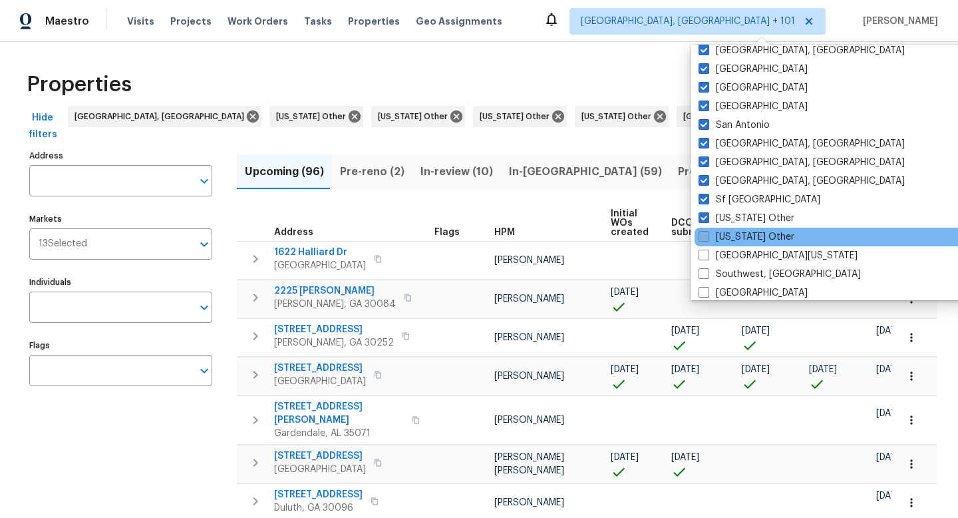
click at [705, 230] on label "[US_STATE] Other" at bounding box center [746, 236] width 96 height 13
click at [705, 230] on input "[US_STATE] Other" at bounding box center [702, 234] width 9 height 9
checkbox input "true"
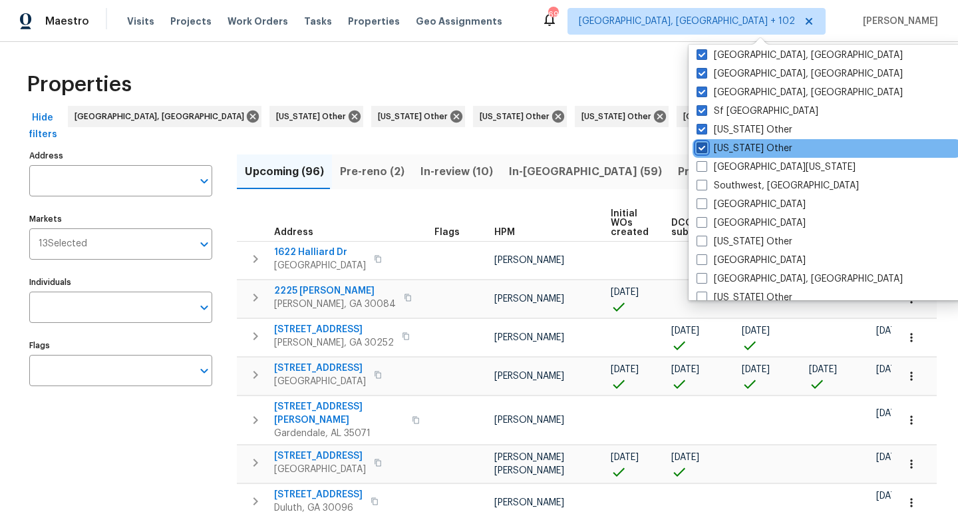
scroll to position [1812, 0]
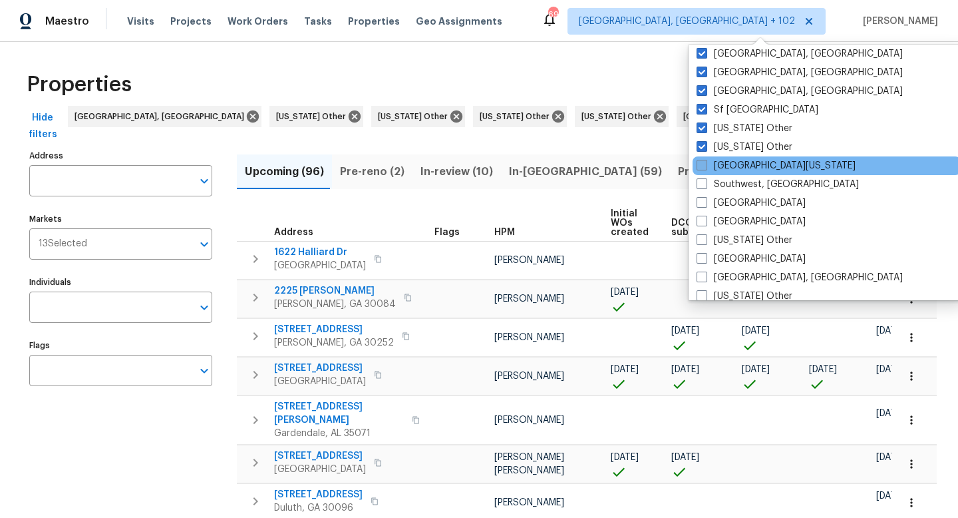
click at [699, 166] on span at bounding box center [701, 165] width 11 height 11
click at [699, 166] on input "[GEOGRAPHIC_DATA][US_STATE]" at bounding box center [700, 163] width 9 height 9
checkbox input "true"
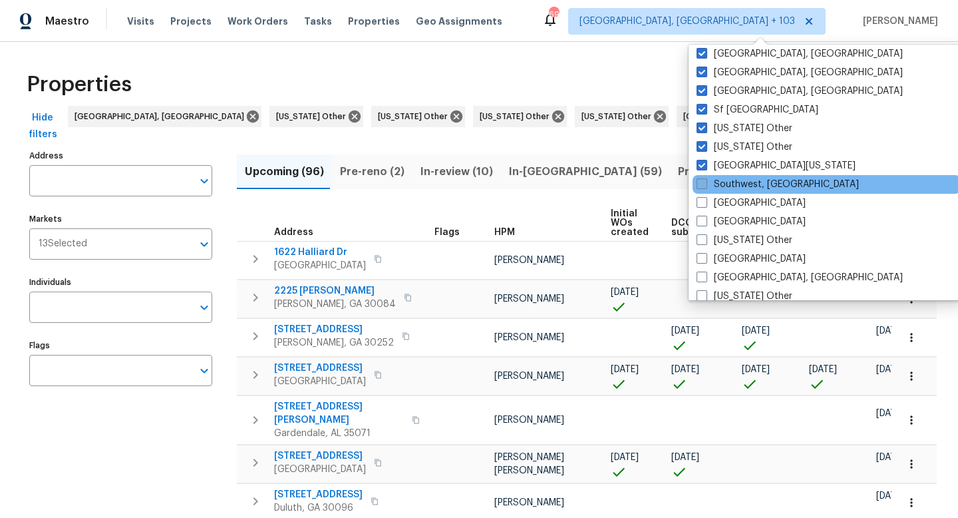
click at [699, 184] on span at bounding box center [701, 183] width 11 height 11
click at [699, 184] on input "Southwest, [GEOGRAPHIC_DATA]" at bounding box center [700, 182] width 9 height 9
checkbox input "true"
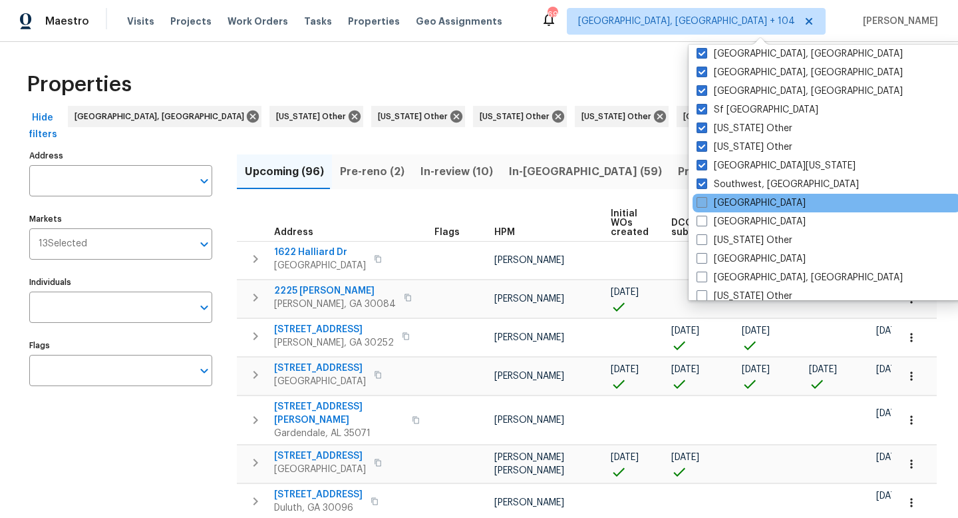
click at [700, 200] on span at bounding box center [701, 202] width 11 height 11
click at [700, 200] on input "[GEOGRAPHIC_DATA]" at bounding box center [700, 200] width 9 height 9
checkbox input "true"
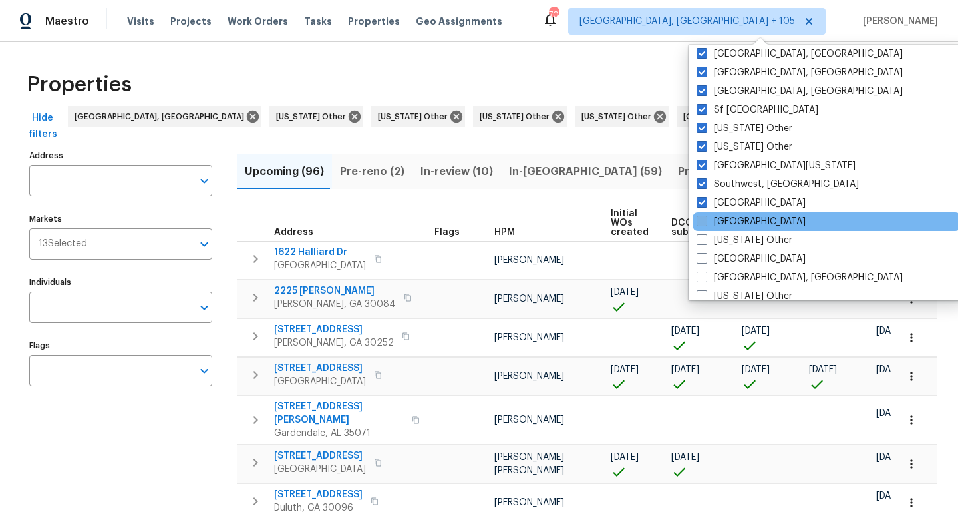
click at [700, 220] on span at bounding box center [701, 221] width 11 height 11
click at [700, 220] on input "[GEOGRAPHIC_DATA]" at bounding box center [700, 219] width 9 height 9
checkbox input "true"
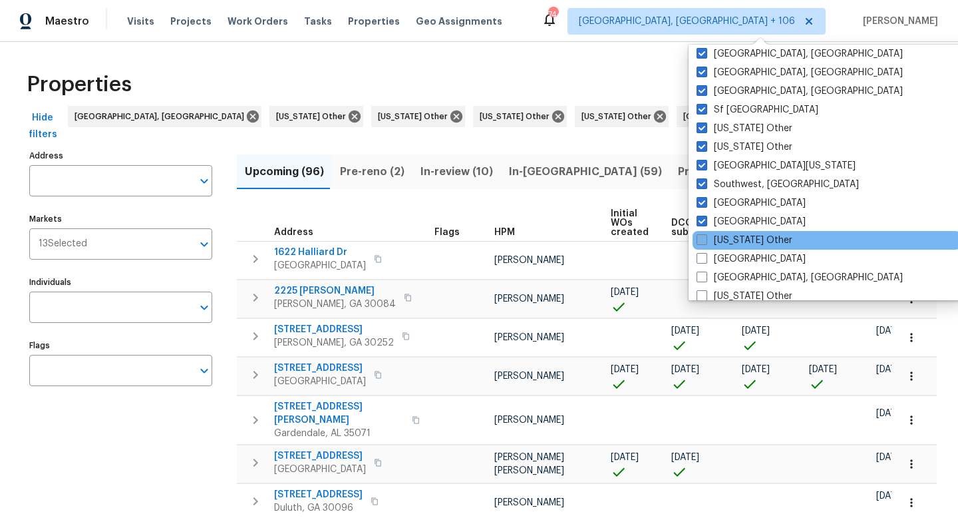
click at [700, 239] on span at bounding box center [701, 239] width 11 height 11
click at [700, 239] on input "[US_STATE] Other" at bounding box center [700, 237] width 9 height 9
checkbox input "true"
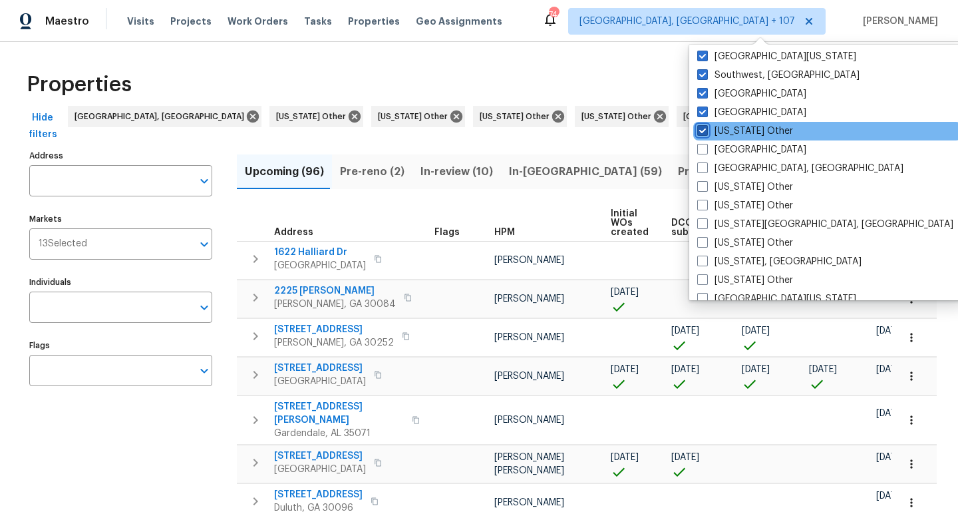
scroll to position [1924, 0]
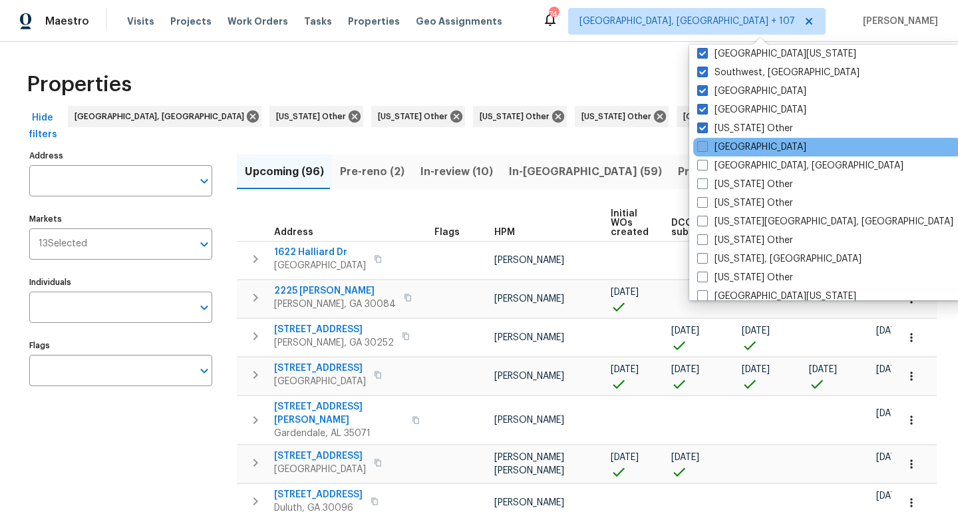
click at [703, 148] on span at bounding box center [702, 146] width 11 height 11
click at [703, 148] on input "[GEOGRAPHIC_DATA]" at bounding box center [701, 144] width 9 height 9
checkbox input "true"
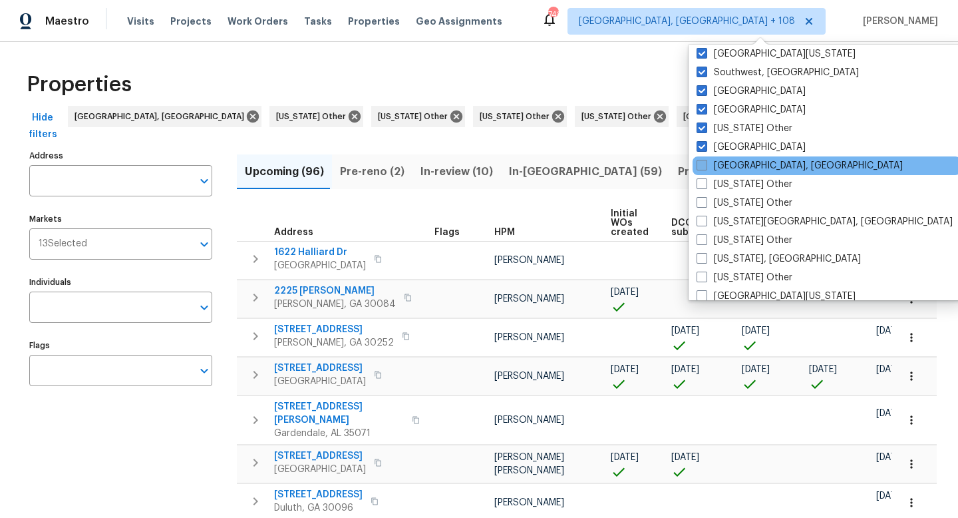
click at [702, 165] on span at bounding box center [701, 165] width 11 height 11
click at [702, 165] on input "[GEOGRAPHIC_DATA], [GEOGRAPHIC_DATA]" at bounding box center [700, 163] width 9 height 9
checkbox input "true"
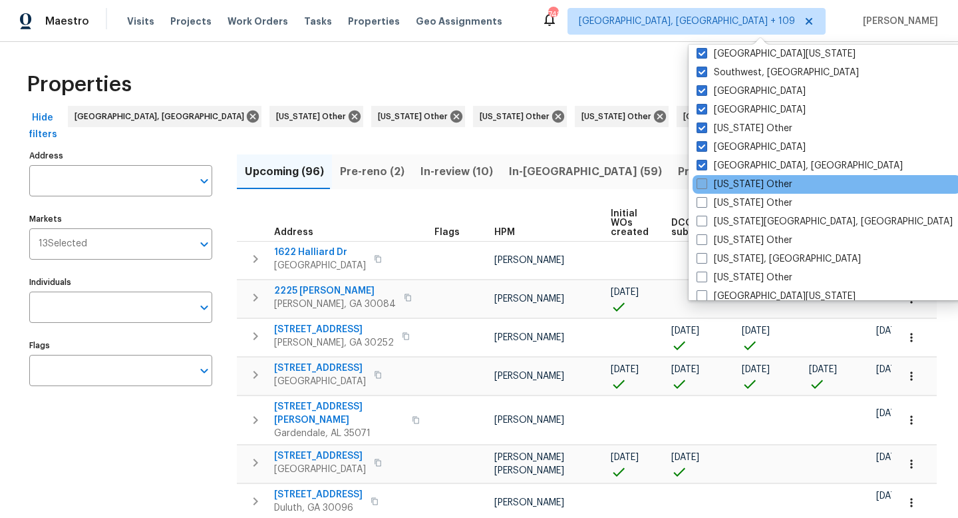
click at [703, 183] on span at bounding box center [701, 183] width 11 height 11
click at [703, 183] on input "[US_STATE] Other" at bounding box center [700, 182] width 9 height 9
checkbox input "true"
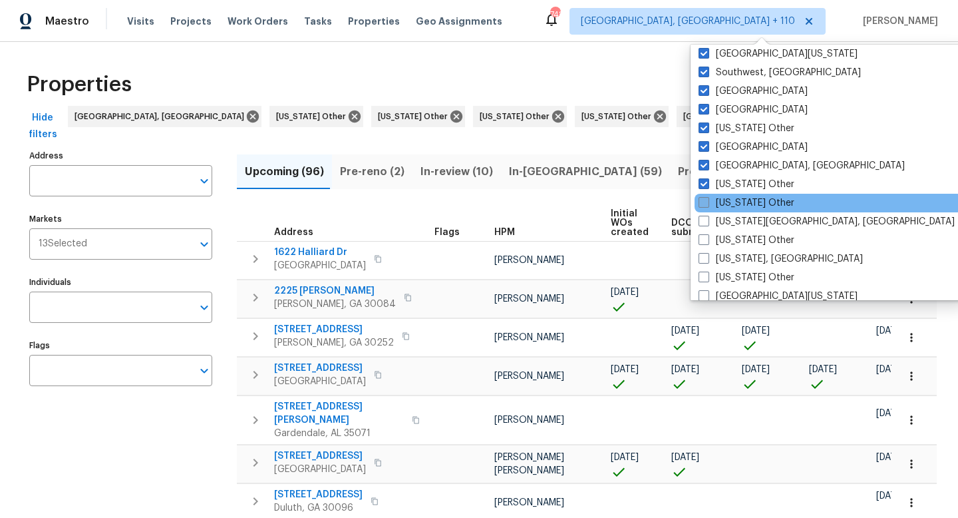
click at [703, 202] on span at bounding box center [703, 202] width 11 height 11
click at [703, 202] on input "[US_STATE] Other" at bounding box center [702, 200] width 9 height 9
checkbox input "true"
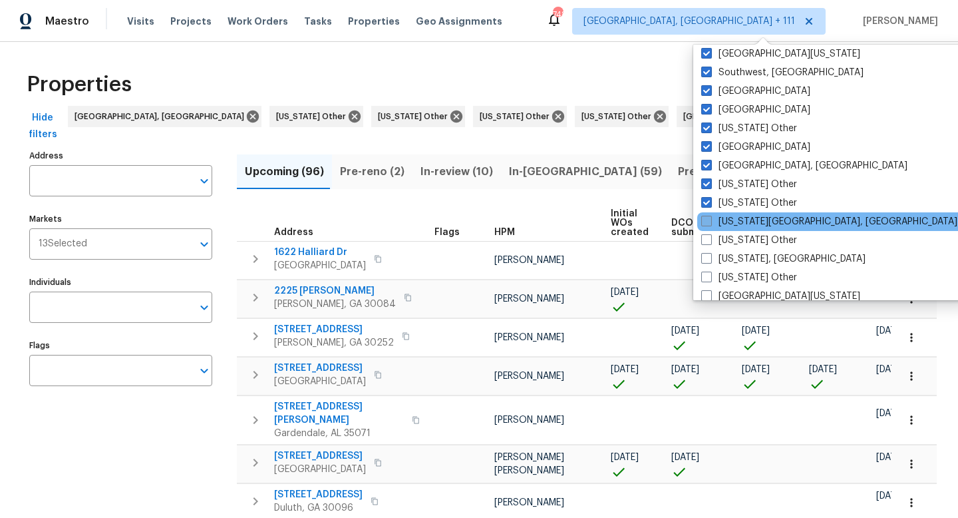
click at [702, 220] on span at bounding box center [706, 221] width 11 height 11
click at [702, 220] on input "[US_STATE][GEOGRAPHIC_DATA], [GEOGRAPHIC_DATA]" at bounding box center [705, 219] width 9 height 9
checkbox input "true"
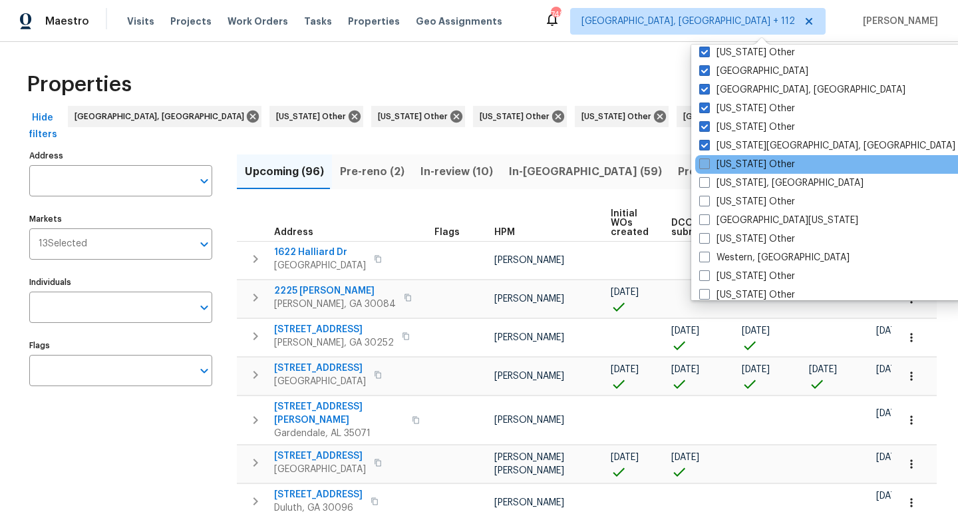
click at [703, 160] on span at bounding box center [704, 163] width 11 height 11
click at [703, 160] on input "[US_STATE] Other" at bounding box center [703, 162] width 9 height 9
checkbox input "true"
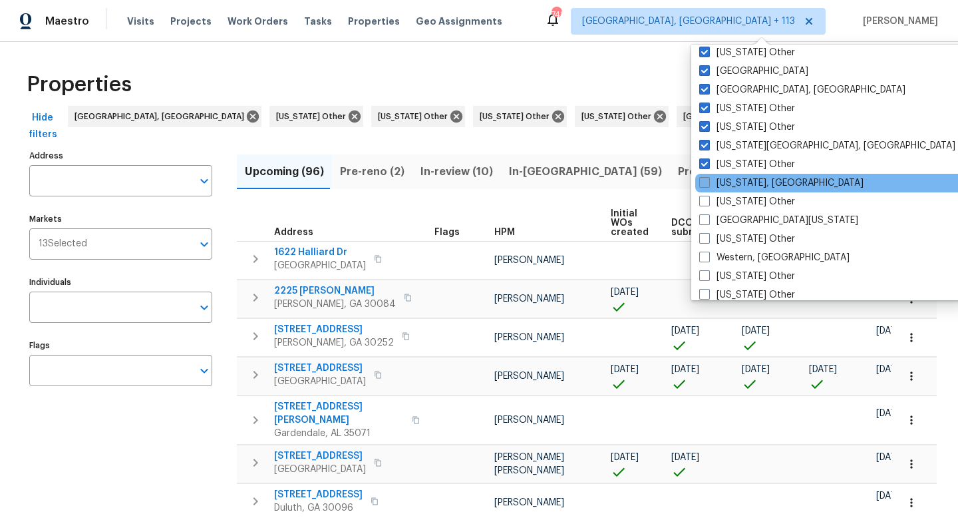
click at [704, 183] on span at bounding box center [704, 182] width 11 height 11
click at [704, 183] on input "[US_STATE], [GEOGRAPHIC_DATA]" at bounding box center [703, 180] width 9 height 9
checkbox input "true"
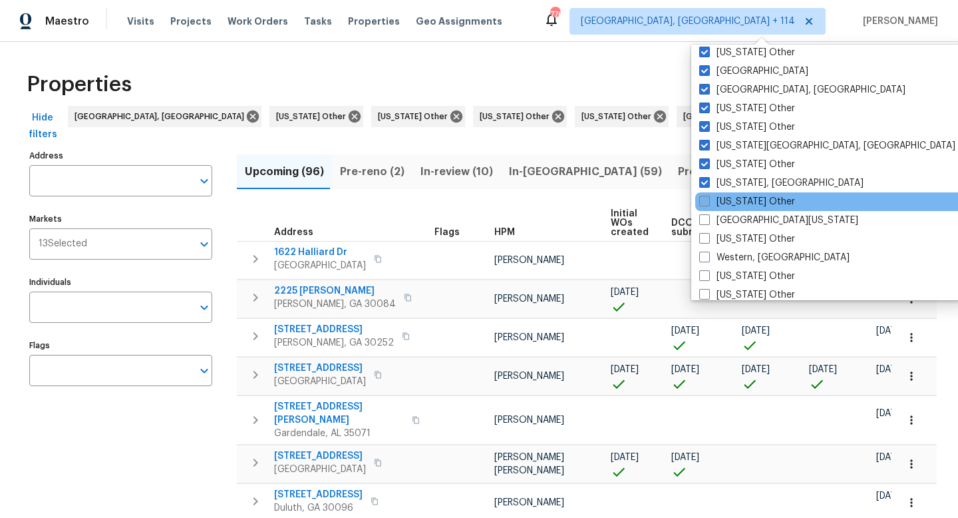
click at [703, 198] on span at bounding box center [704, 201] width 11 height 11
click at [703, 198] on input "[US_STATE] Other" at bounding box center [703, 199] width 9 height 9
checkbox input "true"
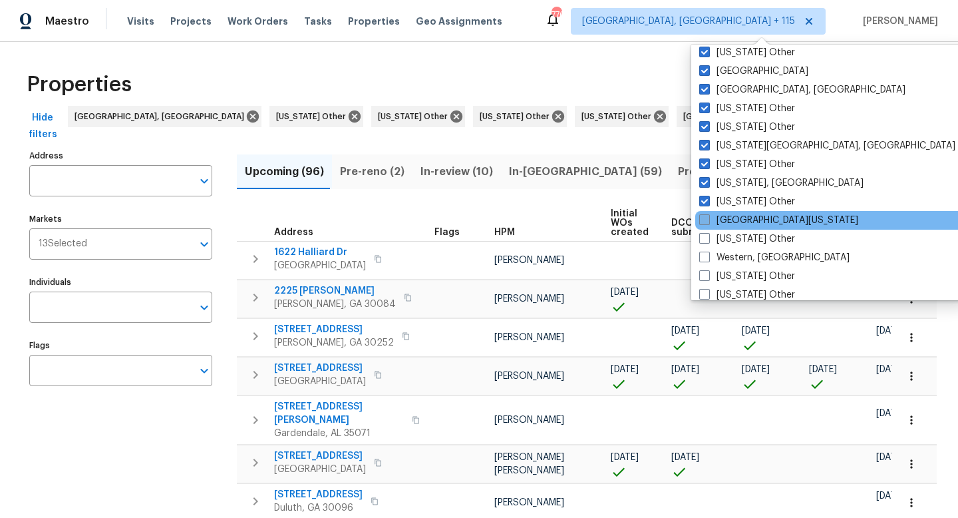
click at [705, 222] on span at bounding box center [704, 219] width 11 height 11
click at [705, 222] on input "[GEOGRAPHIC_DATA][US_STATE]" at bounding box center [703, 218] width 9 height 9
checkbox input "true"
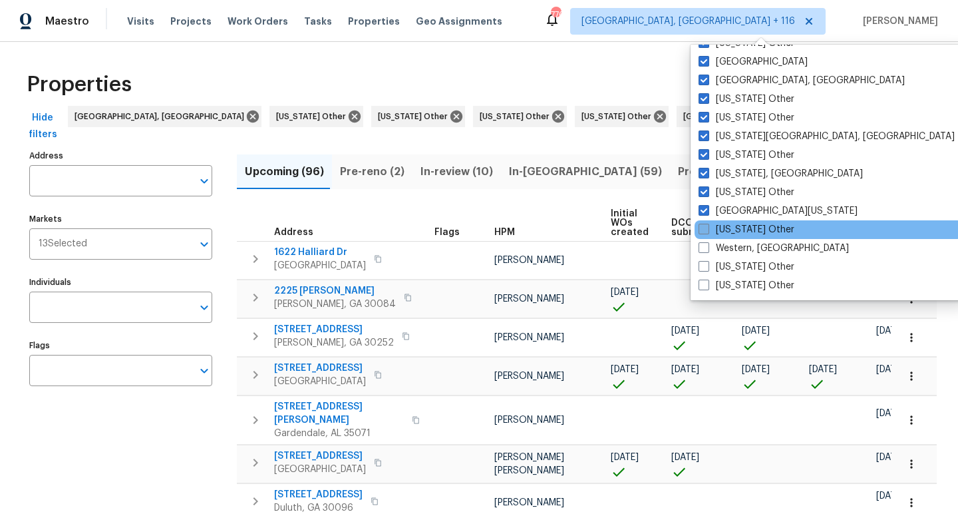
click at [704, 231] on span at bounding box center [703, 229] width 11 height 11
click at [704, 231] on input "[US_STATE] Other" at bounding box center [702, 227] width 9 height 9
checkbox input "true"
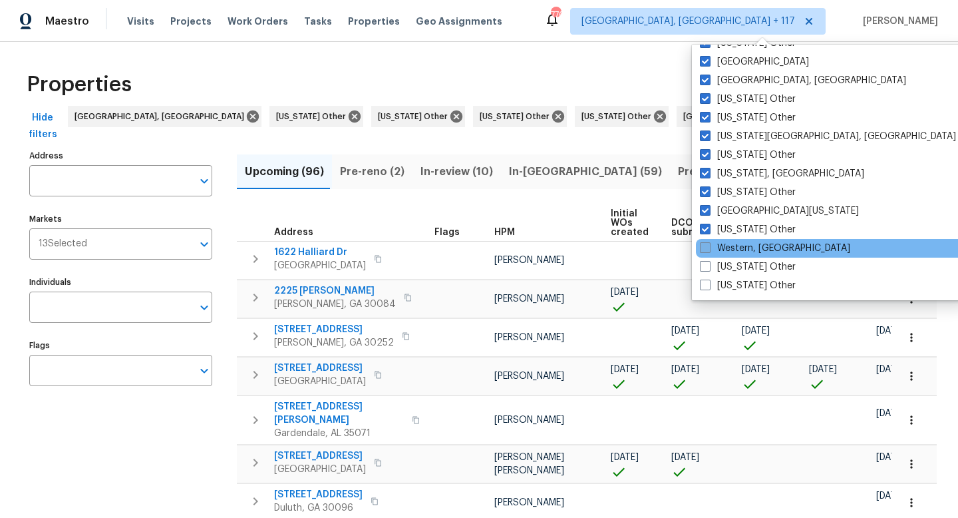
click at [704, 248] on span at bounding box center [705, 247] width 11 height 11
click at [704, 248] on input "Western, [GEOGRAPHIC_DATA]" at bounding box center [704, 245] width 9 height 9
checkbox input "true"
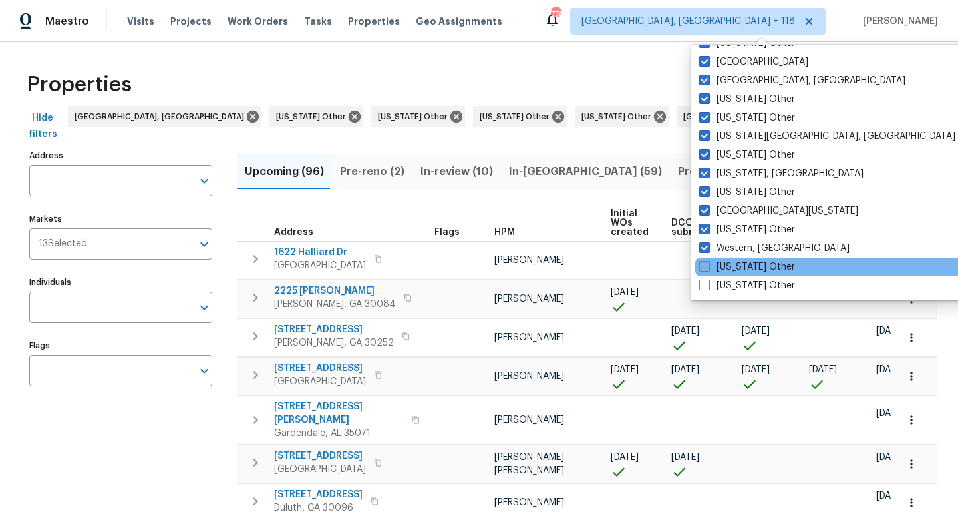
click at [704, 263] on span at bounding box center [704, 266] width 11 height 11
click at [704, 263] on input "[US_STATE] Other" at bounding box center [703, 264] width 9 height 9
checkbox input "true"
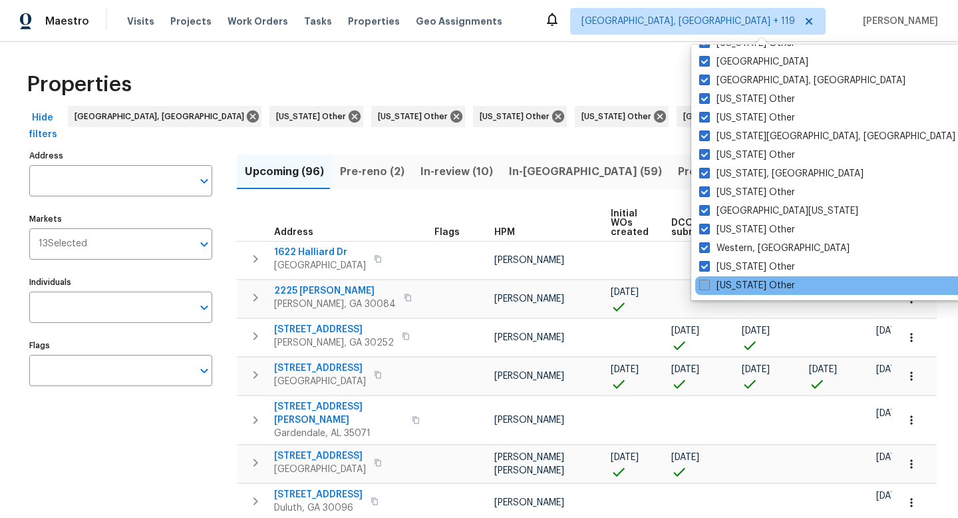
click at [704, 285] on span at bounding box center [704, 284] width 11 height 11
click at [704, 285] on input "[US_STATE] Other" at bounding box center [703, 283] width 9 height 9
checkbox input "true"
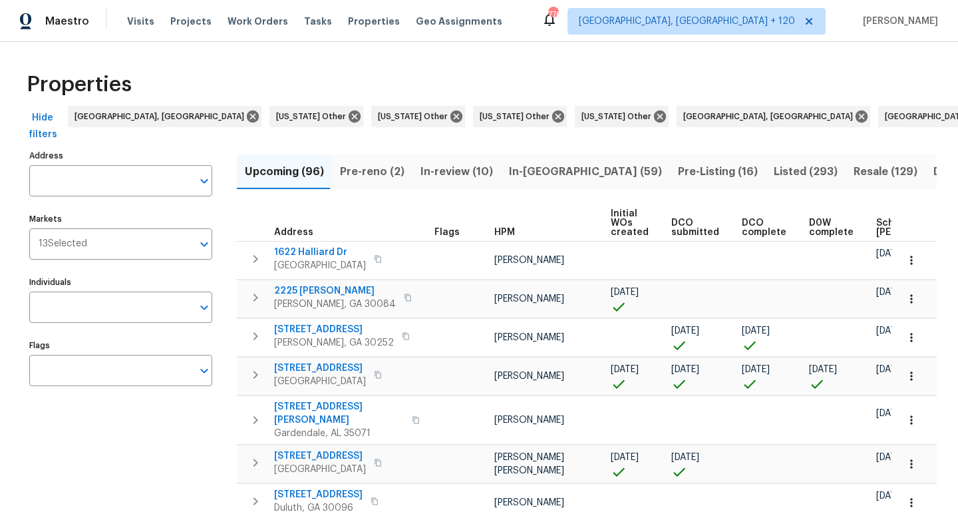
click at [587, 41] on div "Maestro Visits Projects Work Orders Tasks Properties Geo Assignments 776 [GEOGR…" at bounding box center [479, 21] width 958 height 42
click at [138, 15] on span "Visits" at bounding box center [140, 21] width 27 height 13
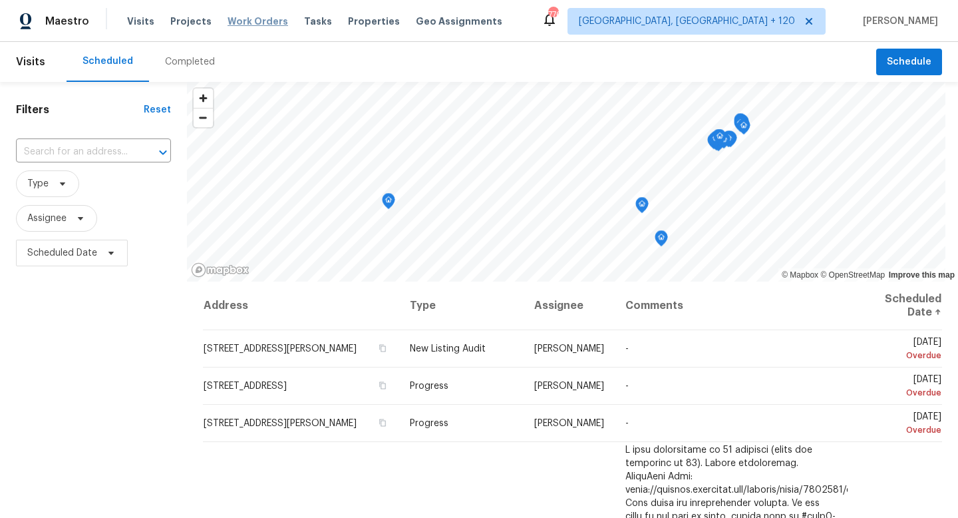
click at [263, 18] on span "Work Orders" at bounding box center [257, 21] width 61 height 13
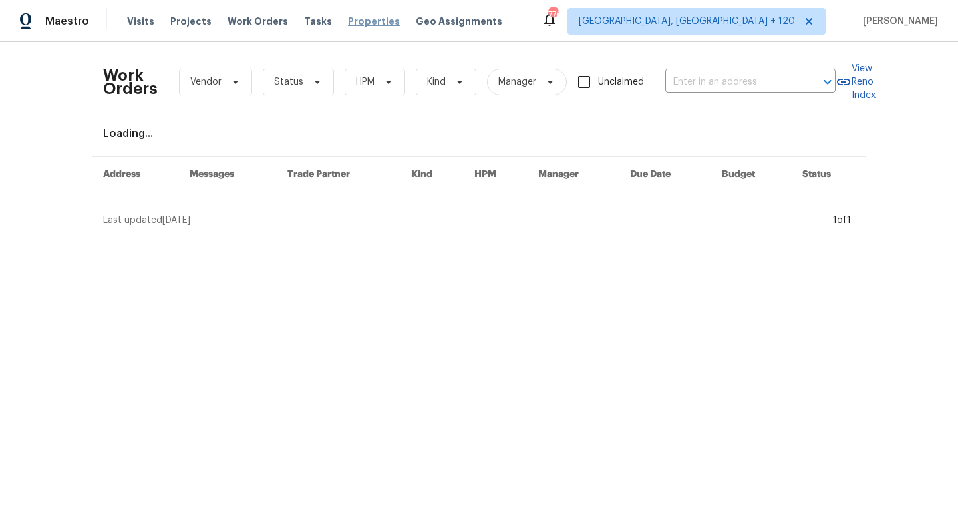
click at [357, 19] on span "Properties" at bounding box center [374, 21] width 52 height 13
